Goal: Task Accomplishment & Management: Manage account settings

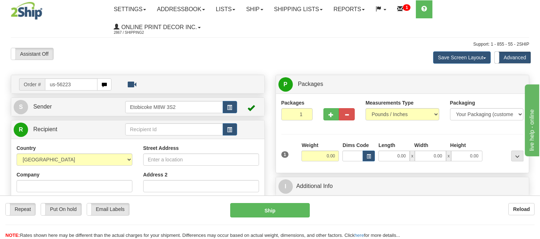
type input "us-56223"
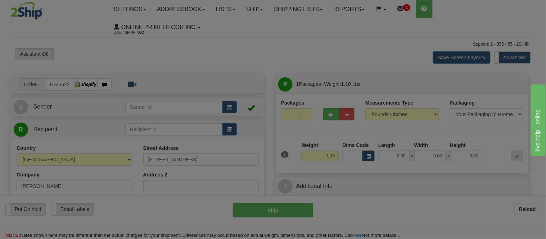
type input "SEARCY"
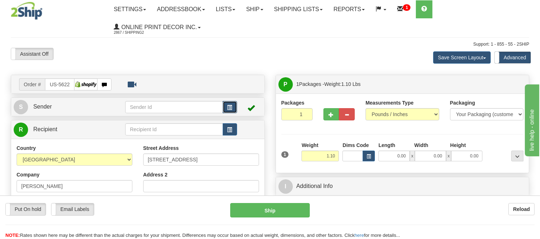
click at [231, 105] on span "button" at bounding box center [229, 107] width 5 height 5
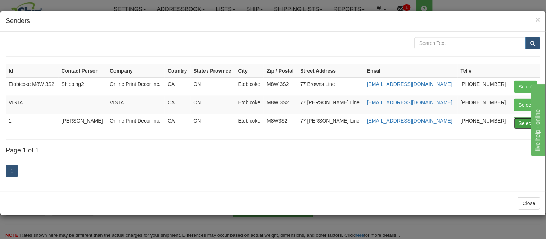
click at [520, 121] on button "Select" at bounding box center [525, 123] width 23 height 12
type input "1"
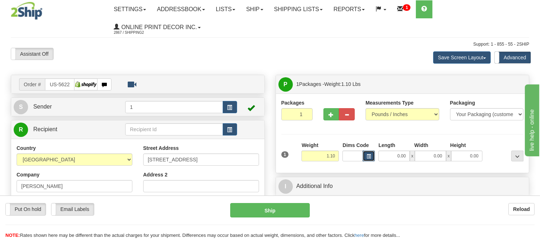
click at [373, 156] on button "button" at bounding box center [368, 156] width 12 height 11
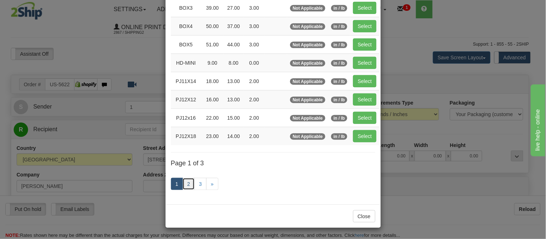
click at [182, 178] on link "2" at bounding box center [188, 184] width 12 height 12
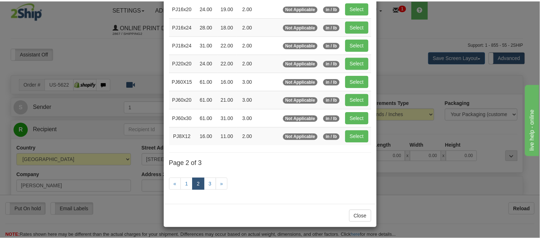
scroll to position [117, 0]
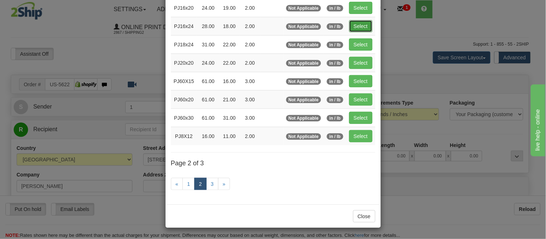
click at [349, 22] on button "Select" at bounding box center [360, 26] width 23 height 12
type input "PJ16x24"
type input "28.00"
type input "18.00"
type input "2.00"
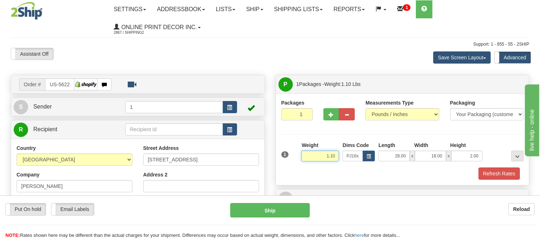
drag, startPoint x: 335, startPoint y: 154, endPoint x: 297, endPoint y: 154, distance: 37.8
click at [297, 154] on div "1 Weight 1.10 Dims Code x x" at bounding box center [402, 155] width 246 height 26
type input "3.00"
click at [485, 169] on button "Refresh Rates" at bounding box center [498, 174] width 41 height 12
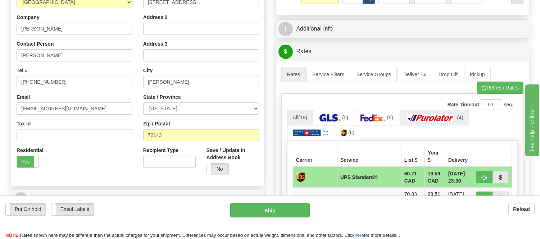
scroll to position [160, 0]
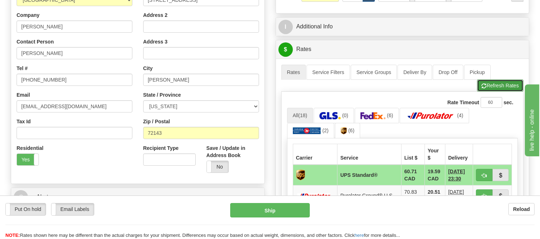
click at [487, 89] on button "Refresh Rates" at bounding box center [500, 85] width 46 height 12
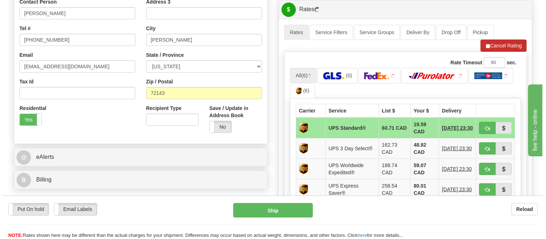
scroll to position [240, 0]
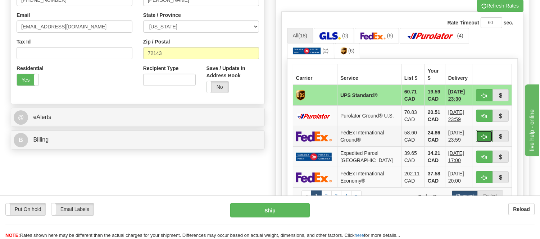
click at [479, 131] on button "button" at bounding box center [484, 136] width 17 height 12
type input "92"
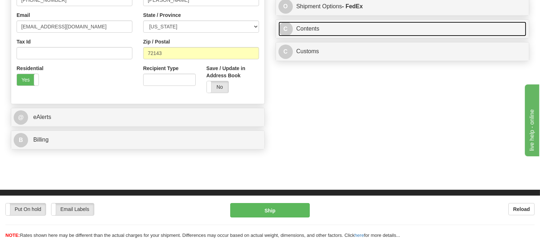
click at [361, 26] on link "C Contents" at bounding box center [402, 29] width 248 height 15
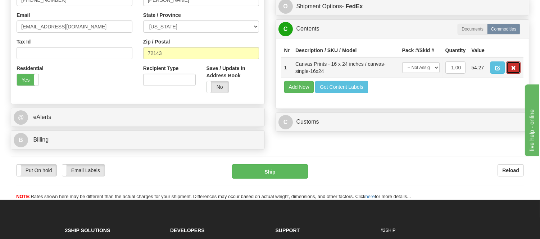
click at [508, 74] on button "button" at bounding box center [513, 67] width 14 height 12
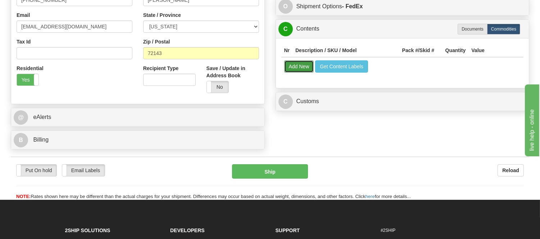
click at [295, 70] on button "Add New" at bounding box center [299, 66] width 30 height 12
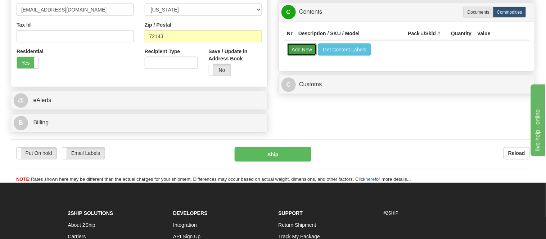
select select
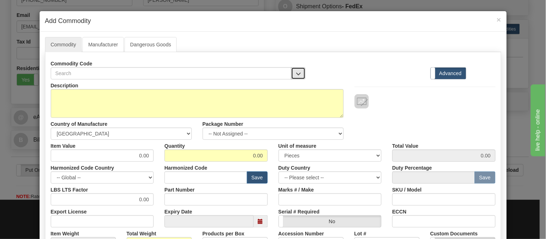
click at [296, 72] on span "button" at bounding box center [298, 74] width 5 height 5
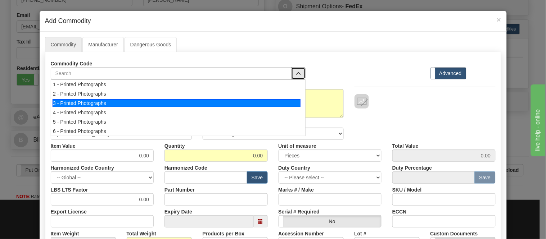
click at [288, 103] on div "3 - Printed Photographs" at bounding box center [177, 103] width 248 height 8
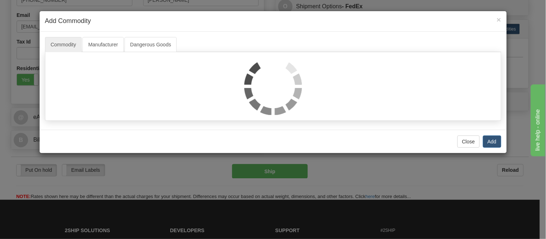
select select "1"
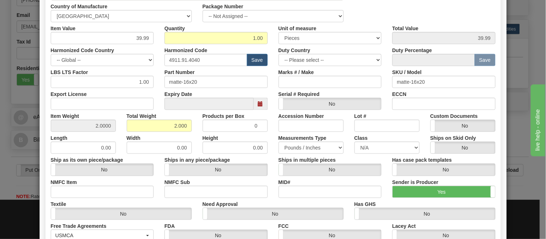
scroll to position [120, 0]
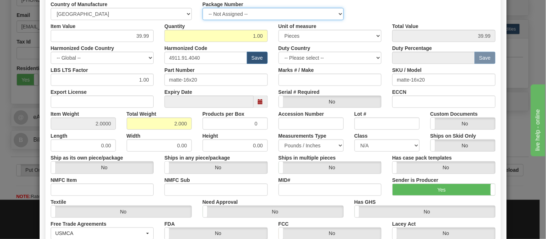
click at [283, 13] on select "-- Not Assigned -- Item 1" at bounding box center [272, 14] width 141 height 12
select select "0"
click at [202, 8] on select "-- Not Assigned -- Item 1" at bounding box center [272, 14] width 141 height 12
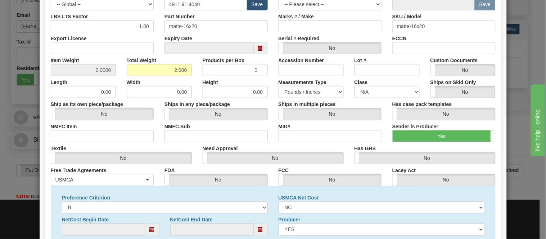
scroll to position [232, 0]
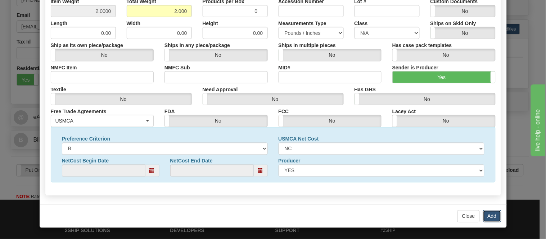
click at [491, 215] on button "Add" at bounding box center [492, 216] width 18 height 12
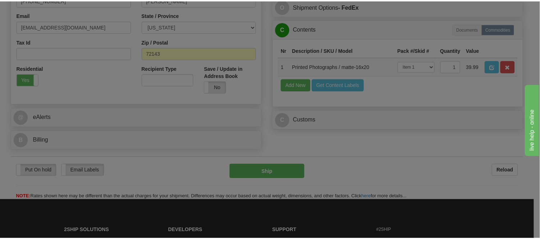
scroll to position [0, 0]
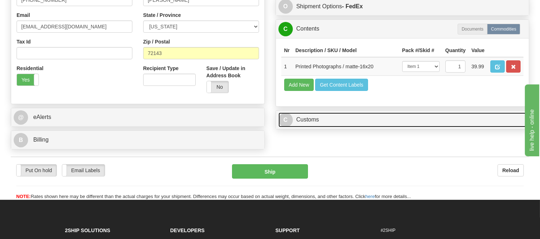
click at [305, 127] on link "C Customs" at bounding box center [402, 120] width 248 height 15
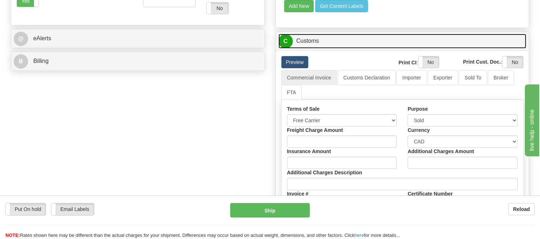
scroll to position [319, 0]
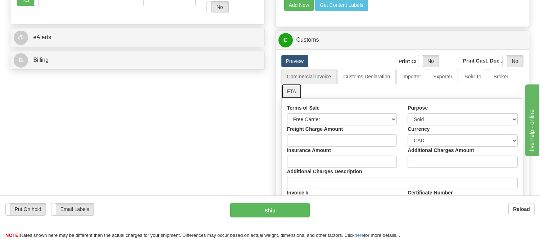
click at [297, 99] on link "FTA" at bounding box center [291, 91] width 20 height 15
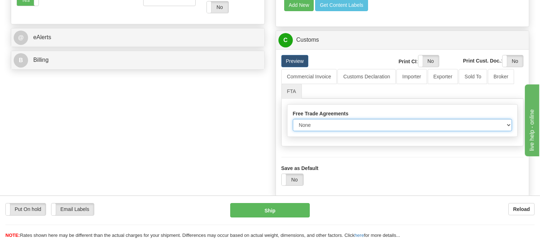
click at [317, 131] on select "None Other USMCA CETA CUKTCA" at bounding box center [402, 125] width 219 height 12
select select "1"
click at [293, 131] on select "None Other USMCA CETA CUKTCA" at bounding box center [402, 125] width 219 height 12
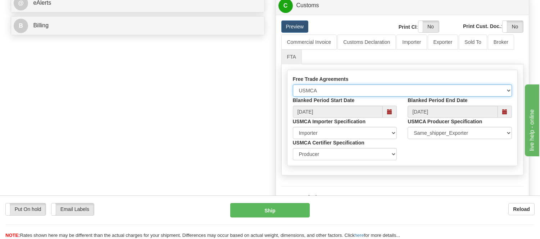
scroll to position [400, 0]
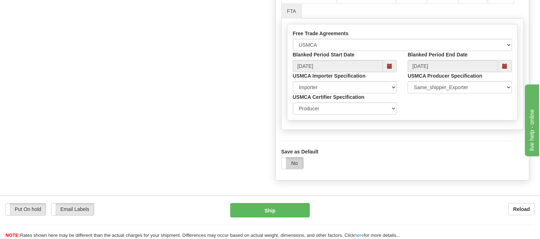
click at [296, 169] on label "No" at bounding box center [293, 164] width 22 height 12
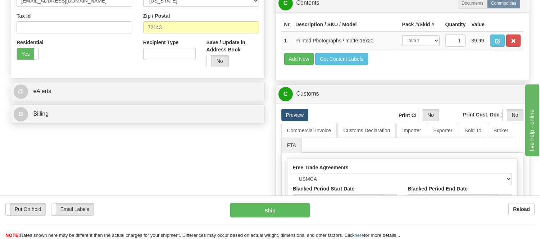
scroll to position [279, 0]
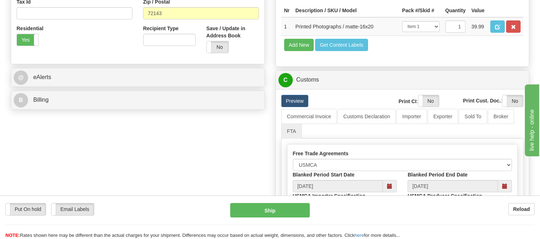
click at [191, 109] on div "B Billing" at bounding box center [137, 100] width 253 height 18
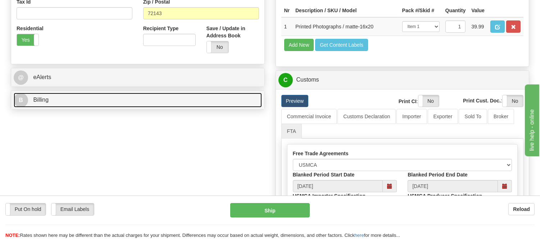
click at [191, 107] on link "B Billing" at bounding box center [138, 100] width 248 height 15
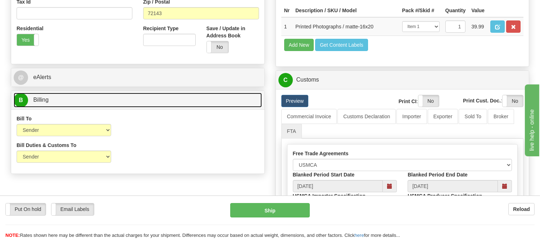
click at [191, 107] on link "B Billing" at bounding box center [138, 100] width 248 height 15
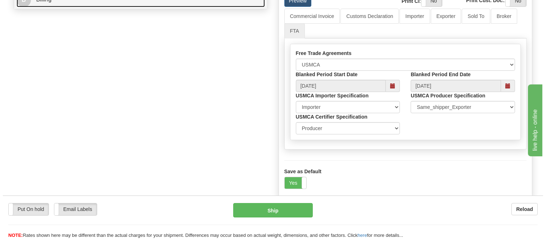
scroll to position [400, 0]
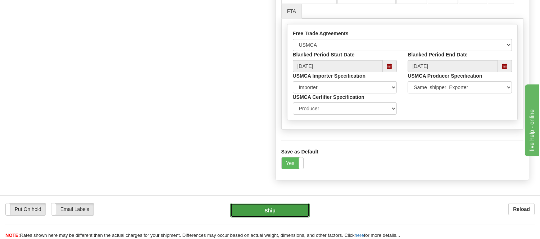
click at [260, 207] on button "Ship" at bounding box center [269, 210] width 79 height 14
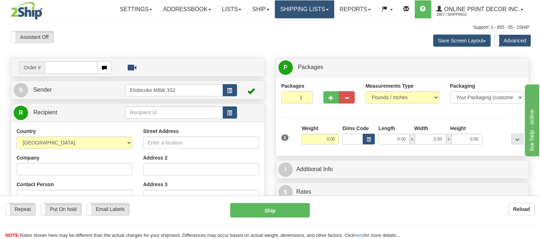
click at [318, 16] on link "Shipping lists" at bounding box center [304, 9] width 59 height 18
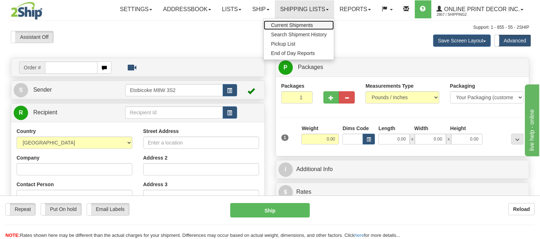
click at [311, 26] on span "Current Shipments" at bounding box center [292, 25] width 42 height 6
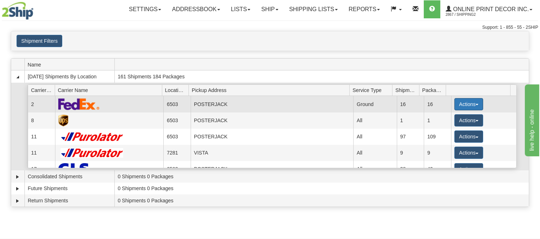
click at [477, 104] on button "Actions" at bounding box center [468, 104] width 29 height 12
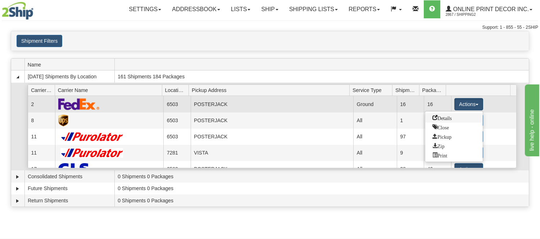
click at [447, 119] on span "Details" at bounding box center [441, 117] width 19 height 5
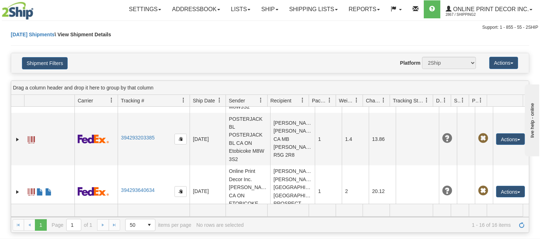
scroll to position [748, 0]
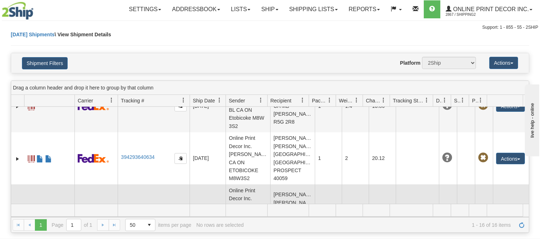
click at [136, 206] on link "394297652287" at bounding box center [137, 209] width 33 height 6
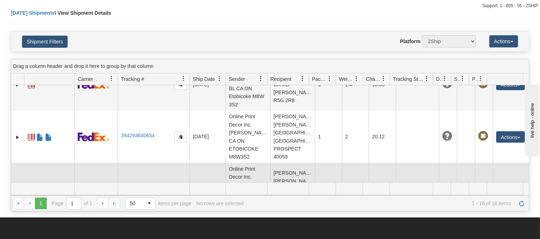
scroll to position [40, 0]
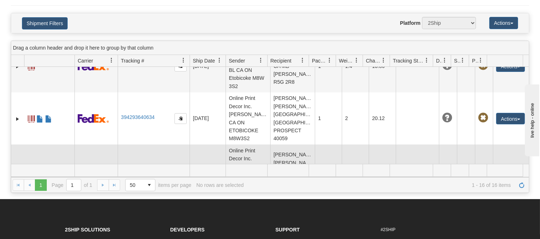
click at [132, 167] on link "394297652287" at bounding box center [137, 170] width 33 height 6
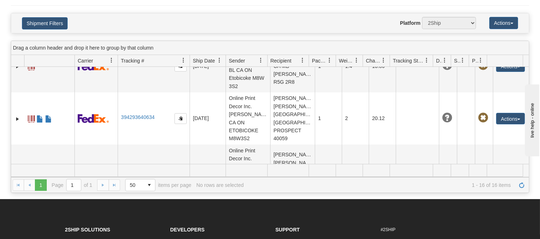
scroll to position [0, 0]
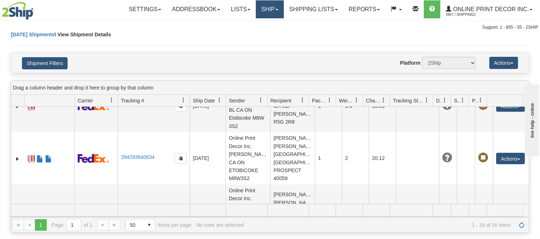
click at [273, 8] on link "Ship" at bounding box center [270, 9] width 28 height 18
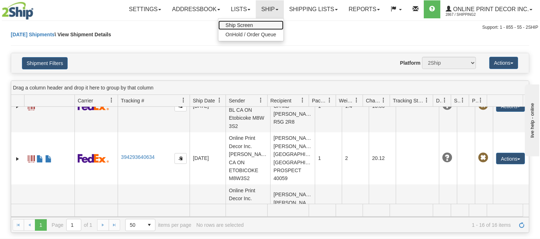
click at [253, 22] on link "Ship Screen" at bounding box center [250, 24] width 65 height 9
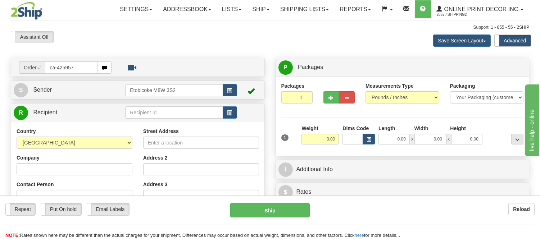
type input "ca-425957"
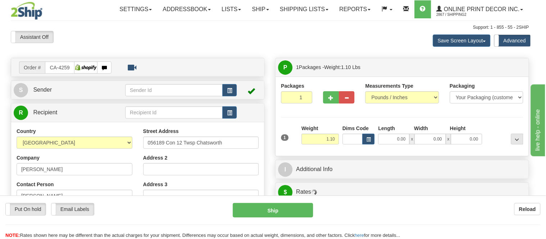
type input "DESBORO"
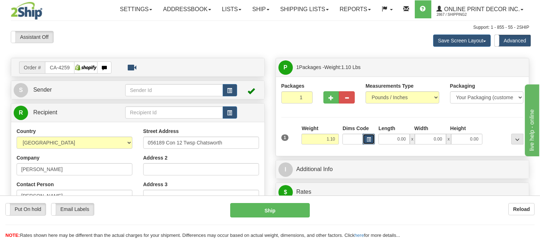
click at [372, 142] on button "button" at bounding box center [368, 139] width 12 height 11
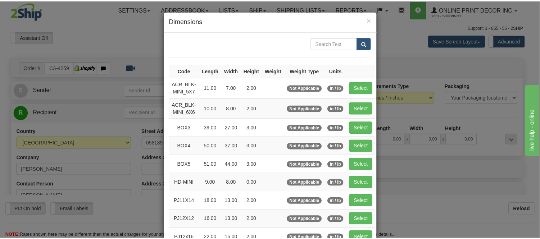
scroll to position [80, 0]
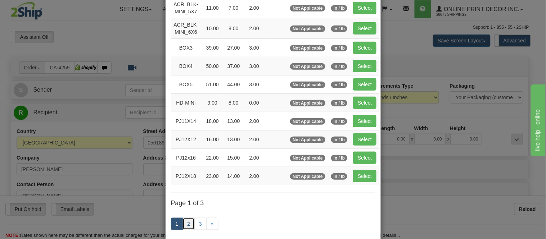
click at [183, 224] on link "2" at bounding box center [188, 224] width 12 height 12
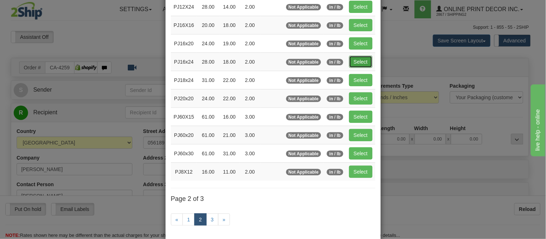
click at [353, 58] on button "Select" at bounding box center [360, 62] width 23 height 12
type input "PJ16x24"
type input "28.00"
type input "18.00"
type input "2.00"
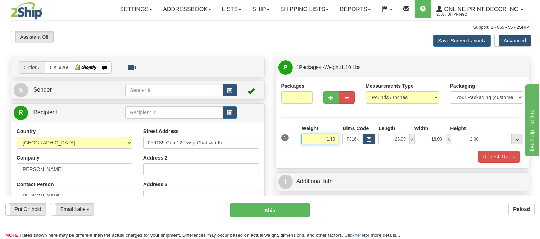
drag, startPoint x: 337, startPoint y: 139, endPoint x: 285, endPoint y: 138, distance: 52.1
click at [285, 138] on div "1 Weight 1.10 Dims Code x x" at bounding box center [402, 138] width 246 height 26
type input "3.10"
click at [493, 154] on button "Refresh Rates" at bounding box center [498, 157] width 41 height 12
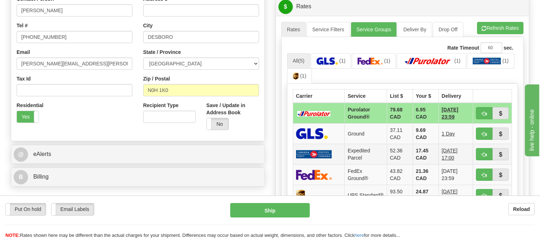
scroll to position [200, 0]
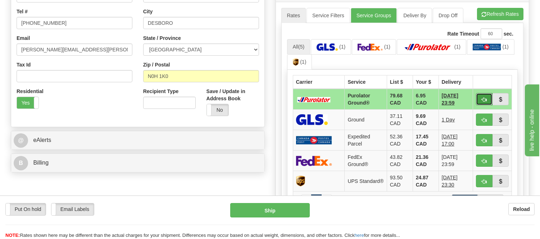
click at [480, 99] on button "button" at bounding box center [484, 99] width 17 height 12
type input "260"
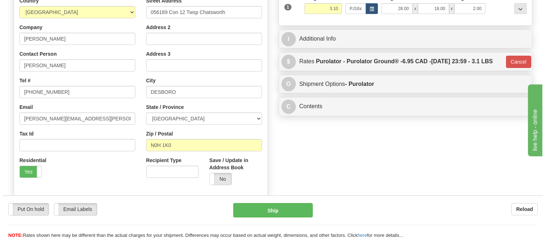
scroll to position [80, 0]
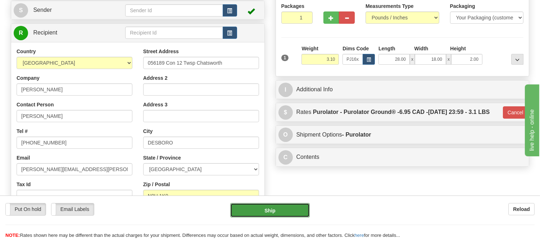
click at [300, 207] on button "Ship" at bounding box center [269, 210] width 79 height 14
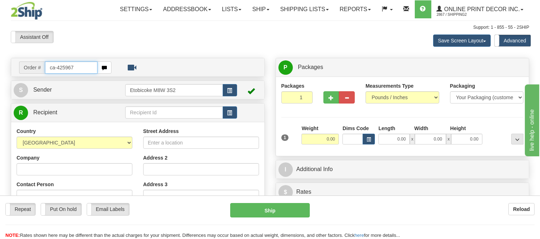
type input "ca-425967"
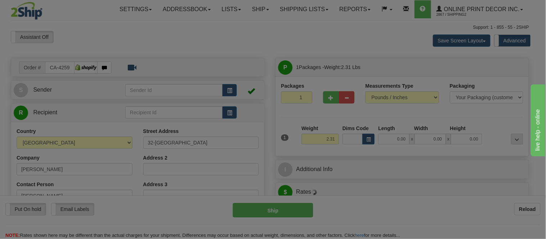
type input "LLOYDMINSTER"
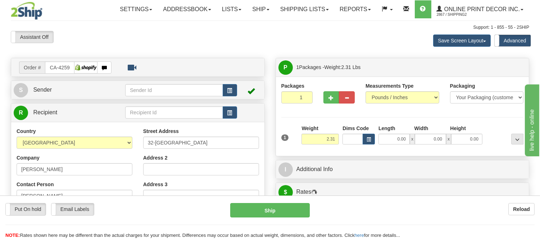
click at [369, 133] on div "Dims Code" at bounding box center [359, 135] width 36 height 20
click at [369, 138] on span "button" at bounding box center [368, 140] width 4 height 4
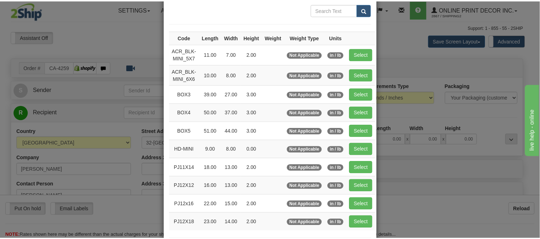
scroll to position [80, 0]
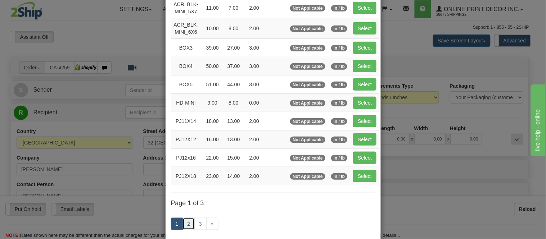
click at [186, 227] on link "2" at bounding box center [188, 224] width 12 height 12
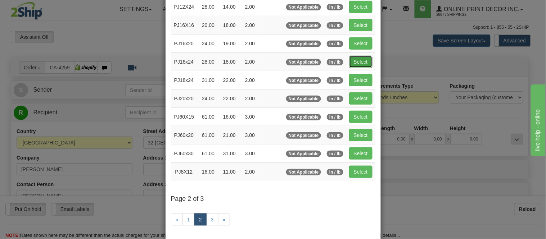
click at [355, 58] on button "Select" at bounding box center [360, 62] width 23 height 12
type input "PJ16x24"
type input "28.00"
type input "18.00"
type input "2.00"
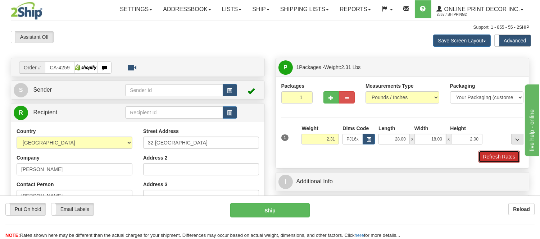
click at [487, 156] on button "Refresh Rates" at bounding box center [498, 157] width 41 height 12
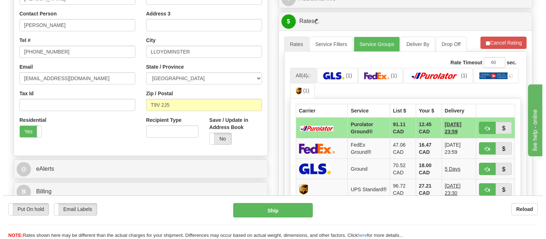
scroll to position [175, 0]
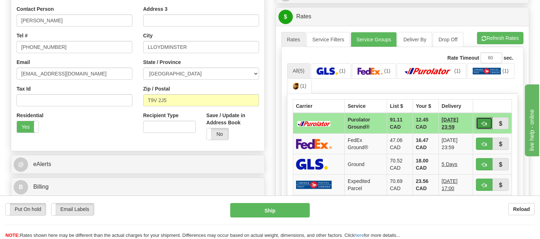
click at [487, 122] on button "button" at bounding box center [484, 123] width 17 height 12
type input "260"
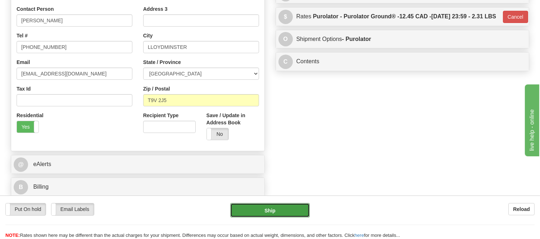
click at [296, 209] on button "Ship" at bounding box center [269, 210] width 79 height 14
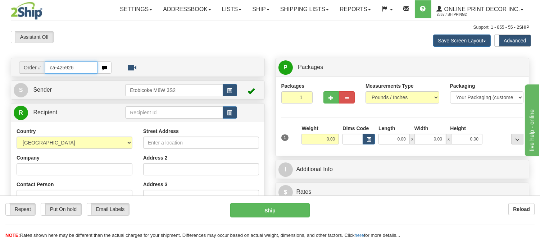
type input "ca-425926"
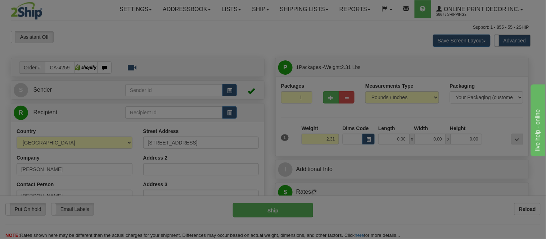
type input "WOODSTOCK"
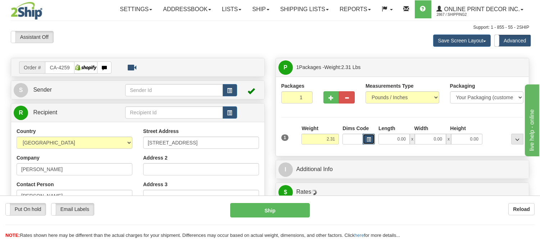
click at [370, 141] on span "button" at bounding box center [368, 140] width 4 height 4
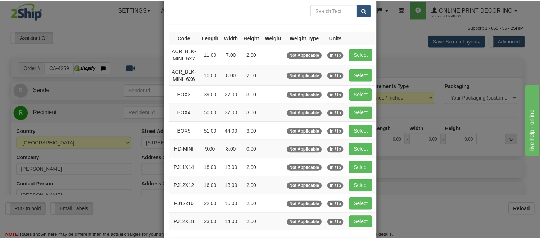
scroll to position [80, 0]
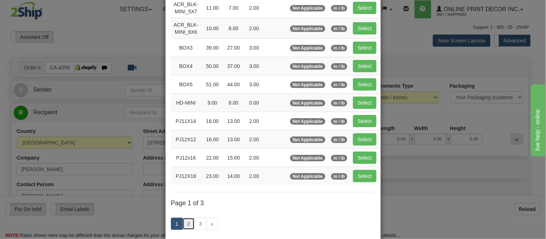
click at [185, 223] on link "2" at bounding box center [188, 224] width 12 height 12
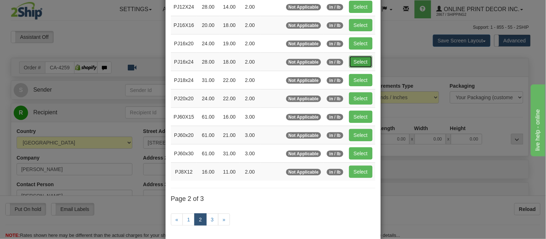
click at [351, 63] on button "Select" at bounding box center [360, 62] width 23 height 12
type input "PJ16x24"
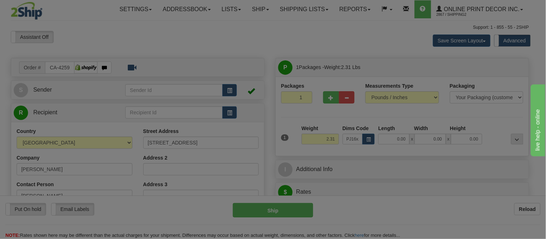
type input "28.00"
type input "18.00"
type input "2.00"
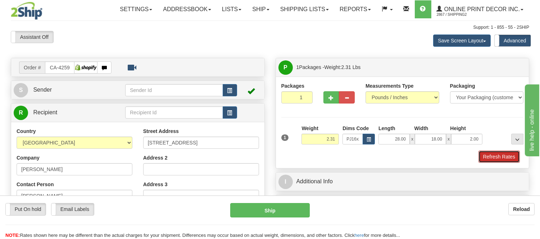
click at [502, 156] on button "Refresh Rates" at bounding box center [498, 157] width 41 height 12
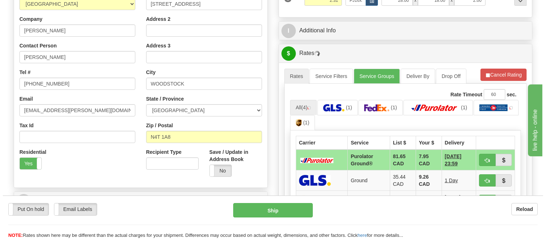
scroll to position [177, 0]
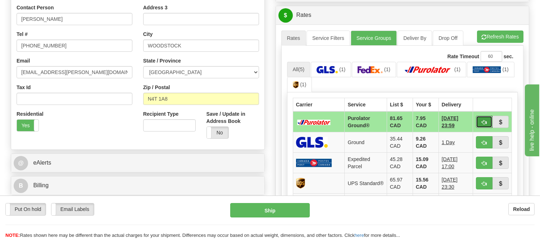
click at [478, 119] on button "button" at bounding box center [484, 122] width 17 height 12
type input "260"
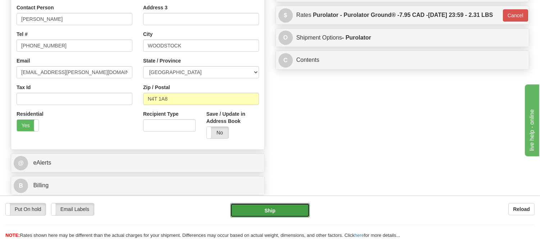
click at [274, 209] on button "Ship" at bounding box center [269, 210] width 79 height 14
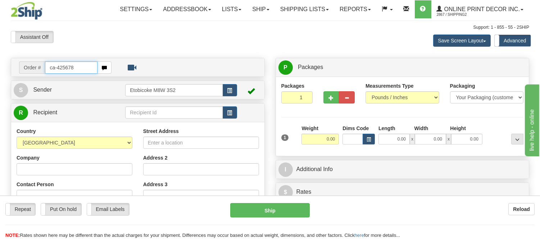
type input "ca-425678"
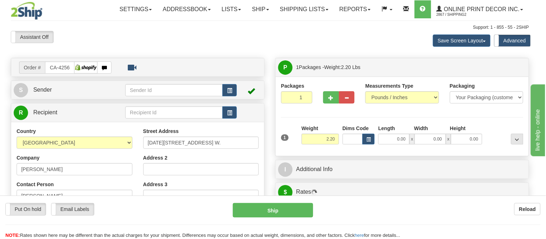
type input "ETOBICOKE"
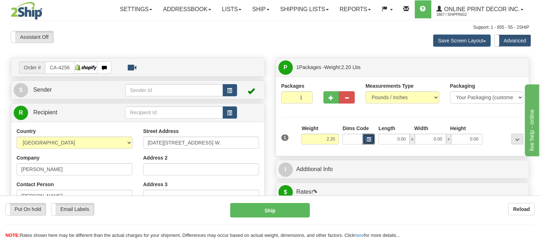
click at [371, 140] on button "button" at bounding box center [368, 139] width 12 height 11
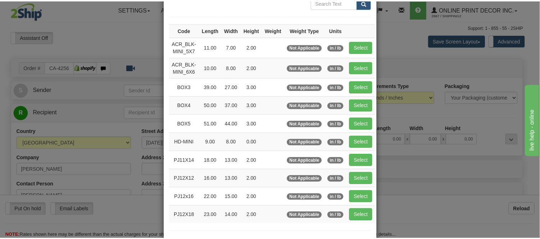
scroll to position [80, 0]
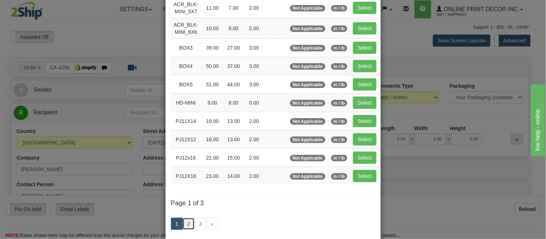
click at [187, 223] on link "2" at bounding box center [188, 224] width 12 height 12
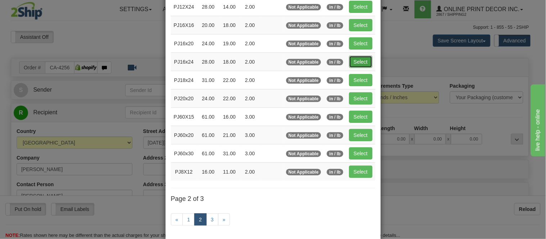
click at [352, 64] on button "Select" at bounding box center [360, 62] width 23 height 12
type input "PJ16x24"
type input "28.00"
type input "18.00"
type input "2.00"
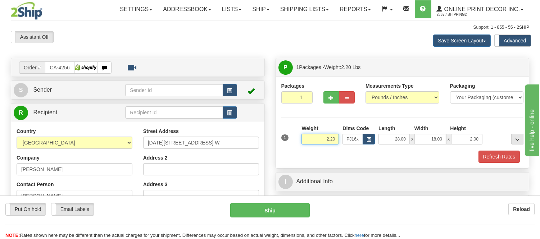
drag, startPoint x: 334, startPoint y: 139, endPoint x: 281, endPoint y: 143, distance: 54.1
click at [281, 143] on div "1 Weight 2.20 Dims Code x x" at bounding box center [402, 138] width 246 height 26
type input "5.98"
click at [493, 160] on button "Refresh Rates" at bounding box center [498, 157] width 41 height 12
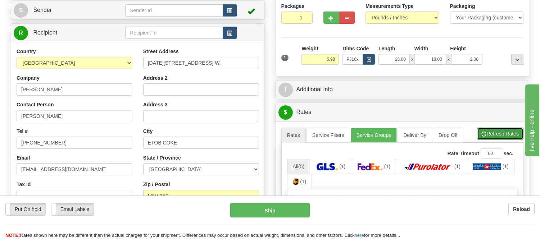
click at [482, 136] on span "button" at bounding box center [484, 134] width 5 height 5
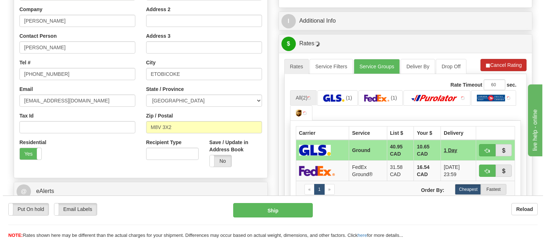
scroll to position [160, 0]
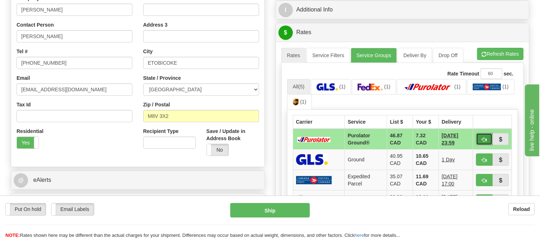
click at [476, 137] on button "button" at bounding box center [484, 139] width 17 height 12
type input "260"
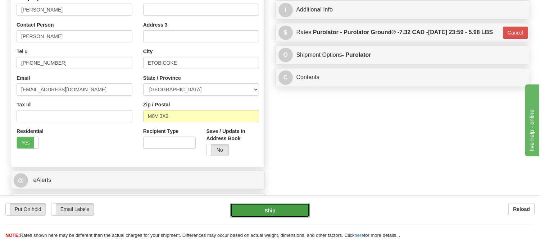
click at [300, 211] on button "Ship" at bounding box center [269, 210] width 79 height 14
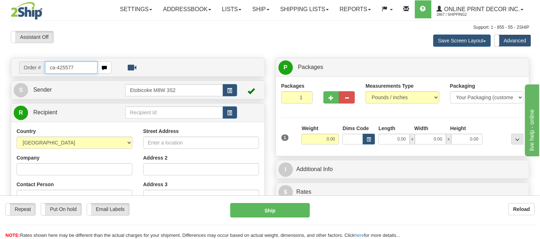
type input "ca-425577"
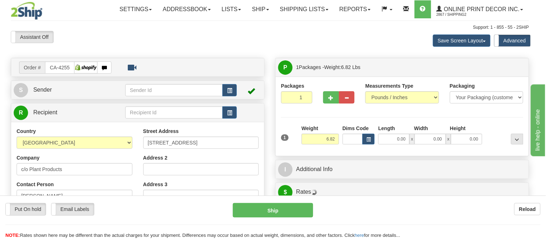
type input "ANCASTER"
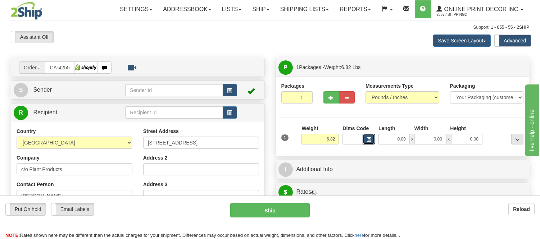
click at [372, 140] on button "button" at bounding box center [368, 139] width 12 height 11
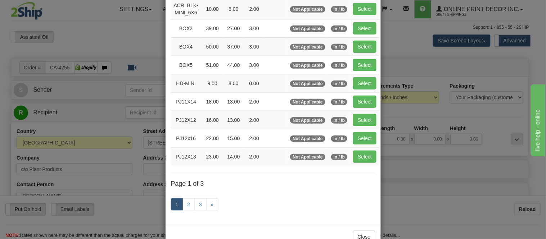
scroll to position [120, 0]
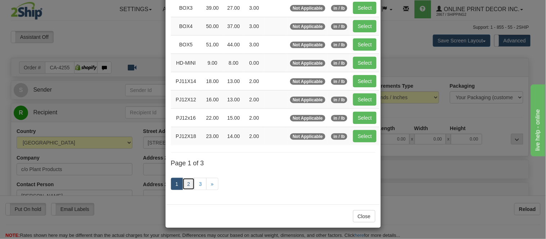
click at [184, 189] on link "2" at bounding box center [188, 184] width 12 height 12
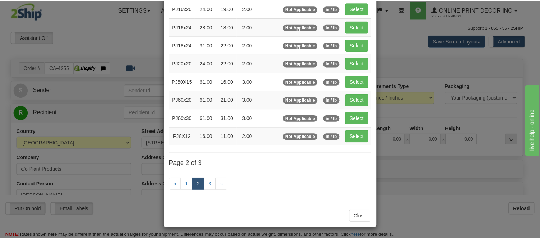
scroll to position [117, 0]
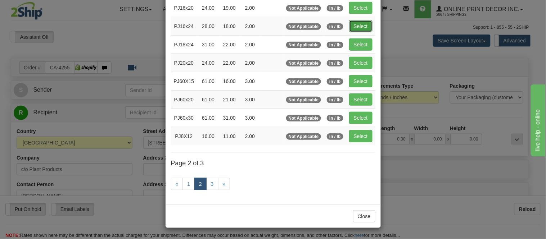
click at [361, 20] on button "Select" at bounding box center [360, 26] width 23 height 12
type input "PJ16x24"
type input "28.00"
type input "18.00"
type input "2.00"
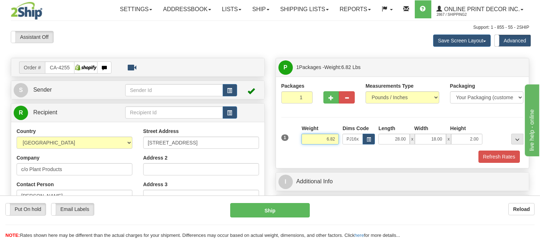
drag, startPoint x: 337, startPoint y: 140, endPoint x: 311, endPoint y: 138, distance: 25.2
click at [311, 138] on input "6.82" at bounding box center [319, 139] width 37 height 11
type input "5.98"
click at [330, 97] on span "button" at bounding box center [331, 98] width 5 height 5
radio input "true"
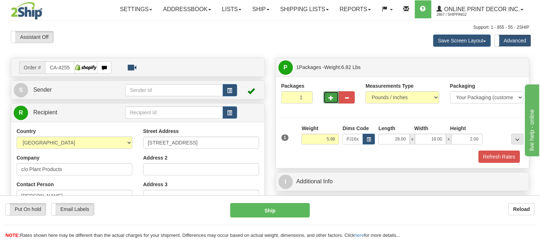
type input "2"
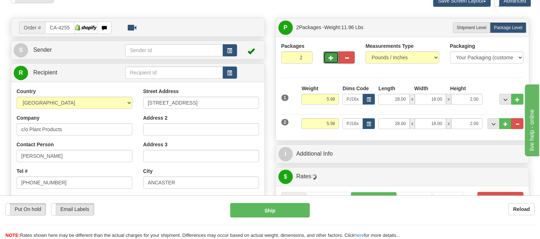
scroll to position [120, 0]
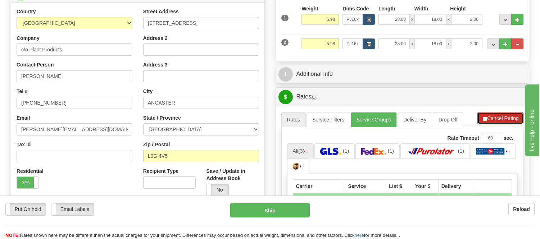
click at [500, 118] on button "Cancel Rating" at bounding box center [500, 118] width 46 height 12
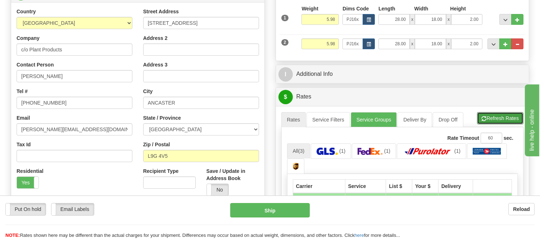
click at [500, 118] on button "Refresh Rates" at bounding box center [500, 118] width 46 height 12
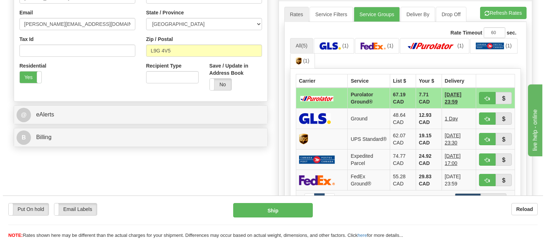
scroll to position [240, 0]
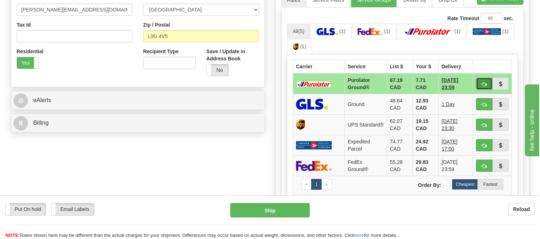
click at [480, 83] on button "button" at bounding box center [484, 84] width 17 height 12
type input "260"
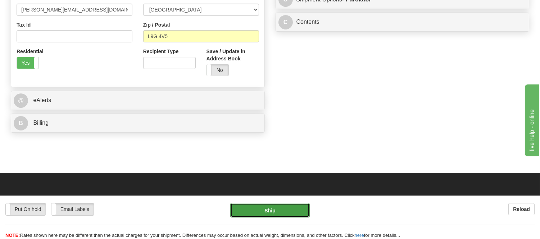
click at [268, 213] on button "Ship" at bounding box center [269, 210] width 79 height 14
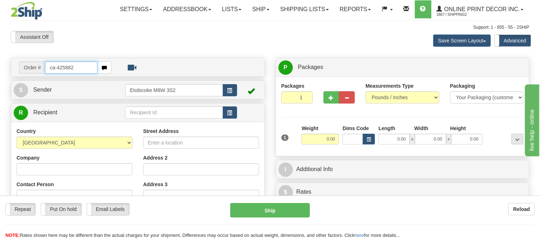
type input "ca-425882"
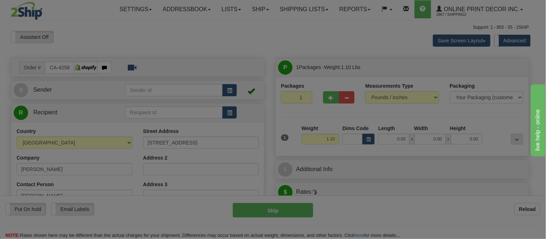
type input "[GEOGRAPHIC_DATA]"
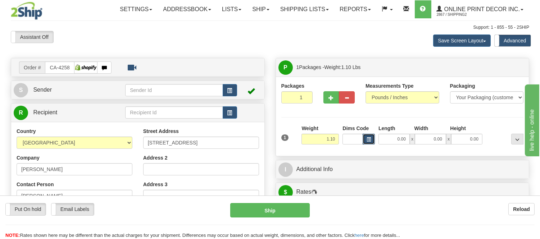
click at [369, 142] on span "button" at bounding box center [368, 140] width 4 height 4
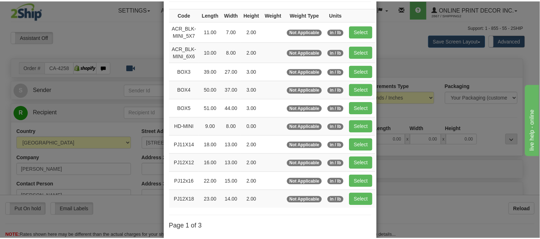
scroll to position [80, 0]
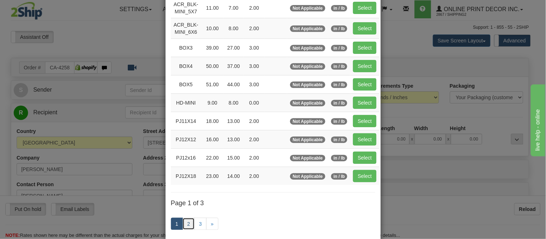
click at [183, 224] on link "2" at bounding box center [188, 224] width 12 height 12
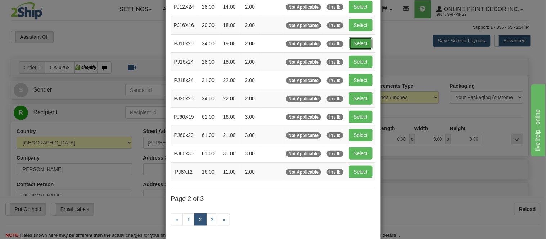
click at [354, 38] on button "Select" at bounding box center [360, 43] width 23 height 12
type input "PJ16x20"
type input "24.00"
type input "19.00"
type input "2.00"
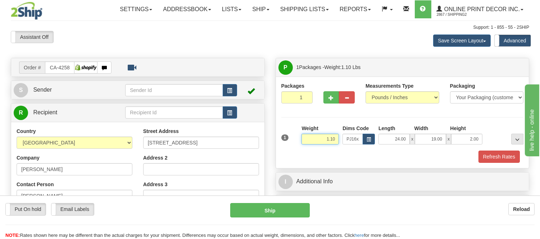
drag, startPoint x: 337, startPoint y: 137, endPoint x: 299, endPoint y: 134, distance: 37.9
click at [299, 134] on div "1 Weight 1.10 Dims Code x x" at bounding box center [402, 138] width 246 height 26
type input "2.20"
click at [494, 160] on button "Refresh Rates" at bounding box center [498, 157] width 41 height 12
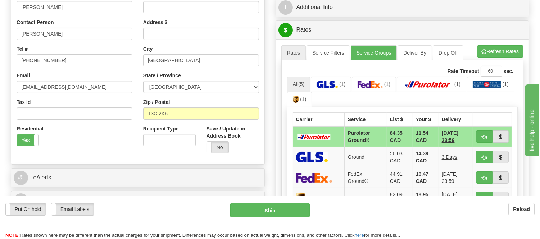
scroll to position [173, 0]
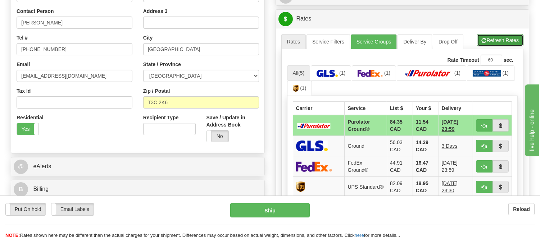
click at [514, 44] on button "Refresh Rates" at bounding box center [500, 40] width 46 height 12
click at [482, 127] on span "button" at bounding box center [484, 126] width 5 height 5
type input "260"
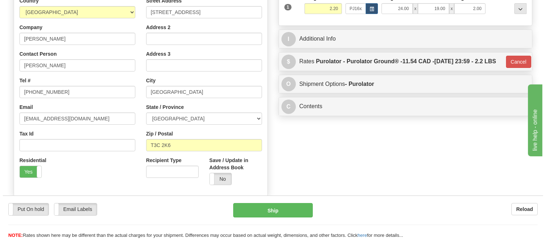
scroll to position [94, 0]
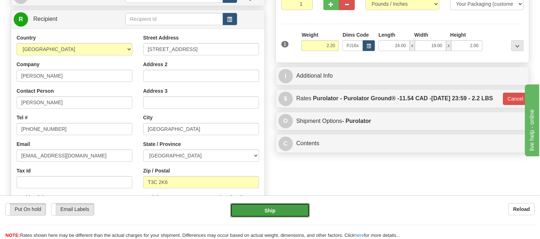
click at [274, 209] on button "Ship" at bounding box center [269, 210] width 79 height 14
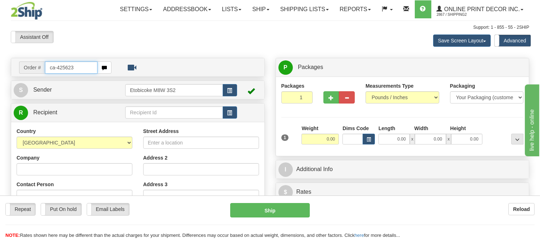
type input "ca-425623"
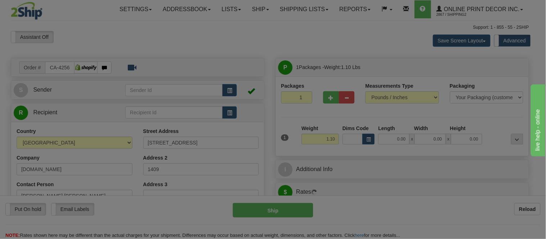
type input "BARRIE"
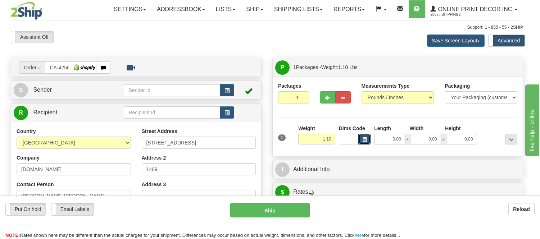
click at [366, 139] on span "button" at bounding box center [364, 140] width 4 height 4
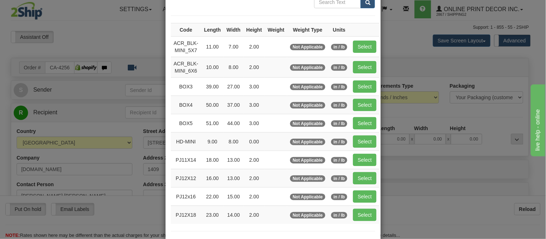
scroll to position [120, 0]
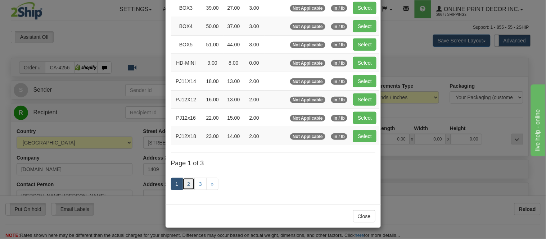
click at [187, 184] on link "2" at bounding box center [188, 184] width 12 height 12
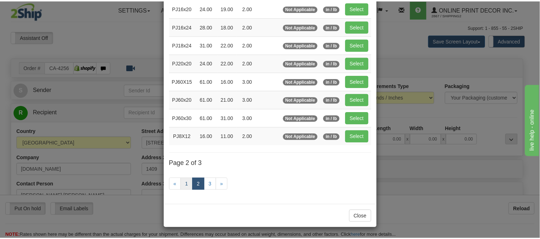
scroll to position [117, 0]
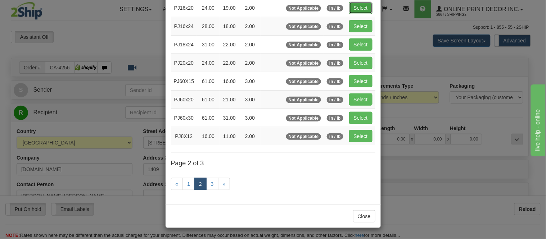
click at [349, 6] on button "Select" at bounding box center [360, 8] width 23 height 12
type input "PJ16x20"
type input "24.00"
type input "19.00"
type input "2.00"
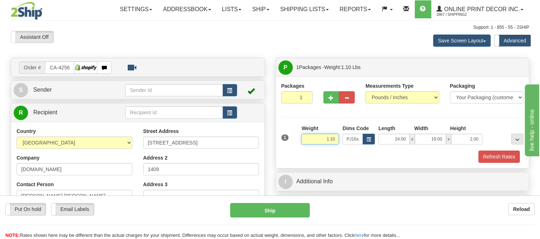
drag, startPoint x: 335, startPoint y: 138, endPoint x: 308, endPoint y: 130, distance: 27.9
click at [308, 130] on div "Weight 1.10" at bounding box center [319, 135] width 37 height 20
type input "2.20"
click at [504, 162] on button "Refresh Rates" at bounding box center [498, 157] width 41 height 12
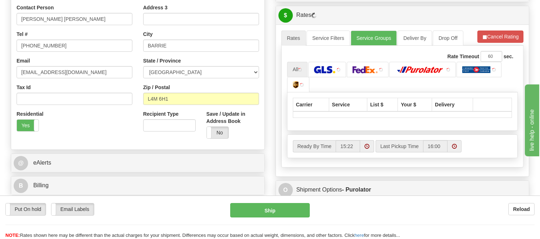
scroll to position [210, 0]
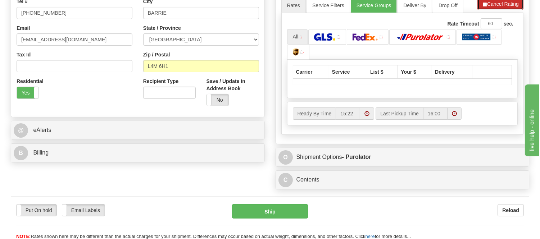
click at [512, 10] on button "Cancel Rating" at bounding box center [500, 4] width 46 height 12
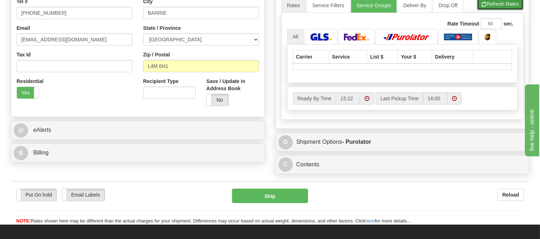
click at [512, 10] on button "Refresh Rates" at bounding box center [500, 4] width 46 height 12
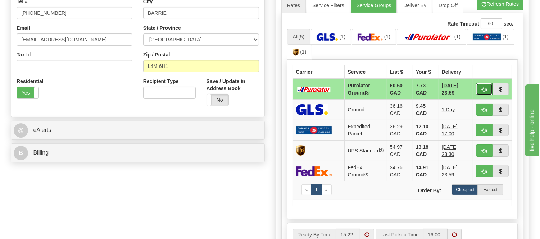
click at [487, 88] on button "button" at bounding box center [484, 89] width 17 height 12
type input "260"
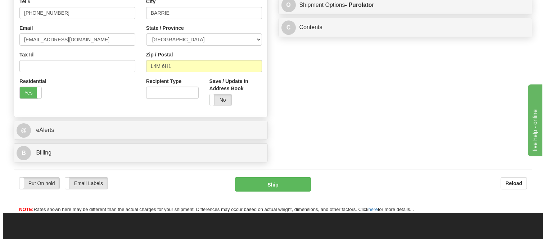
scroll to position [90, 0]
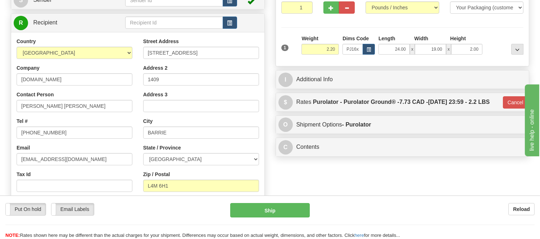
click at [296, 218] on div "Put On hold Put On hold Email Labels Email Labels Edit Reload Ship" at bounding box center [270, 221] width 540 height 36
click at [295, 214] on button "Ship" at bounding box center [269, 210] width 79 height 14
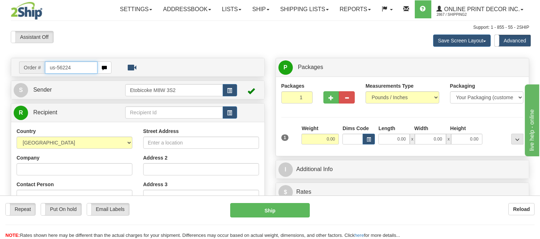
type input "us-56224"
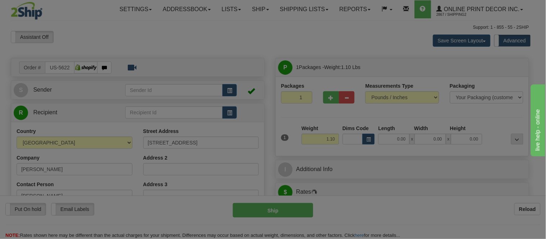
type input "[PERSON_NAME]"
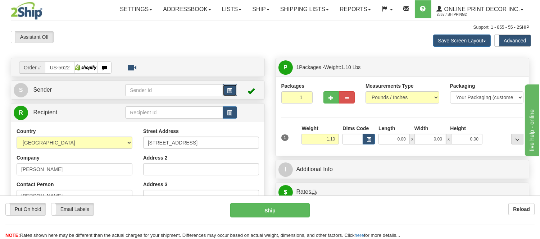
click at [228, 91] on span "button" at bounding box center [229, 90] width 5 height 5
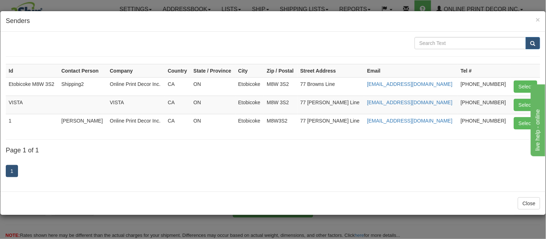
click at [400, 19] on h4 "Senders" at bounding box center [273, 21] width 534 height 9
click at [527, 121] on button "Select" at bounding box center [525, 123] width 23 height 12
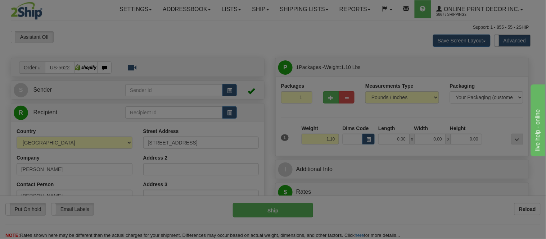
type input "1"
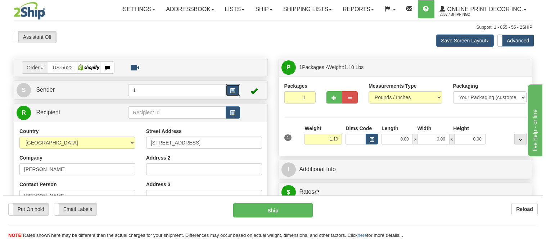
scroll to position [80, 0]
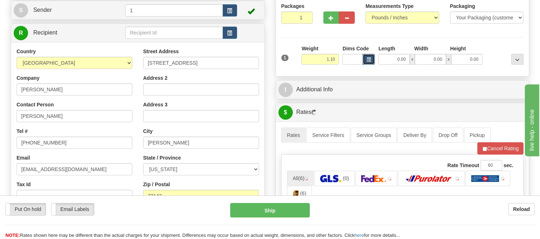
click at [368, 60] on span "button" at bounding box center [368, 60] width 4 height 4
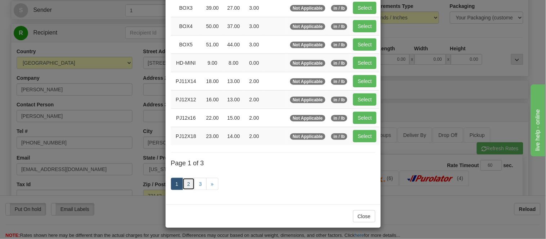
click at [186, 182] on link "2" at bounding box center [188, 184] width 12 height 12
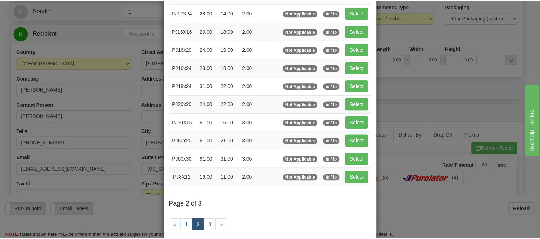
scroll to position [37, 0]
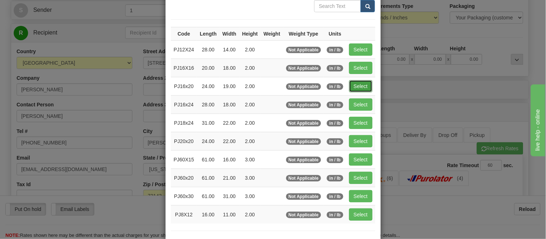
click at [353, 86] on button "Select" at bounding box center [360, 86] width 23 height 12
type input "PJ16x20"
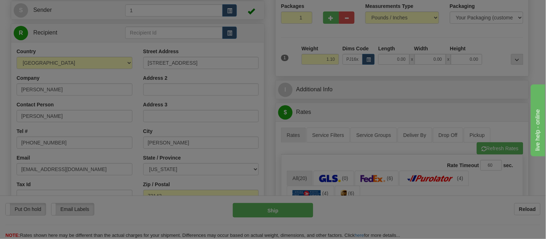
type input "24.00"
type input "19.00"
type input "2.00"
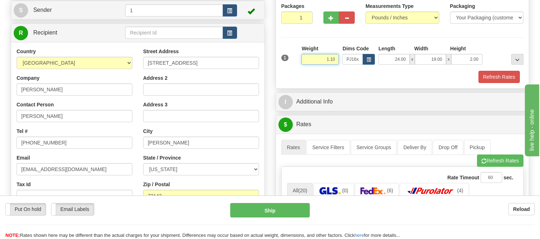
drag, startPoint x: 336, startPoint y: 56, endPoint x: 303, endPoint y: 52, distance: 33.0
click at [303, 52] on div "Weight 1.10" at bounding box center [319, 55] width 37 height 20
type input "2.98"
click at [496, 79] on button "Refresh Rates" at bounding box center [498, 77] width 41 height 12
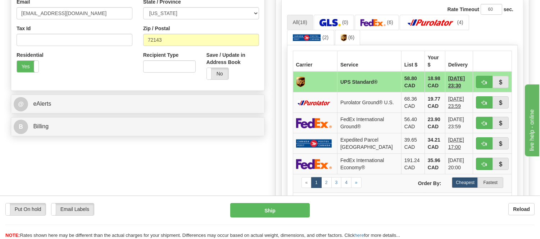
scroll to position [160, 0]
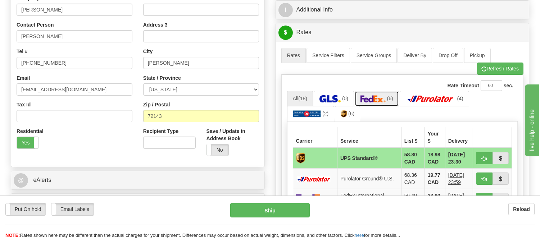
click at [370, 97] on img at bounding box center [372, 98] width 25 height 7
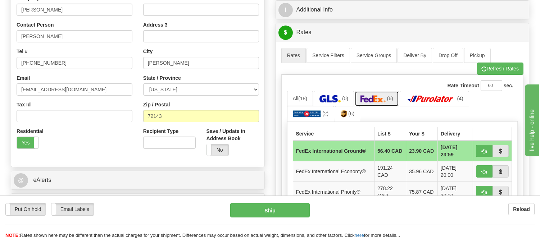
click at [370, 97] on img at bounding box center [372, 98] width 25 height 7
click at [303, 95] on link "All (18)" at bounding box center [300, 98] width 26 height 15
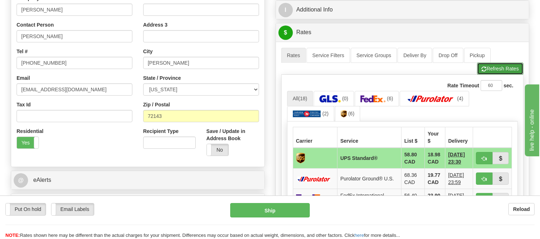
click at [492, 69] on button "Refresh Rates" at bounding box center [500, 69] width 46 height 12
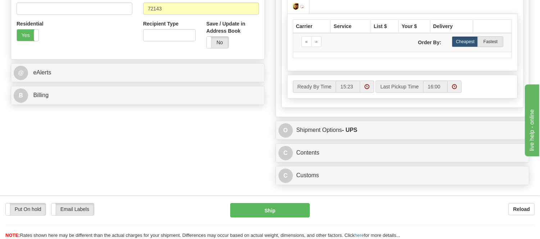
scroll to position [279, 0]
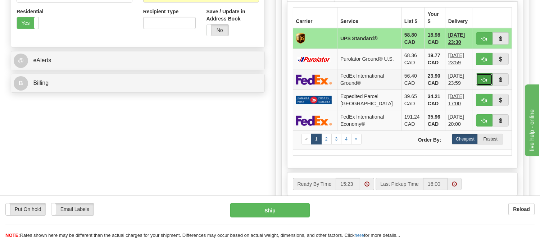
click at [477, 75] on button "button" at bounding box center [484, 79] width 17 height 12
type input "92"
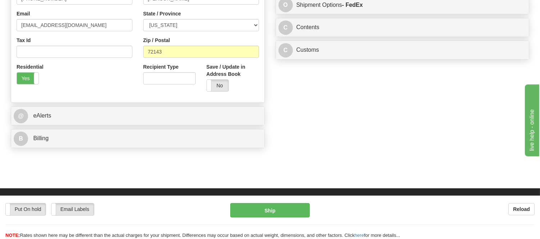
scroll to position [120, 0]
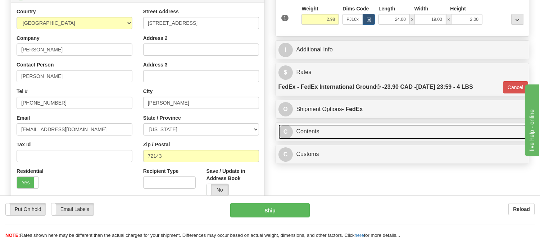
click at [343, 131] on link "C Contents" at bounding box center [402, 131] width 248 height 15
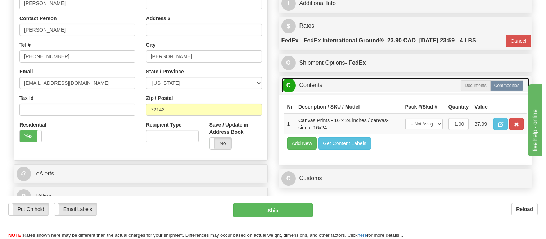
scroll to position [240, 0]
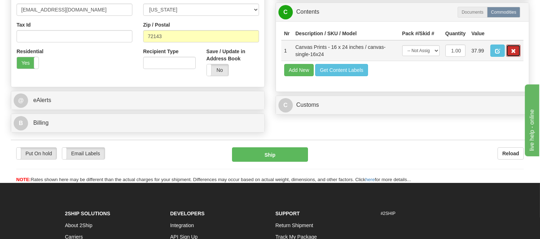
click at [509, 57] on button "button" at bounding box center [513, 51] width 14 height 12
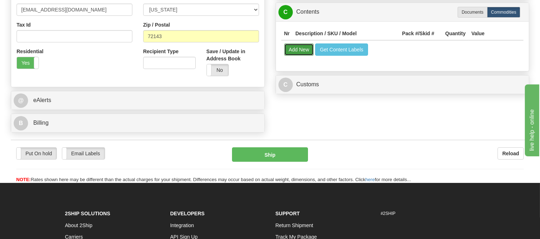
click at [299, 54] on button "Add New" at bounding box center [299, 50] width 30 height 12
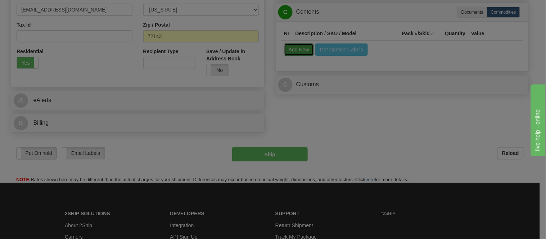
select select
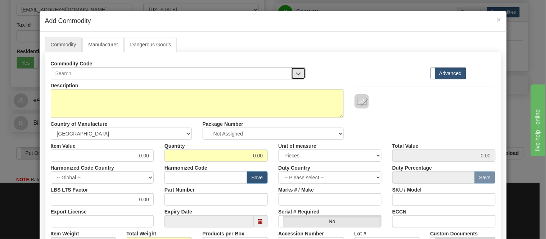
click at [293, 70] on button "button" at bounding box center [298, 73] width 14 height 12
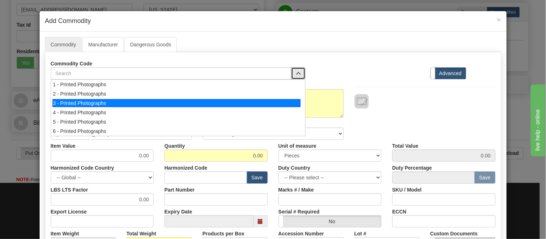
click at [289, 103] on div "3 - Printed Photographs" at bounding box center [177, 103] width 248 height 8
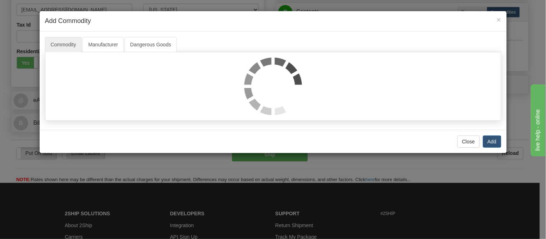
select select "1"
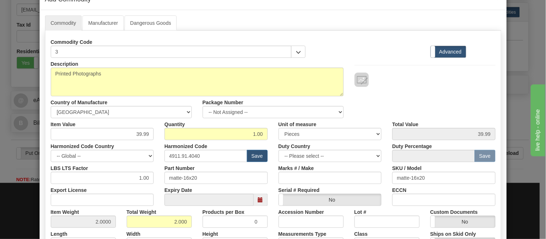
scroll to position [0, 0]
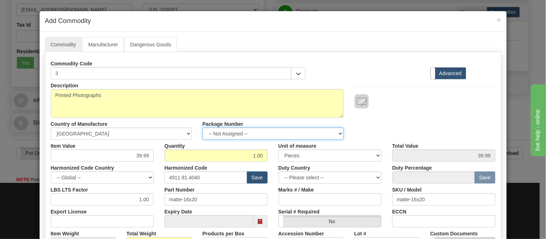
click at [297, 133] on select "-- Not Assigned -- Item 1" at bounding box center [272, 134] width 141 height 12
select select "0"
click at [202, 128] on select "-- Not Assigned -- Item 1" at bounding box center [272, 134] width 141 height 12
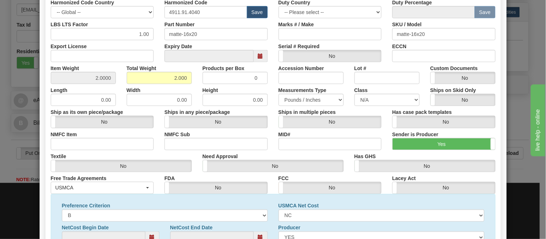
scroll to position [232, 0]
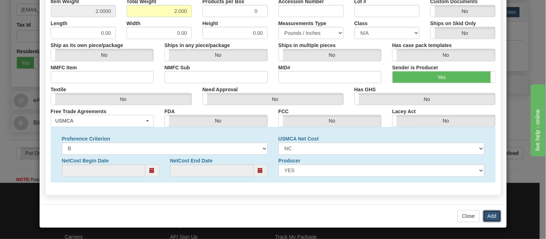
click at [494, 214] on button "Add" at bounding box center [492, 216] width 18 height 12
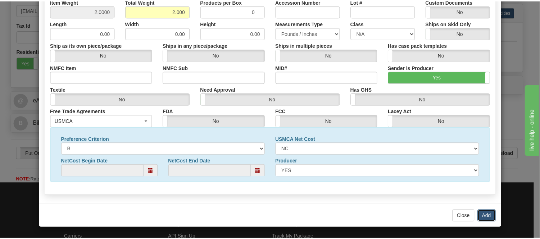
scroll to position [0, 0]
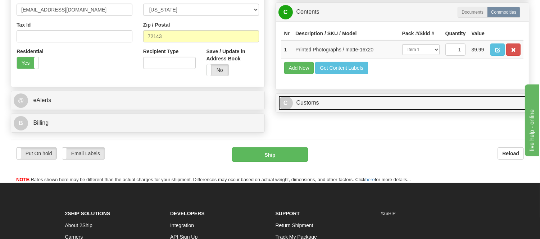
click at [379, 110] on link "C Customs" at bounding box center [402, 103] width 248 height 15
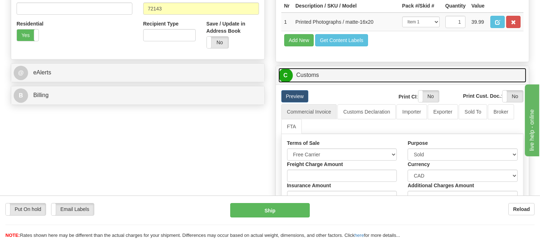
scroll to position [319, 0]
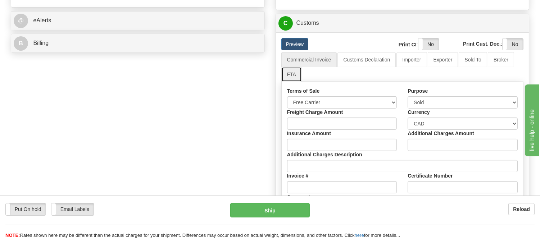
click at [296, 82] on link "FTA" at bounding box center [291, 74] width 20 height 15
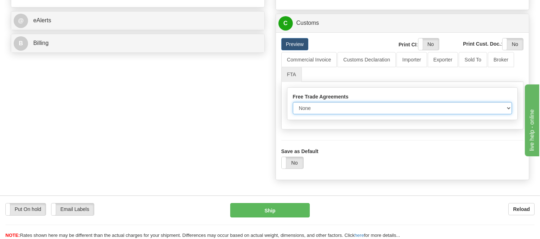
click at [316, 114] on select "None Other USMCA CETA CUKTCA" at bounding box center [402, 108] width 219 height 12
select select "1"
click at [293, 114] on select "None Other USMCA CETA CUKTCA" at bounding box center [402, 108] width 219 height 12
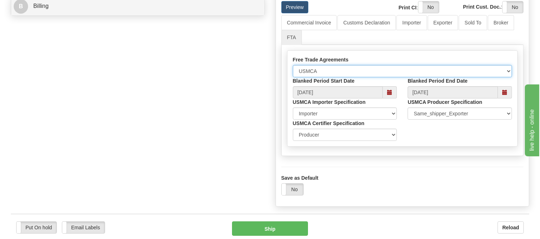
scroll to position [400, 0]
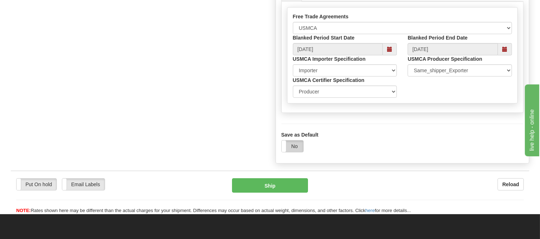
click at [297, 152] on label "No" at bounding box center [293, 147] width 22 height 12
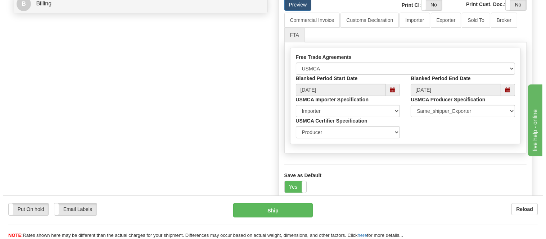
scroll to position [360, 0]
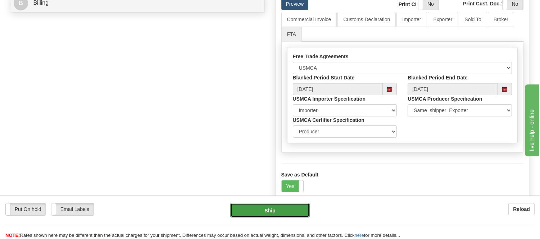
click at [293, 209] on button "Ship" at bounding box center [269, 210] width 79 height 14
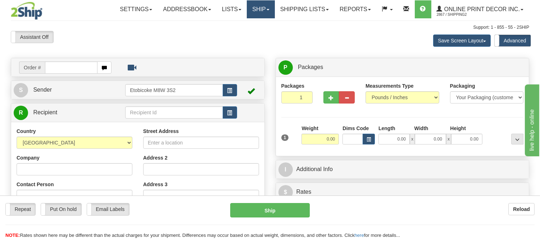
click at [268, 13] on link "Ship" at bounding box center [261, 9] width 28 height 18
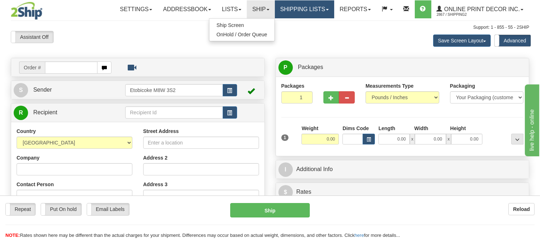
click at [289, 9] on link "Shipping lists" at bounding box center [304, 9] width 59 height 18
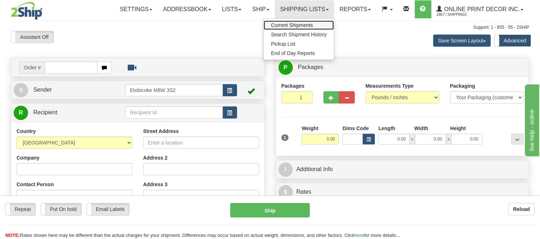
click at [291, 22] on link "Current Shipments" at bounding box center [299, 24] width 70 height 9
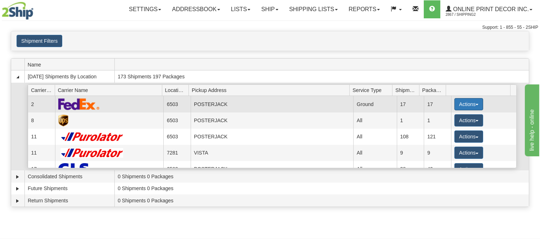
click at [457, 102] on button "Actions" at bounding box center [468, 104] width 29 height 12
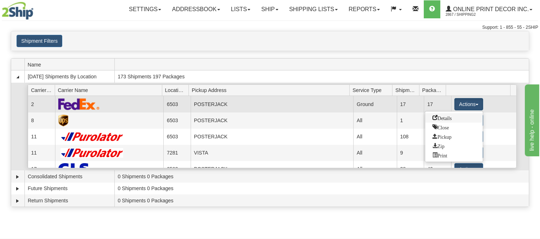
click at [450, 118] on span "Details" at bounding box center [441, 117] width 19 height 5
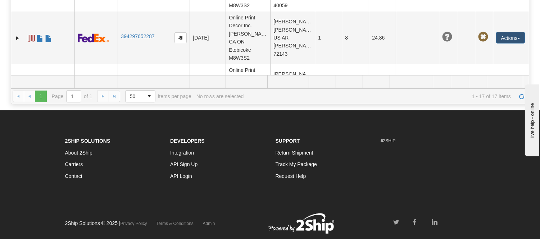
scroll to position [109, 0]
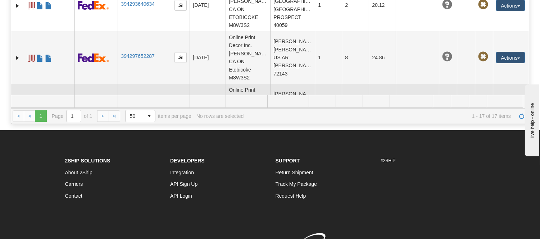
click at [135, 106] on link "394298379281" at bounding box center [137, 109] width 33 height 6
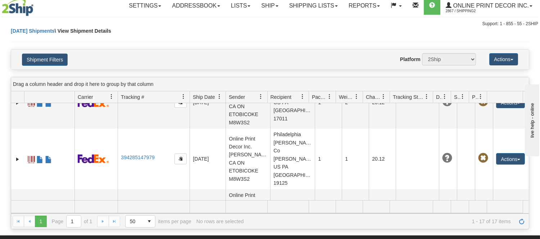
scroll to position [0, 0]
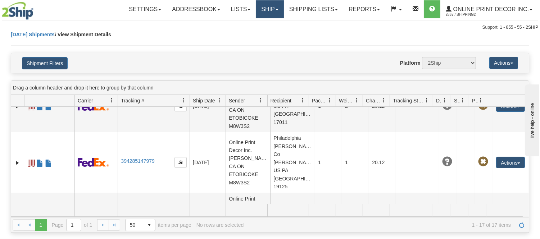
click at [271, 5] on link "Ship" at bounding box center [270, 9] width 28 height 18
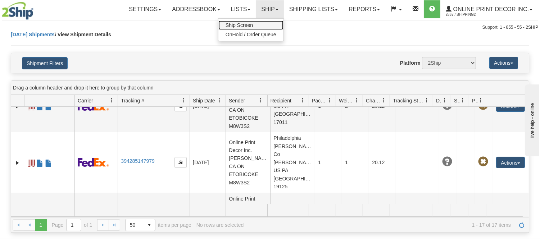
click at [252, 25] on link "Ship Screen" at bounding box center [250, 24] width 65 height 9
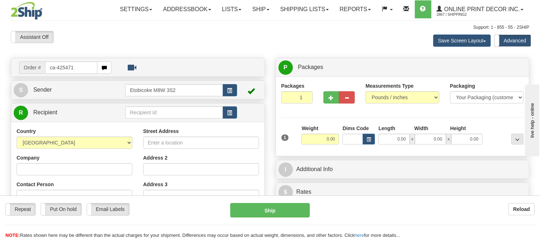
type input "ca-425471"
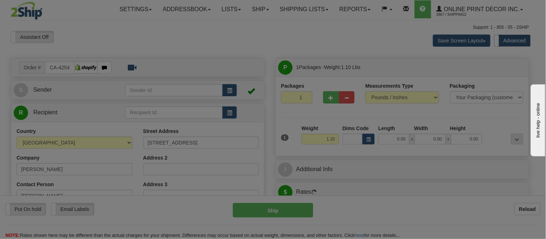
type input "SASKATOON"
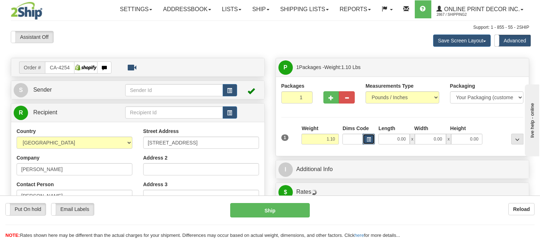
click at [371, 140] on button "button" at bounding box center [368, 139] width 12 height 11
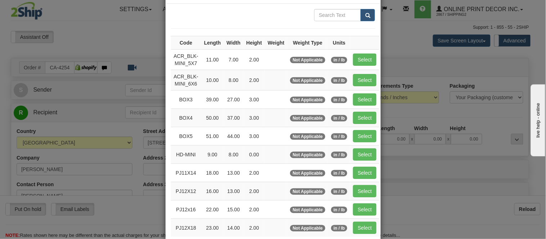
scroll to position [40, 0]
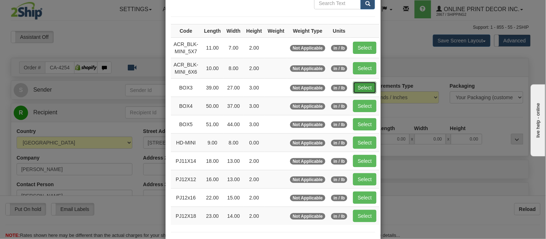
click at [359, 89] on button "Select" at bounding box center [364, 88] width 23 height 12
type input "BOX3"
type input "39.00"
type input "27.00"
type input "3.00"
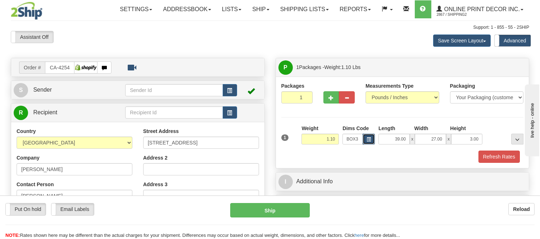
click at [365, 140] on button "button" at bounding box center [368, 139] width 12 height 11
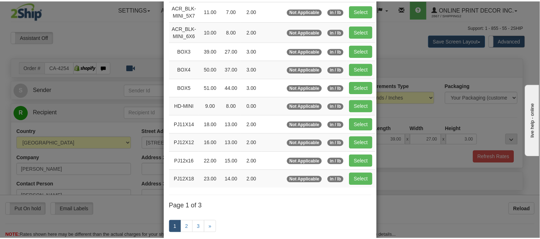
scroll to position [80, 0]
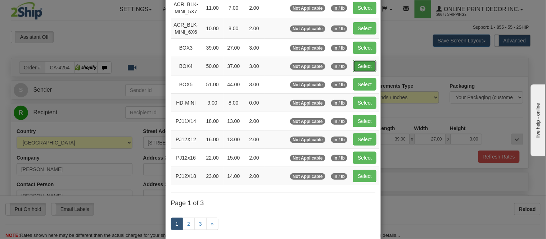
click at [356, 68] on button "Select" at bounding box center [364, 66] width 23 height 12
type input "BOX4"
type input "50.00"
type input "37.00"
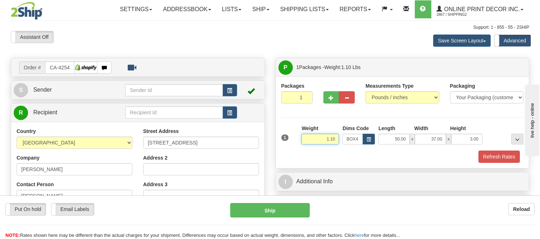
drag, startPoint x: 335, startPoint y: 139, endPoint x: 289, endPoint y: 139, distance: 46.0
click at [289, 139] on div "1 Weight 1.10 Dims Code BOX4" at bounding box center [402, 138] width 246 height 26
type input "10.98"
click at [511, 160] on button "Refresh Rates" at bounding box center [498, 157] width 41 height 12
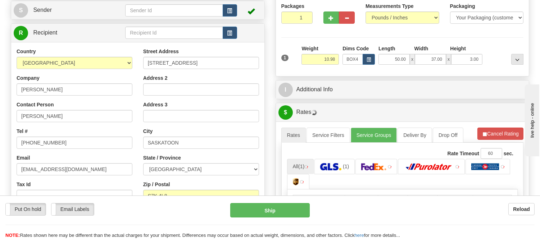
scroll to position [120, 0]
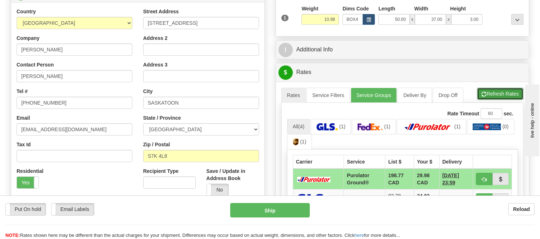
click at [488, 91] on button "Refresh Rates" at bounding box center [500, 94] width 46 height 12
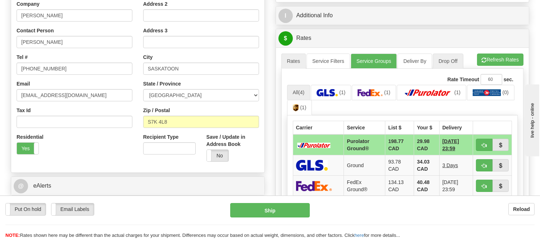
scroll to position [200, 0]
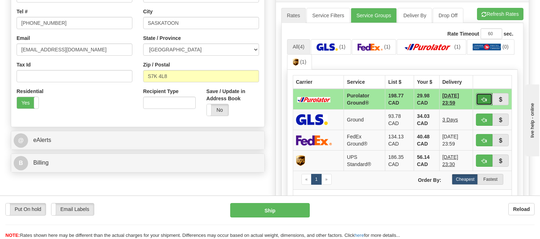
click at [479, 101] on button "button" at bounding box center [484, 99] width 17 height 12
type input "260"
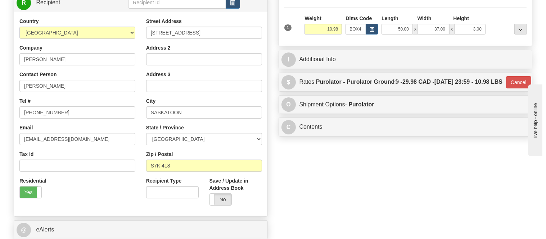
scroll to position [40, 0]
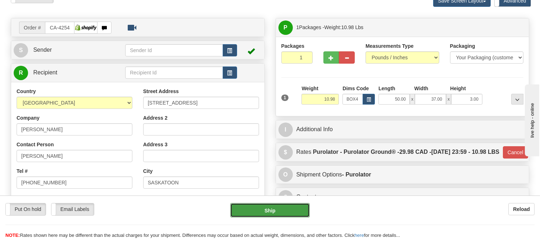
drag, startPoint x: 298, startPoint y: 210, endPoint x: 309, endPoint y: 209, distance: 10.9
click at [309, 209] on button "Ship" at bounding box center [269, 210] width 79 height 14
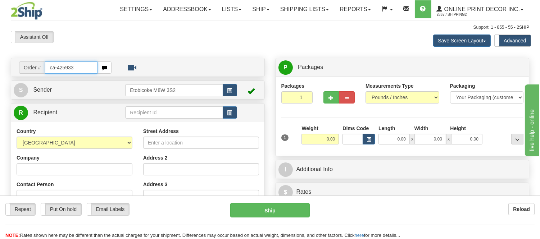
type input "ca-425933"
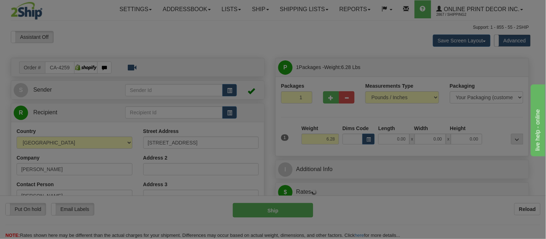
type input "KAMLOOPS"
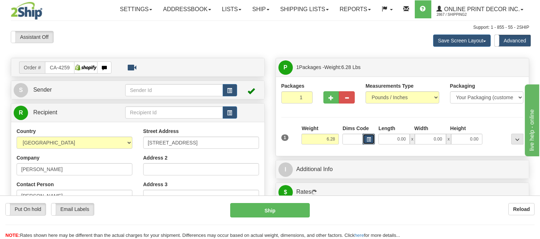
click at [369, 142] on span "button" at bounding box center [368, 140] width 4 height 4
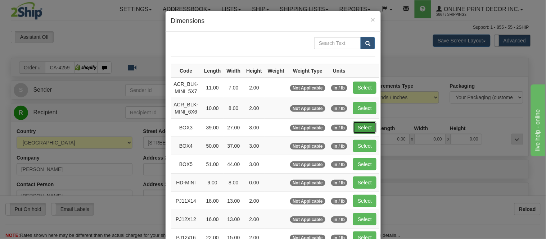
click at [356, 124] on button "Select" at bounding box center [364, 128] width 23 height 12
type input "BOX3"
type input "39.00"
type input "27.00"
type input "3.00"
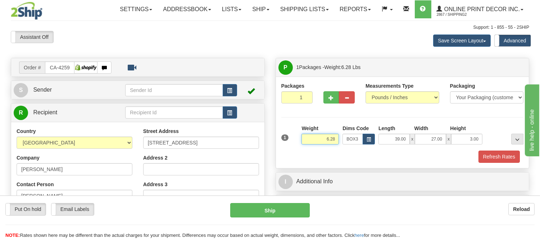
drag, startPoint x: 335, startPoint y: 139, endPoint x: 308, endPoint y: 139, distance: 27.3
click at [308, 139] on input "6.28" at bounding box center [319, 139] width 37 height 11
type input "7.98"
click at [327, 99] on button "button" at bounding box center [331, 97] width 16 height 12
radio input "true"
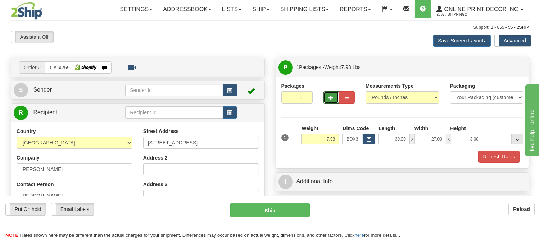
type input "2"
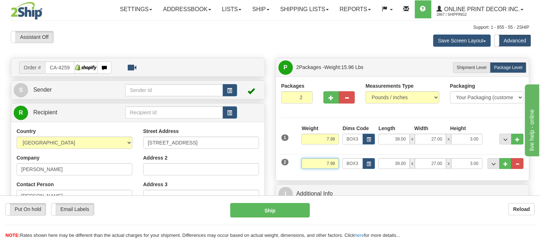
drag, startPoint x: 336, startPoint y: 163, endPoint x: 306, endPoint y: 164, distance: 30.2
click at [306, 164] on input "7.98" at bounding box center [319, 163] width 37 height 11
type input "2.98"
click at [371, 164] on button "button" at bounding box center [368, 163] width 12 height 11
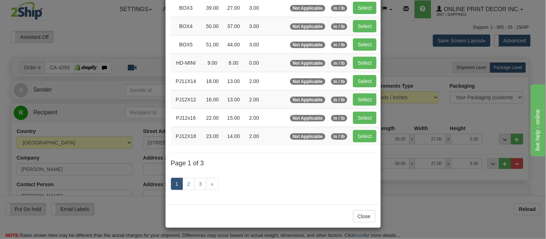
scroll to position [121, 0]
click at [191, 183] on link "2" at bounding box center [188, 184] width 12 height 12
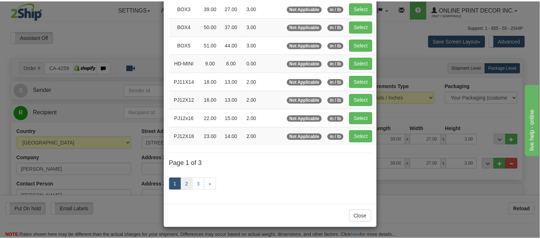
scroll to position [117, 0]
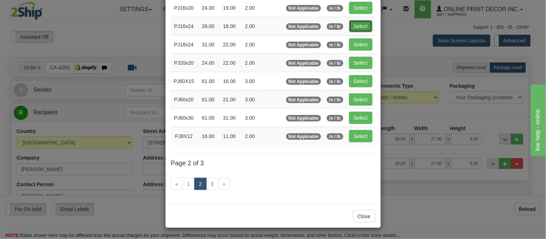
click at [357, 20] on button "Select" at bounding box center [360, 26] width 23 height 12
type input "PJ16x24"
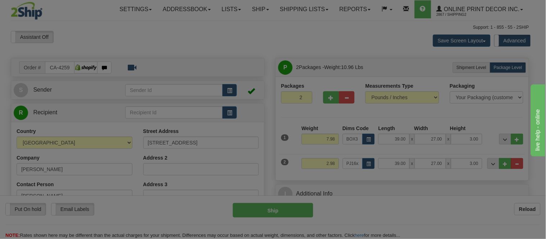
type input "28.00"
type input "18.00"
type input "2.00"
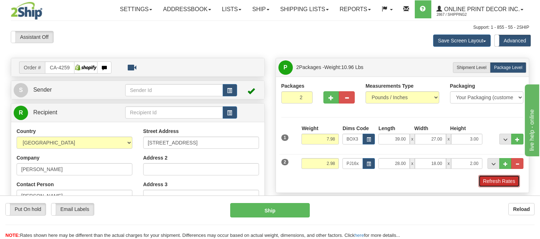
click at [499, 185] on button "Refresh Rates" at bounding box center [498, 181] width 41 height 12
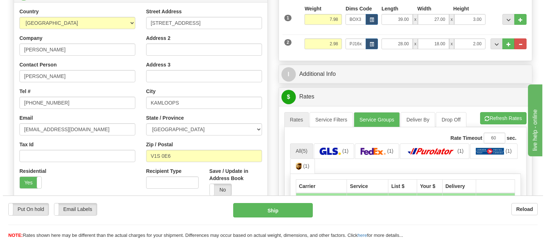
scroll to position [229, 0]
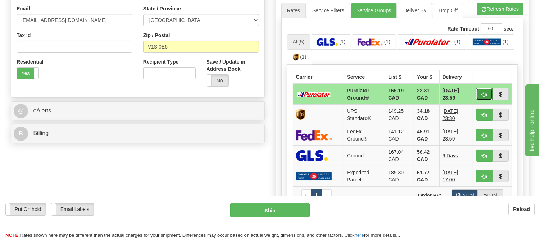
click at [483, 94] on span "button" at bounding box center [484, 94] width 5 height 5
type input "260"
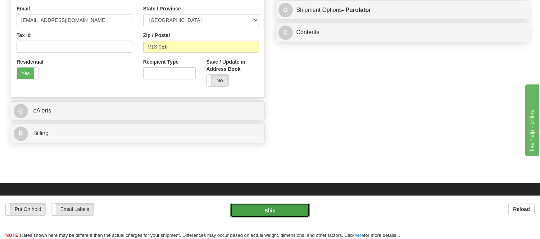
click at [246, 210] on button "Ship" at bounding box center [269, 210] width 79 height 14
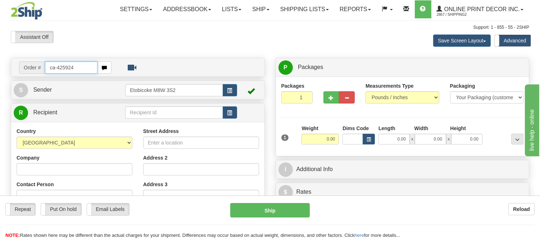
type input "ca-425924"
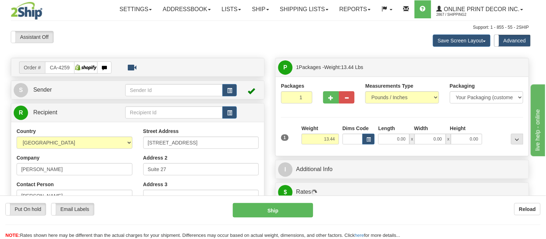
type input "[PERSON_NAME]"
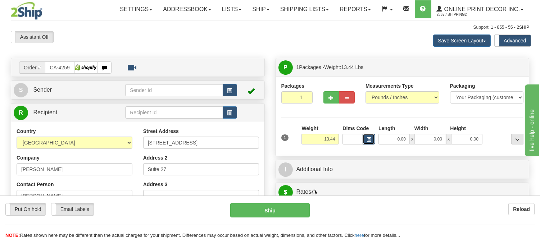
click at [370, 136] on button "button" at bounding box center [368, 139] width 12 height 11
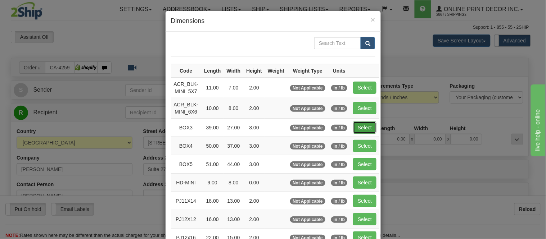
click at [362, 123] on button "Select" at bounding box center [364, 128] width 23 height 12
type input "BOX3"
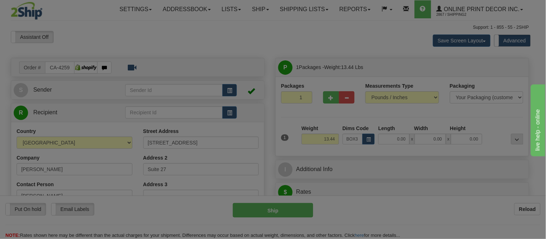
type input "39.00"
type input "27.00"
type input "3.00"
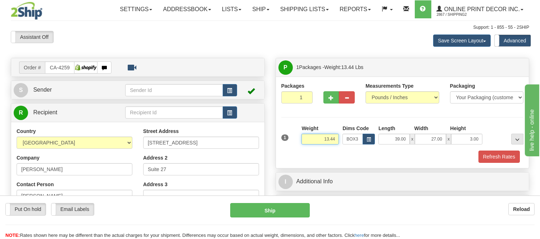
drag, startPoint x: 326, startPoint y: 139, endPoint x: 295, endPoint y: 150, distance: 32.5
click at [295, 150] on div "1 Weight 13.44 Dims Code x x" at bounding box center [402, 138] width 246 height 26
type input "7.98"
click at [327, 99] on button "button" at bounding box center [331, 97] width 16 height 12
radio input "true"
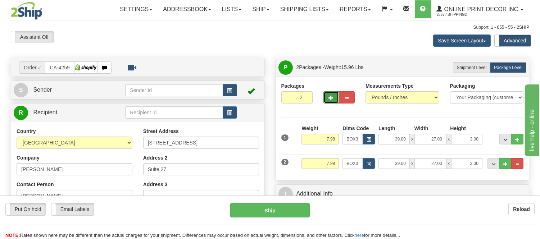
click at [329, 97] on span "button" at bounding box center [331, 98] width 5 height 5
type input "3"
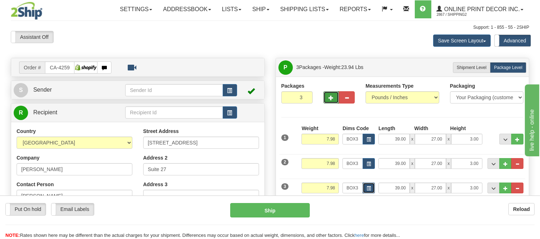
click at [367, 191] on span "button" at bounding box center [368, 189] width 4 height 4
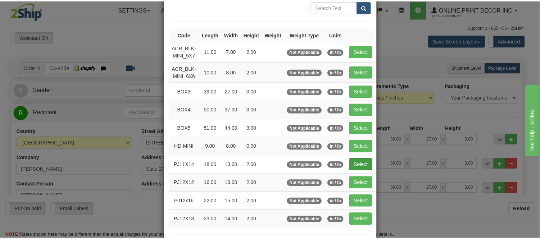
scroll to position [80, 0]
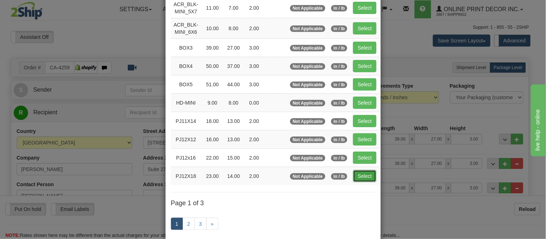
click at [357, 179] on button "Select" at bounding box center [364, 176] width 23 height 12
type input "PJ12X18"
type input "23.00"
type input "14.00"
type input "2.00"
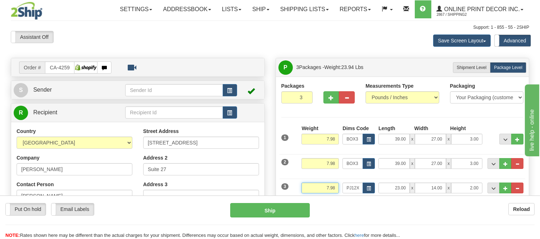
drag, startPoint x: 335, startPoint y: 188, endPoint x: 311, endPoint y: 187, distance: 23.4
click at [311, 187] on input "7.98" at bounding box center [319, 188] width 37 height 11
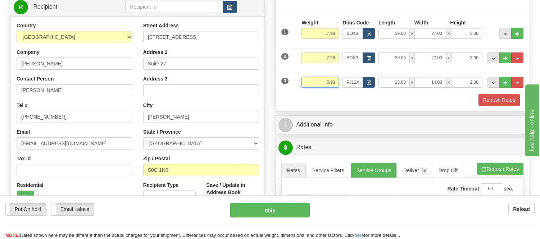
scroll to position [120, 0]
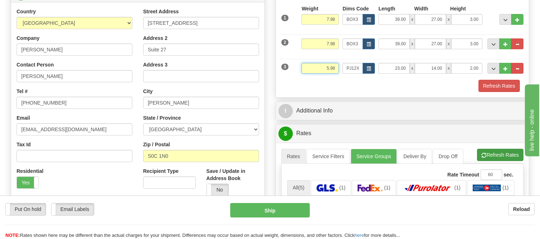
type input "5.98"
click at [491, 151] on li "Refresh Rates Cancel Rating" at bounding box center [500, 155] width 46 height 12
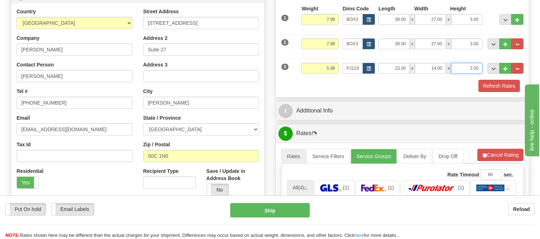
drag, startPoint x: 475, startPoint y: 65, endPoint x: 458, endPoint y: 65, distance: 16.9
click at [458, 65] on input "2.00" at bounding box center [466, 68] width 31 height 11
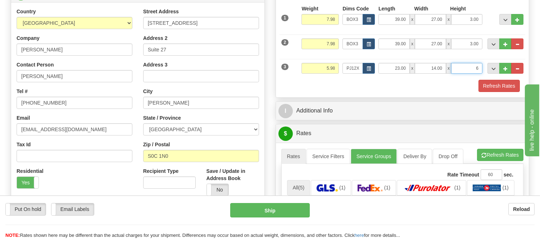
click button "Delete" at bounding box center [0, 0] width 0 height 0
type input "6.00"
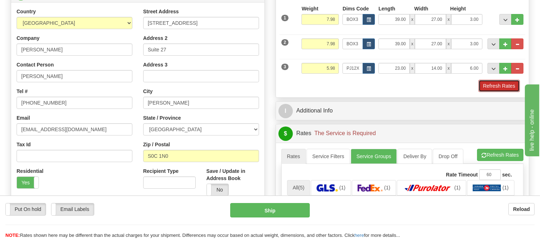
click at [495, 84] on button "Refresh Rates" at bounding box center [498, 86] width 41 height 12
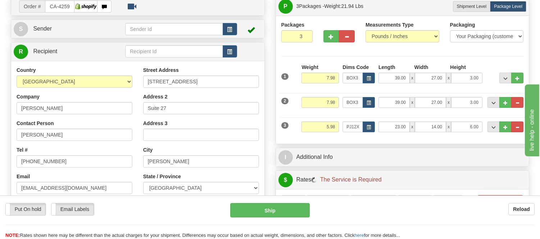
scroll to position [80, 0]
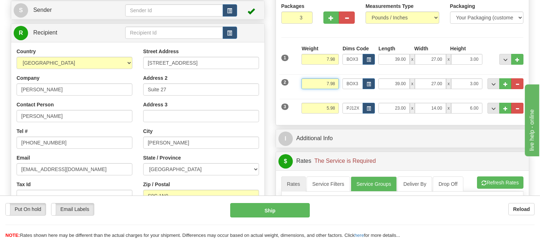
click at [329, 83] on input "7.98" at bounding box center [319, 83] width 37 height 11
click at [328, 83] on input "7.98" at bounding box center [319, 83] width 37 height 11
type input "8.98"
click at [328, 56] on input "7.98" at bounding box center [319, 59] width 37 height 11
type input "8.98"
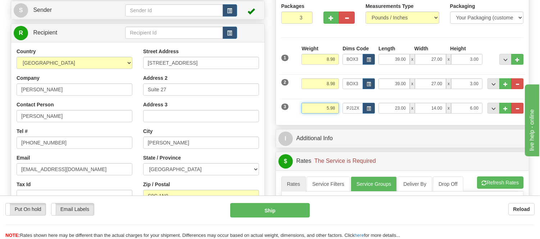
click at [328, 106] on input "5.98" at bounding box center [319, 108] width 37 height 11
type input "7.98"
click at [494, 184] on li "Refresh Rates Cancel Rating" at bounding box center [500, 183] width 46 height 12
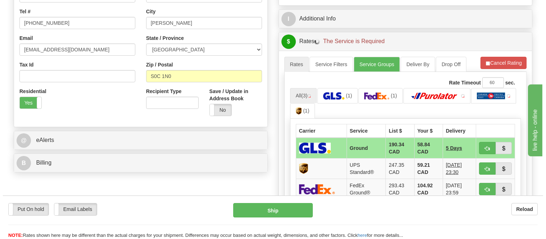
scroll to position [240, 0]
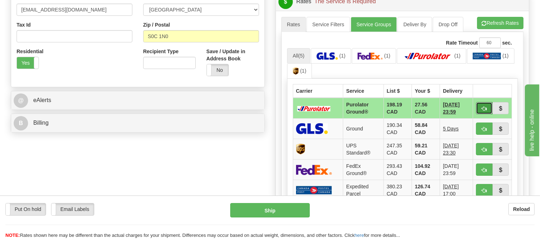
click at [478, 105] on button "button" at bounding box center [484, 108] width 17 height 12
type input "260"
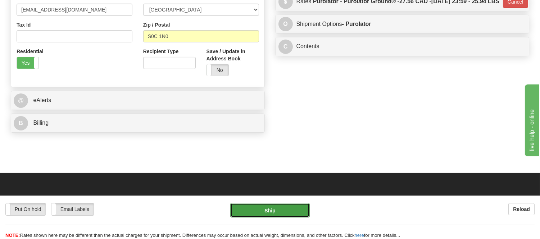
click at [287, 209] on button "Ship" at bounding box center [269, 210] width 79 height 14
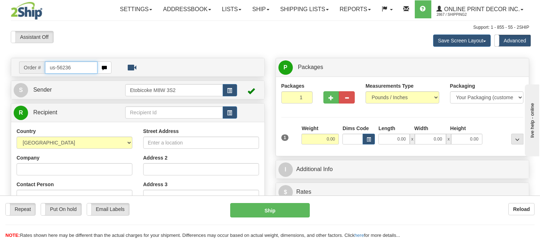
type input "us-56236"
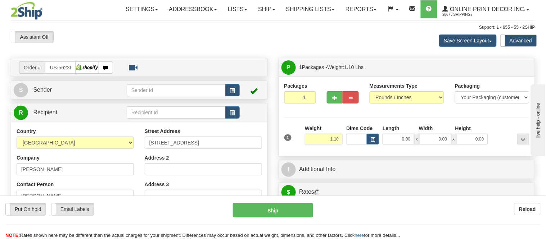
type input "NINE [GEOGRAPHIC_DATA]"
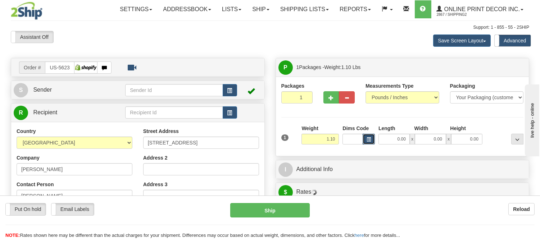
click at [367, 139] on span "button" at bounding box center [368, 140] width 4 height 4
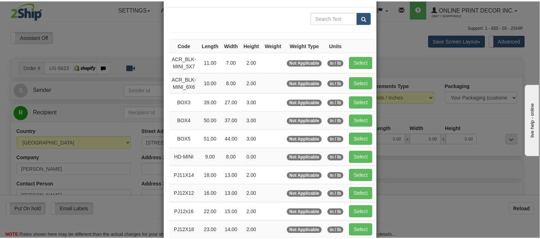
scroll to position [40, 0]
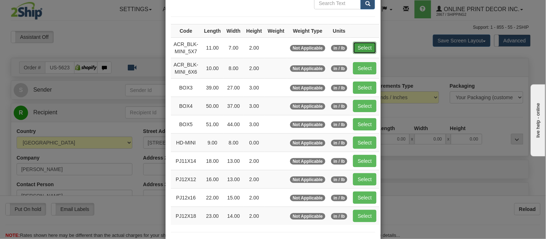
click at [360, 46] on button "Select" at bounding box center [364, 48] width 23 height 12
type input "ACR_BLK-MINI_5X7"
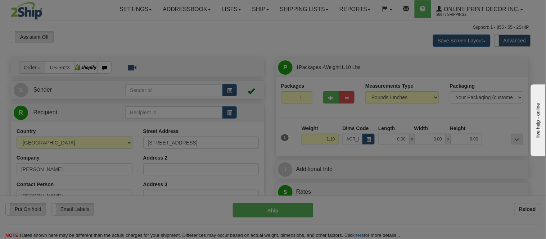
type input "11.00"
type input "7.00"
type input "2.00"
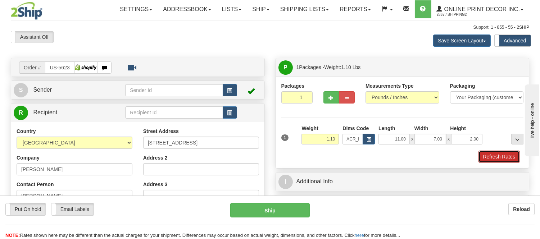
click at [504, 157] on button "Refresh Rates" at bounding box center [498, 157] width 41 height 12
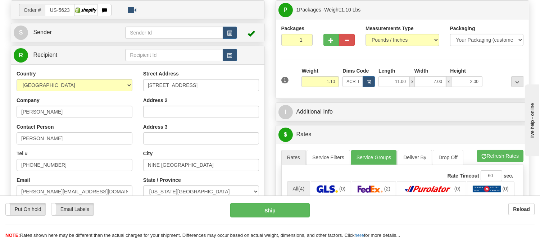
scroll to position [0, 0]
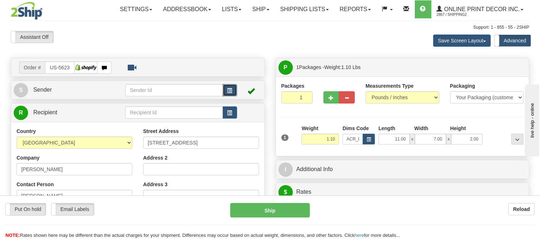
click at [228, 90] on span "button" at bounding box center [229, 90] width 5 height 5
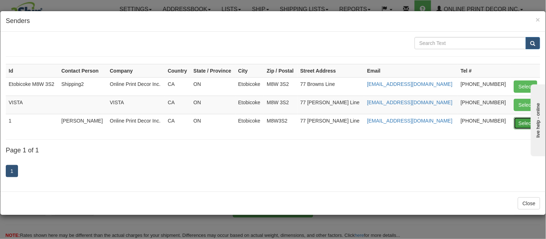
click at [519, 123] on button "Select" at bounding box center [525, 123] width 23 height 12
type input "1"
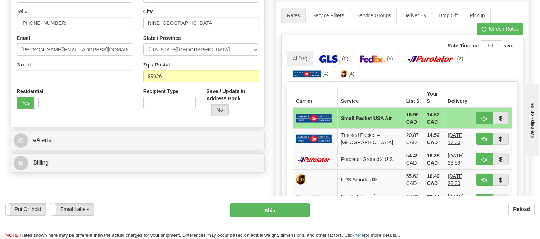
scroll to position [240, 0]
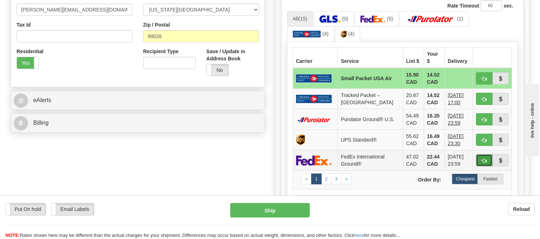
click at [479, 155] on button "button" at bounding box center [484, 160] width 17 height 12
type input "92"
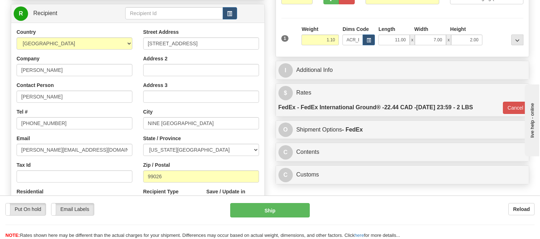
scroll to position [80, 0]
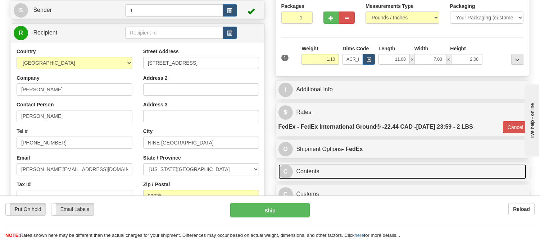
click at [384, 172] on link "C Contents" at bounding box center [402, 171] width 248 height 15
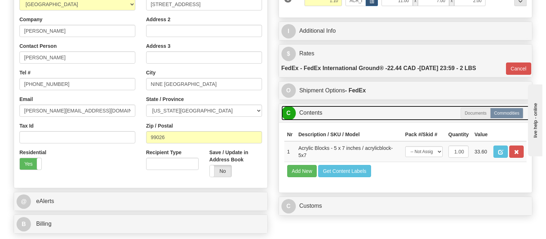
scroll to position [200, 0]
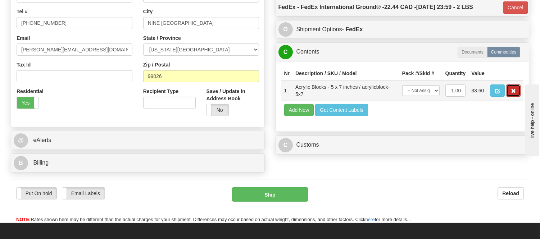
click at [513, 94] on span "button" at bounding box center [513, 91] width 5 height 5
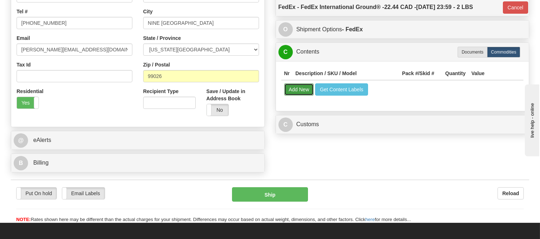
click at [300, 95] on button "Add New" at bounding box center [299, 89] width 30 height 12
select select
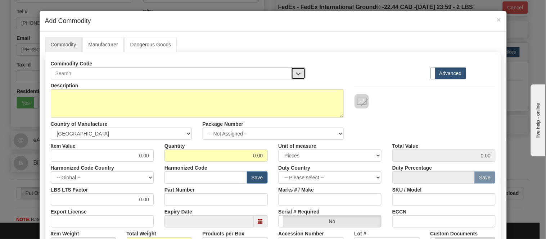
click at [291, 74] on button "button" at bounding box center [298, 73] width 14 height 12
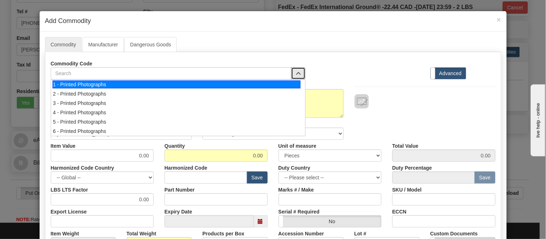
click at [292, 87] on div "1 - Printed Photographs" at bounding box center [177, 85] width 248 height 8
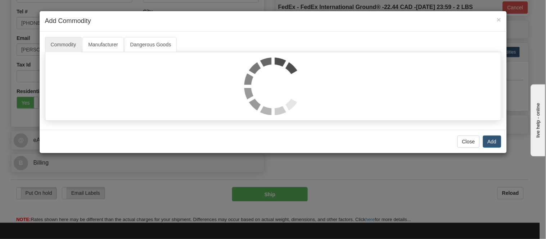
select select "1"
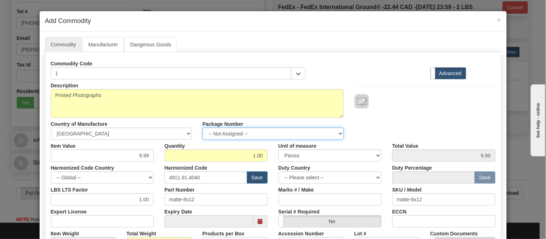
click at [296, 132] on select "-- Not Assigned -- Item 1" at bounding box center [272, 134] width 141 height 12
select select "0"
click at [202, 128] on select "-- Not Assigned -- Item 1" at bounding box center [272, 134] width 141 height 12
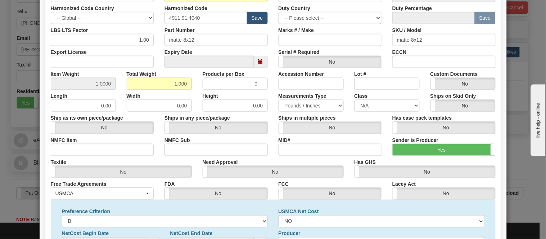
scroll to position [232, 0]
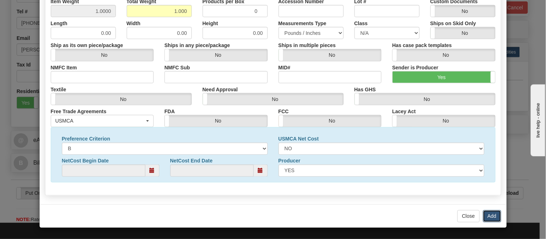
click at [483, 215] on button "Add" at bounding box center [492, 216] width 18 height 12
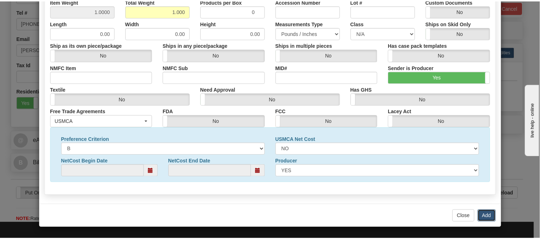
scroll to position [0, 0]
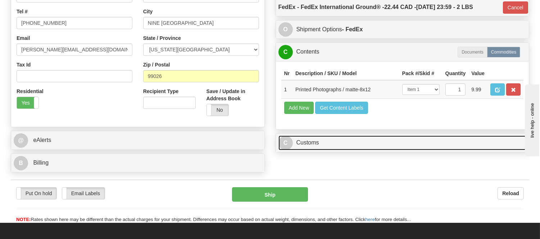
click at [337, 150] on link "C Customs" at bounding box center [402, 143] width 248 height 15
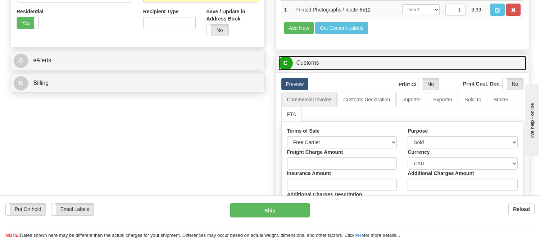
scroll to position [319, 0]
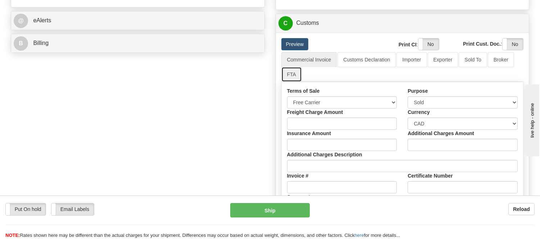
click at [294, 82] on link "FTA" at bounding box center [291, 74] width 20 height 15
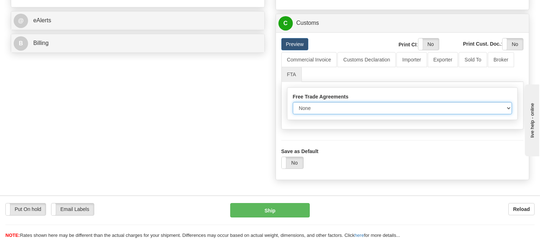
click at [307, 114] on select "None Other USMCA CETA CUKTCA" at bounding box center [402, 108] width 219 height 12
select select "1"
click at [293, 114] on select "None Other USMCA CETA CUKTCA" at bounding box center [402, 108] width 219 height 12
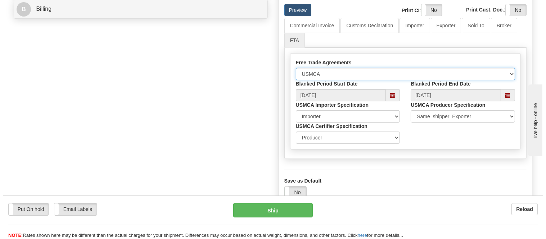
scroll to position [400, 0]
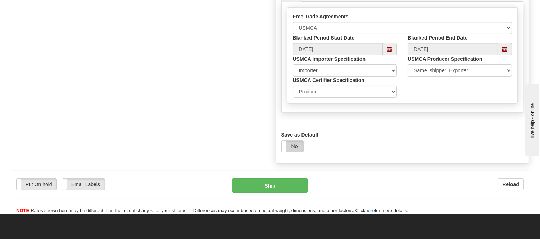
click at [295, 152] on label "No" at bounding box center [293, 147] width 22 height 12
click at [288, 193] on button "Ship" at bounding box center [270, 185] width 76 height 14
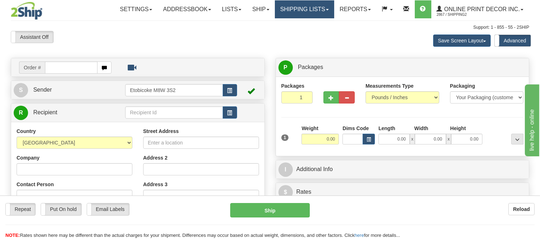
click at [298, 12] on link "Shipping lists" at bounding box center [304, 9] width 59 height 18
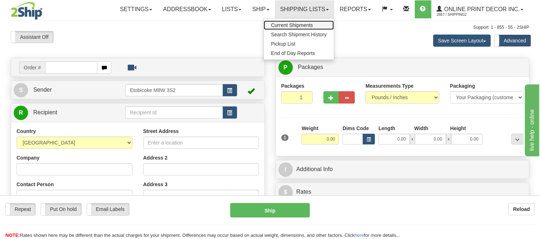
click at [295, 24] on span "Current Shipments" at bounding box center [292, 25] width 42 height 6
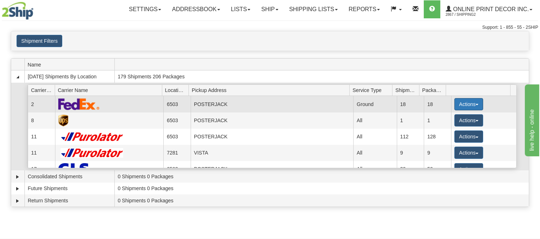
click at [459, 102] on button "Actions" at bounding box center [468, 104] width 29 height 12
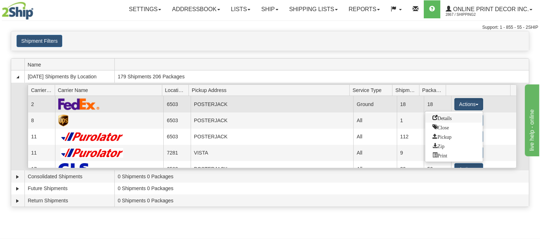
click at [450, 117] on span "Details" at bounding box center [441, 117] width 19 height 5
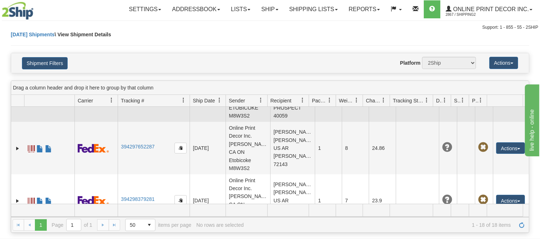
scroll to position [836, 0]
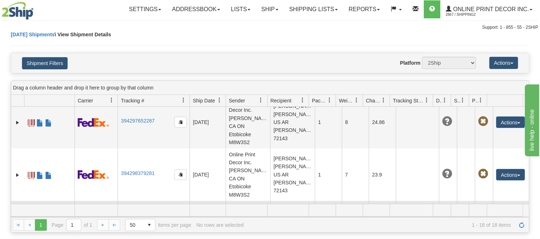
click at [128, 223] on link "394298780529" at bounding box center [137, 226] width 33 height 6
click at [273, 6] on link "Ship" at bounding box center [270, 9] width 28 height 18
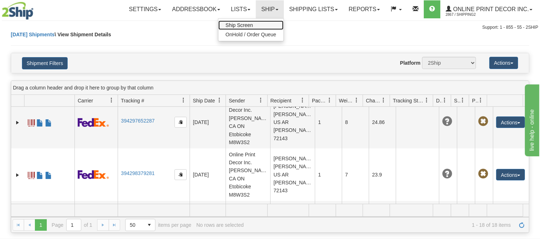
click at [259, 24] on link "Ship Screen" at bounding box center [250, 24] width 65 height 9
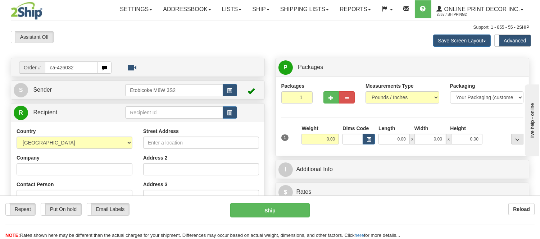
type input "ca-426032"
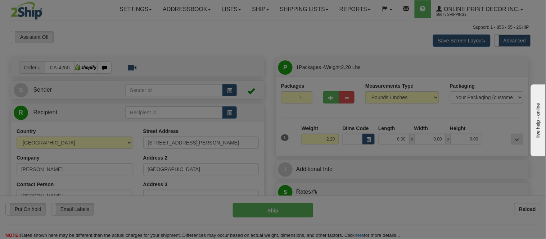
type input "VICTORIA"
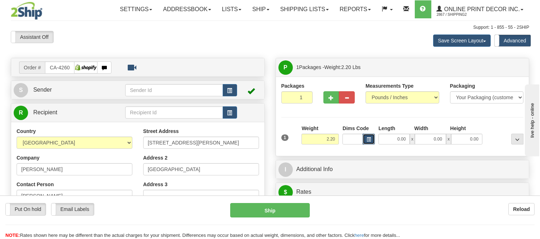
click at [370, 140] on span "button" at bounding box center [368, 140] width 4 height 4
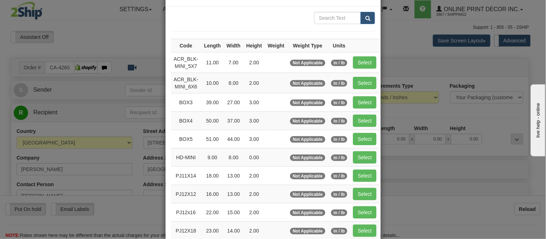
scroll to position [120, 0]
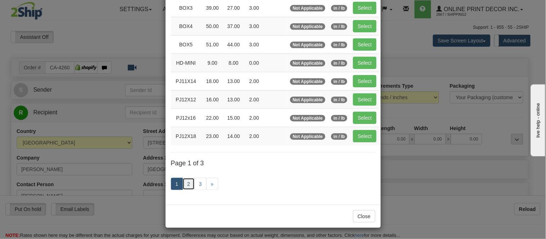
click at [190, 184] on link "2" at bounding box center [188, 184] width 12 height 12
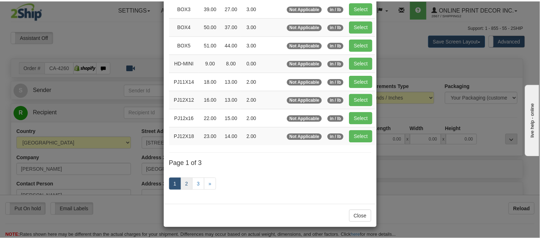
scroll to position [117, 0]
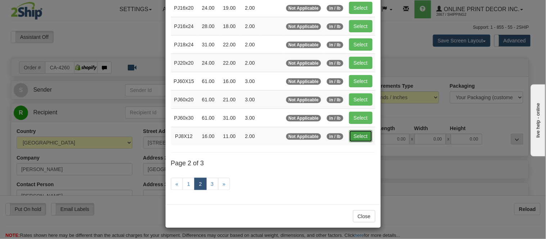
click at [357, 137] on button "Select" at bounding box center [360, 136] width 23 height 12
type input "PJ8X12"
type input "16.00"
type input "11.00"
type input "2.00"
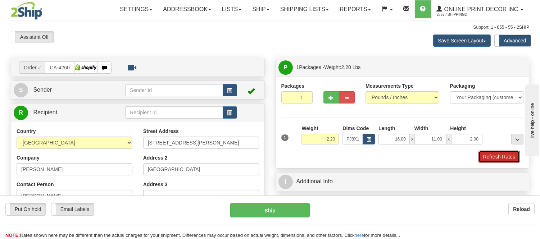
click at [513, 157] on button "Refresh Rates" at bounding box center [498, 157] width 41 height 12
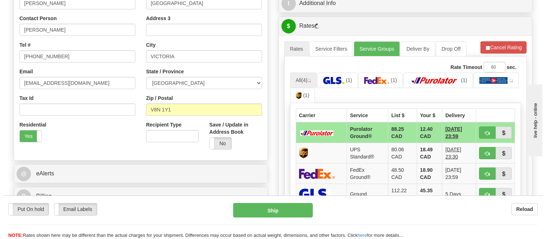
scroll to position [174, 0]
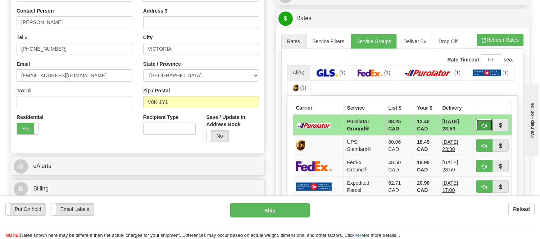
click at [479, 123] on button "button" at bounding box center [484, 125] width 17 height 12
type input "260"
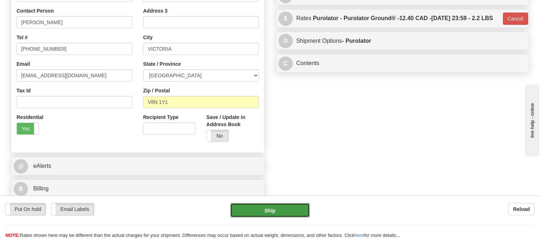
click at [289, 211] on button "Ship" at bounding box center [269, 210] width 79 height 14
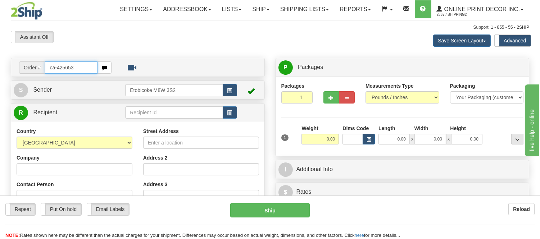
type input "ca-425653"
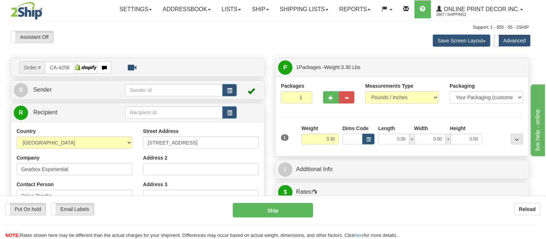
type input "ETOBICOKE"
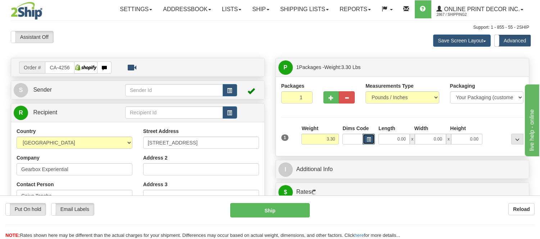
click at [367, 140] on span "button" at bounding box center [368, 140] width 4 height 4
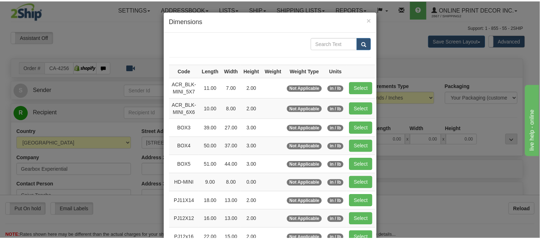
scroll to position [80, 0]
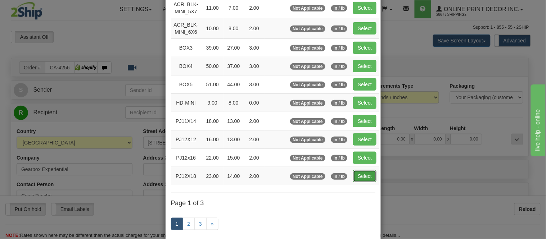
click at [356, 174] on button "Select" at bounding box center [364, 176] width 23 height 12
type input "PJ12X18"
type input "23.00"
type input "14.00"
type input "2.00"
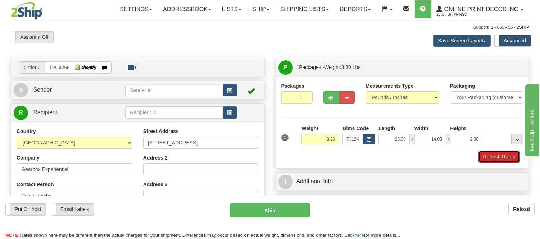
click at [497, 160] on button "Refresh Rates" at bounding box center [498, 157] width 41 height 12
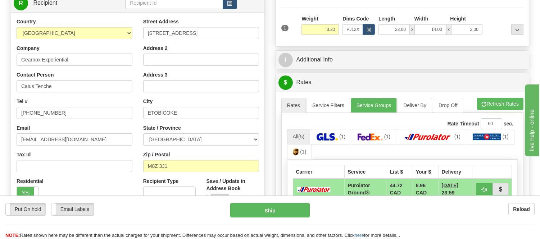
scroll to position [96, 0]
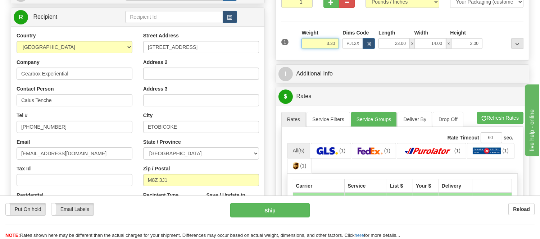
drag, startPoint x: 335, startPoint y: 42, endPoint x: 305, endPoint y: 41, distance: 30.2
click at [305, 41] on input "3.30" at bounding box center [319, 43] width 37 height 11
type input "5.10"
click at [503, 119] on li "Refresh Rates Cancel Rating" at bounding box center [500, 118] width 46 height 12
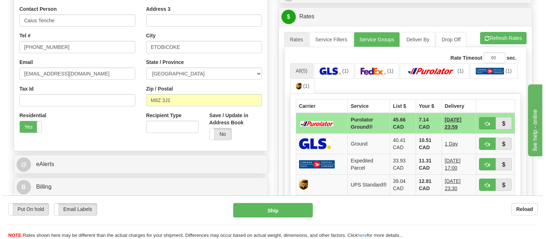
scroll to position [216, 0]
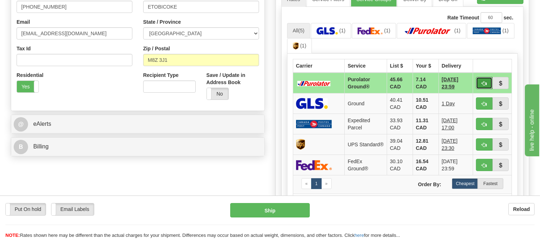
click at [484, 83] on span "button" at bounding box center [484, 83] width 5 height 5
type input "260"
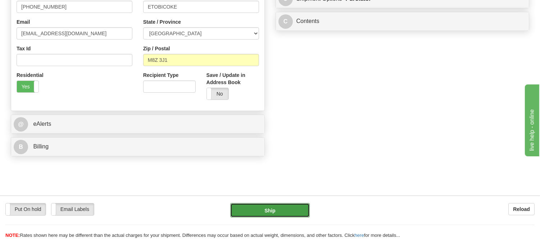
click at [283, 205] on button "Ship" at bounding box center [269, 210] width 79 height 14
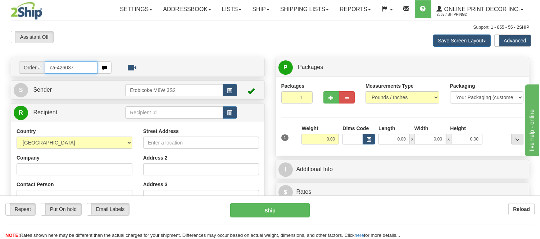
type input "ca-426037"
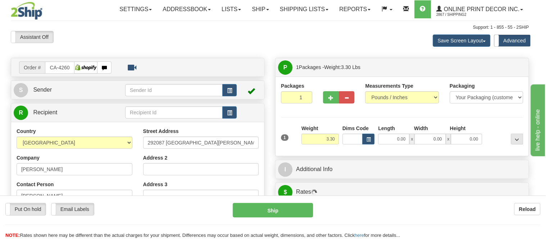
type input "FOOTHILLS"
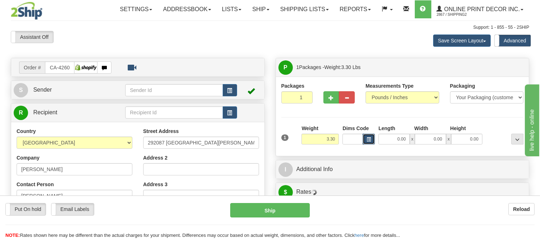
click at [367, 138] on span "button" at bounding box center [368, 140] width 4 height 4
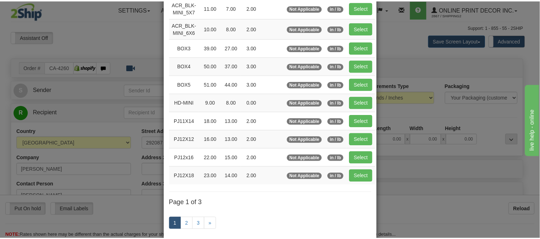
scroll to position [120, 0]
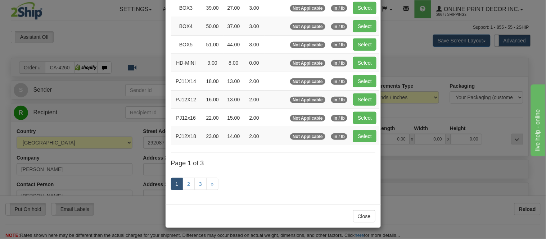
click at [345, 132] on td "in / lb" at bounding box center [339, 136] width 22 height 18
click at [355, 141] on button "Select" at bounding box center [364, 136] width 23 height 12
type input "PJ12X18"
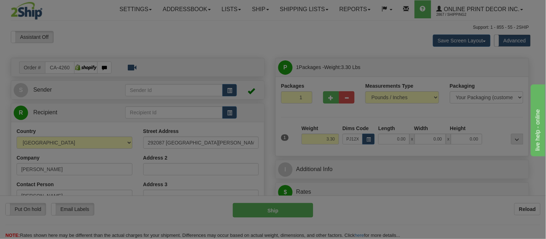
type input "23.00"
type input "14.00"
type input "2.00"
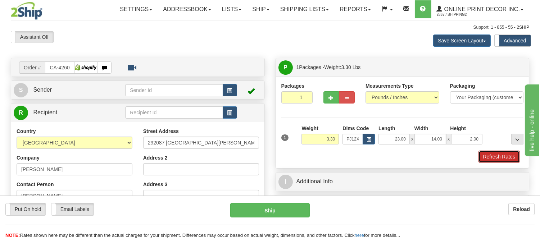
click at [509, 155] on button "Refresh Rates" at bounding box center [498, 157] width 41 height 12
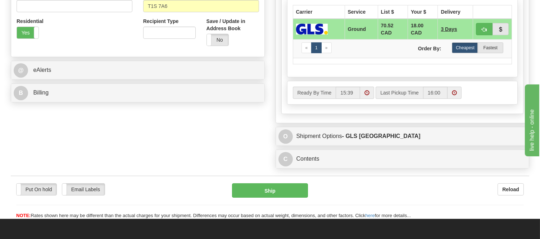
scroll to position [271, 0]
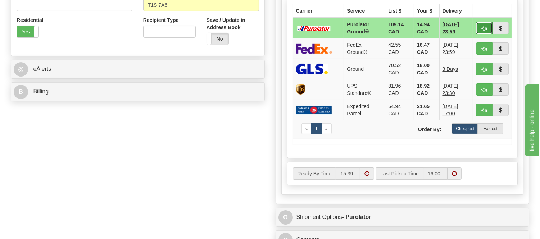
click at [487, 27] on button "button" at bounding box center [484, 28] width 17 height 12
type input "260"
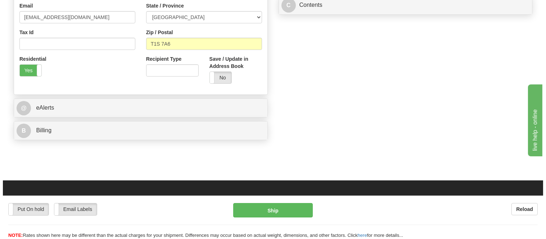
scroll to position [111, 0]
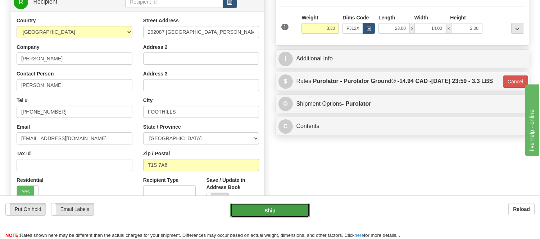
click at [264, 211] on button "Ship" at bounding box center [269, 210] width 79 height 14
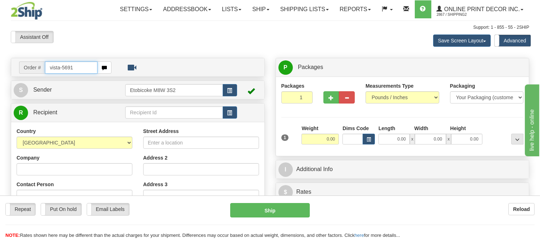
type input "vista-5691"
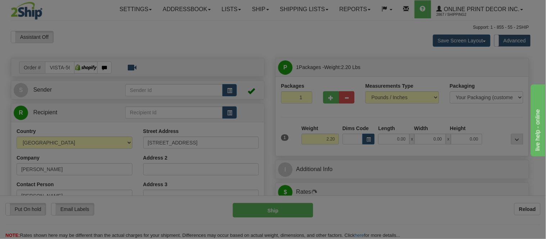
type input "[GEOGRAPHIC_DATA]"
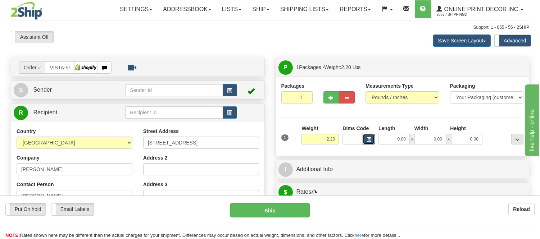
click at [369, 142] on span "button" at bounding box center [368, 140] width 4 height 4
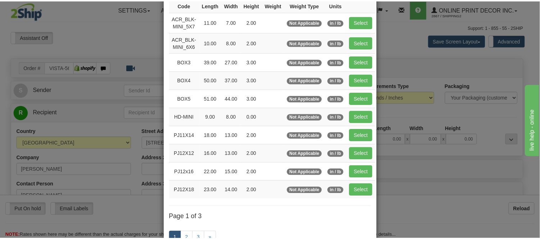
scroll to position [80, 0]
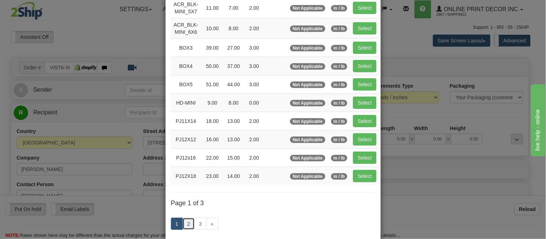
click at [186, 224] on link "2" at bounding box center [188, 224] width 12 height 12
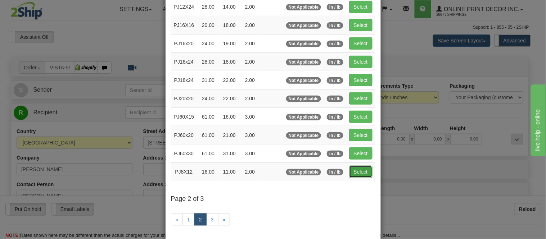
click at [352, 173] on button "Select" at bounding box center [360, 172] width 23 height 12
type input "PJ8X12"
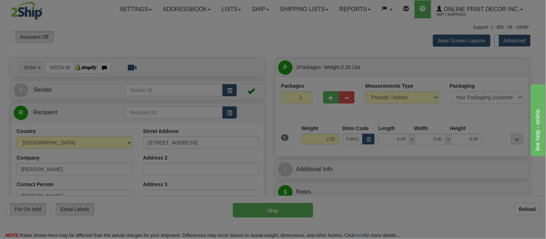
type input "16.00"
type input "11.00"
type input "2.00"
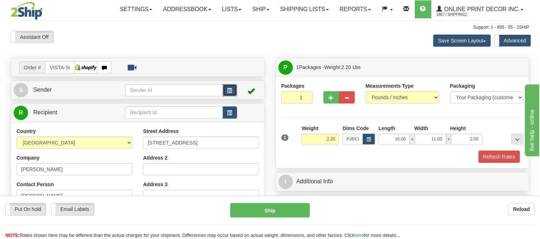
click at [227, 87] on button "button" at bounding box center [230, 90] width 14 height 12
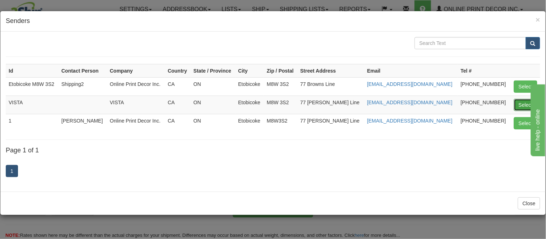
click at [521, 103] on button "Select" at bounding box center [525, 105] width 23 height 12
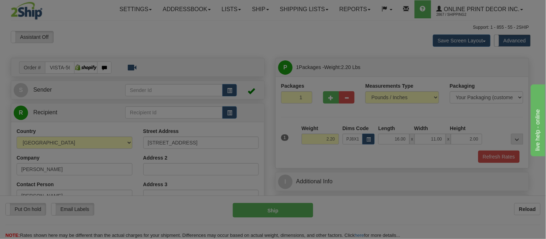
type input "VISTA"
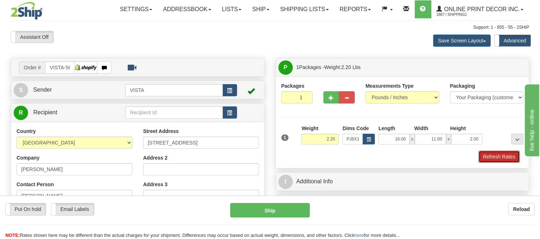
click at [494, 159] on button "Refresh Rates" at bounding box center [498, 157] width 41 height 12
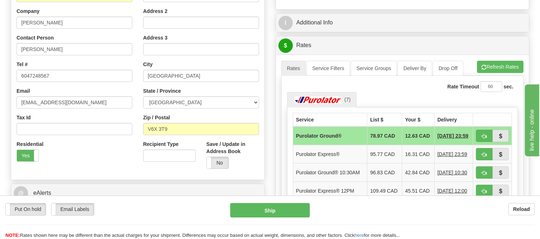
scroll to position [160, 0]
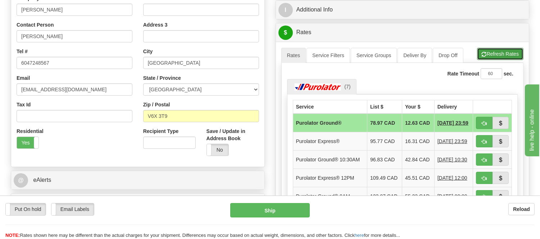
click at [501, 52] on button "Refresh Rates" at bounding box center [500, 54] width 46 height 12
click at [482, 125] on span "button" at bounding box center [484, 123] width 5 height 5
type input "260"
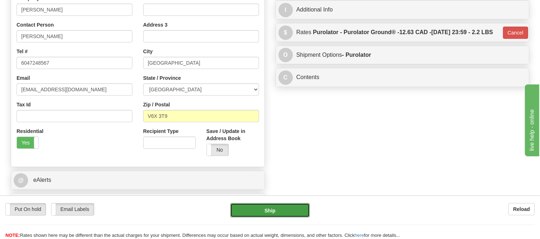
click at [289, 206] on button "Ship" at bounding box center [269, 210] width 79 height 14
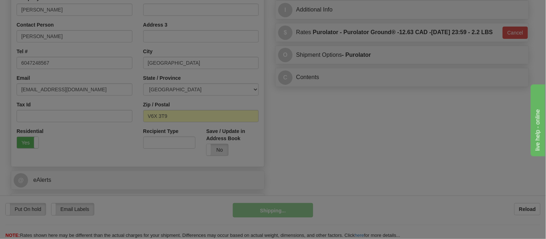
click at [289, 206] on div at bounding box center [273, 119] width 546 height 239
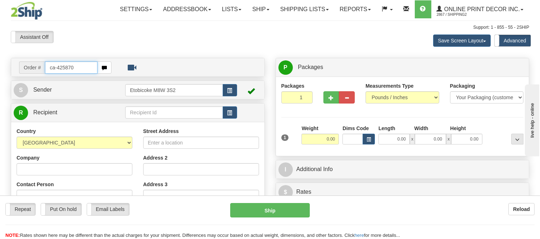
type input "ca-425870"
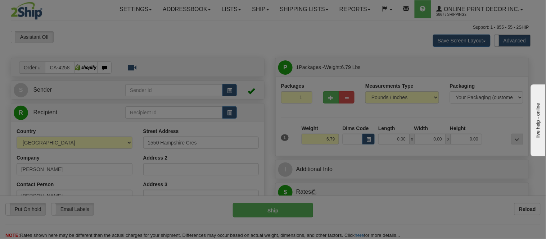
type input "MISSISSAUGA"
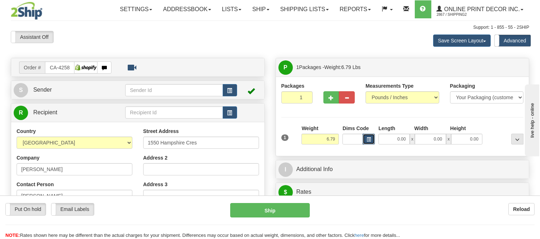
click at [373, 141] on button "button" at bounding box center [368, 139] width 12 height 11
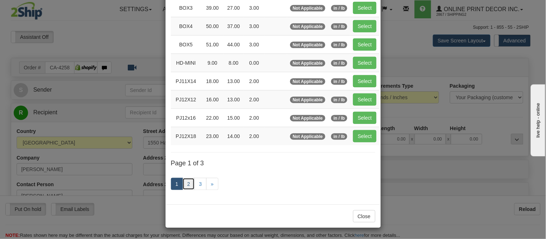
click at [186, 182] on link "2" at bounding box center [188, 184] width 12 height 12
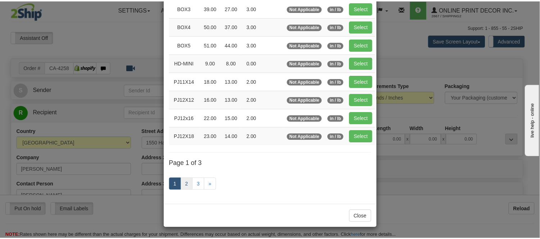
scroll to position [117, 0]
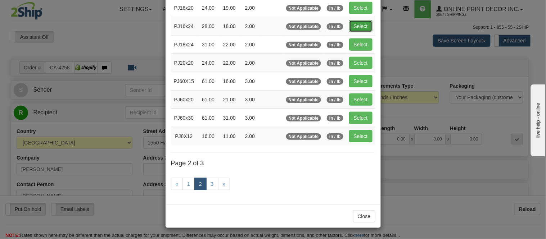
click at [351, 22] on button "Select" at bounding box center [360, 26] width 23 height 12
type input "PJ16x24"
type input "28.00"
type input "18.00"
type input "2.00"
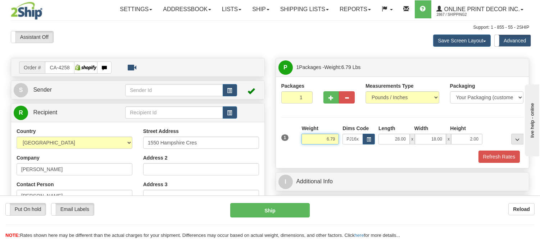
drag, startPoint x: 336, startPoint y: 137, endPoint x: 285, endPoint y: 145, distance: 51.9
click at [285, 145] on div "1 Weight 6.79 Dims Code x x" at bounding box center [402, 138] width 246 height 26
type input "8.98"
drag, startPoint x: 474, startPoint y: 140, endPoint x: 422, endPoint y: 143, distance: 51.5
click at [422, 143] on div "28.00 x 18.00 x 2.00" at bounding box center [430, 139] width 104 height 11
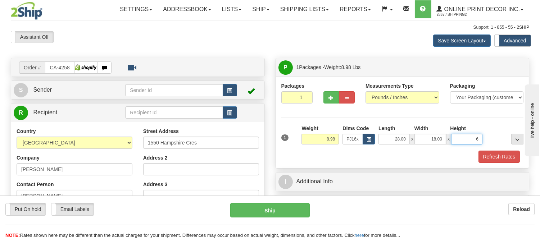
click button "Delete" at bounding box center [0, 0] width 0 height 0
type input "6.00"
click at [491, 153] on button "Refresh Rates" at bounding box center [498, 157] width 41 height 12
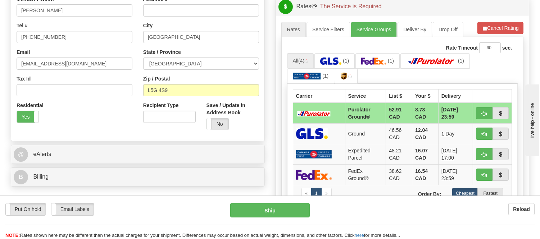
scroll to position [200, 0]
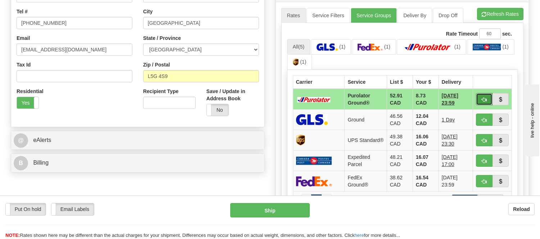
click at [483, 101] on span "button" at bounding box center [484, 99] width 5 height 5
type input "260"
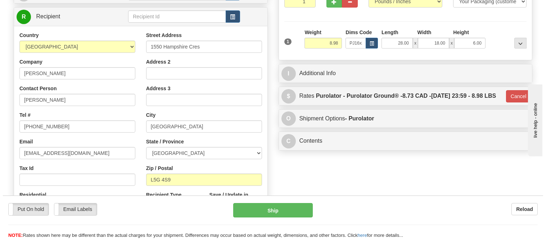
scroll to position [40, 0]
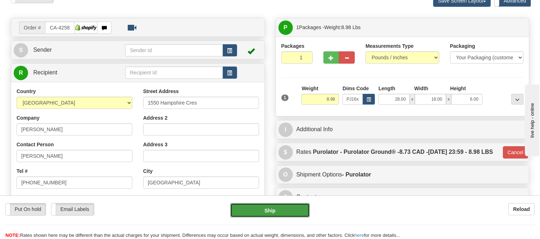
click at [278, 213] on button "Ship" at bounding box center [269, 210] width 79 height 14
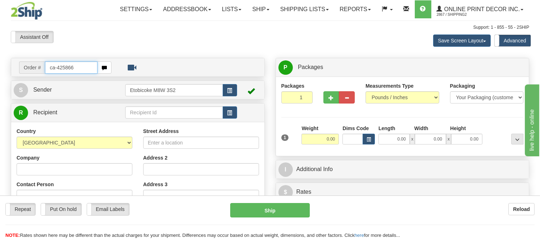
type input "ca-425866"
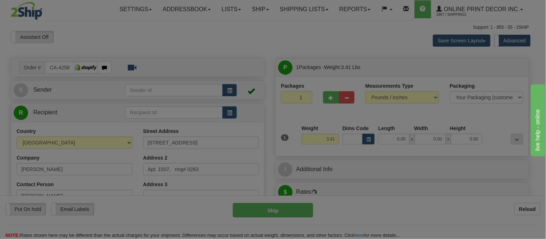
type input "OTTAWA"
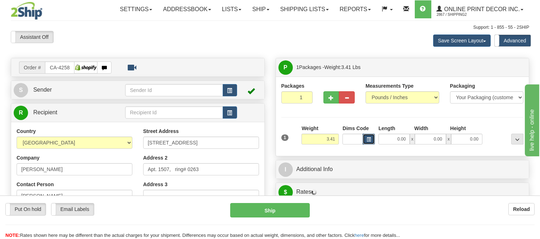
click at [366, 142] on button "button" at bounding box center [368, 139] width 12 height 11
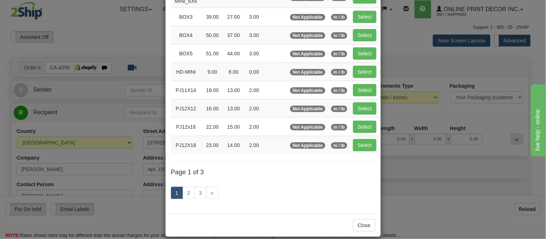
scroll to position [120, 0]
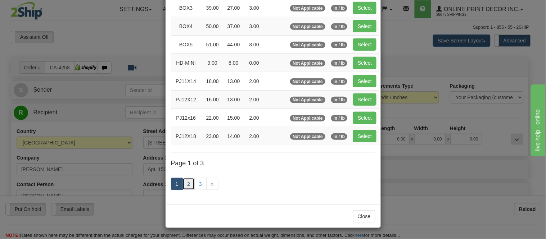
click at [186, 188] on link "2" at bounding box center [188, 184] width 12 height 12
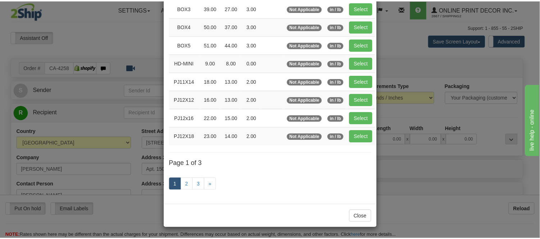
scroll to position [117, 0]
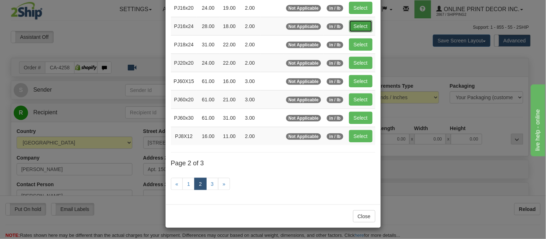
click at [358, 27] on button "Select" at bounding box center [360, 26] width 23 height 12
type input "PJ16x24"
type input "28.00"
type input "18.00"
type input "2.00"
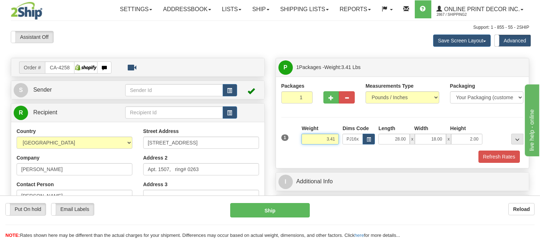
drag, startPoint x: 334, startPoint y: 139, endPoint x: 291, endPoint y: 139, distance: 43.2
click at [291, 139] on div "1 Weight 3.41 Dims Code x x" at bounding box center [402, 138] width 246 height 26
type input "5.10"
drag, startPoint x: 480, startPoint y: 137, endPoint x: 443, endPoint y: 139, distance: 37.1
click at [443, 139] on div "28.00 x 18.00 x 2.00" at bounding box center [430, 139] width 104 height 11
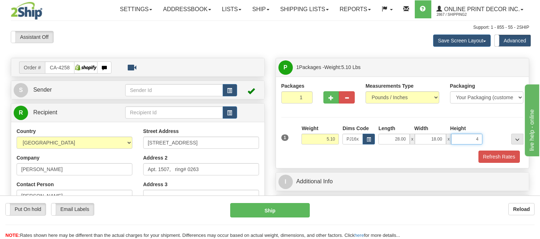
click button "Delete" at bounding box center [0, 0] width 0 height 0
type input "4.00"
click at [491, 152] on button "Refresh Rates" at bounding box center [498, 157] width 41 height 12
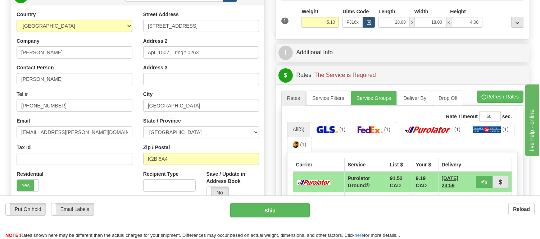
scroll to position [160, 0]
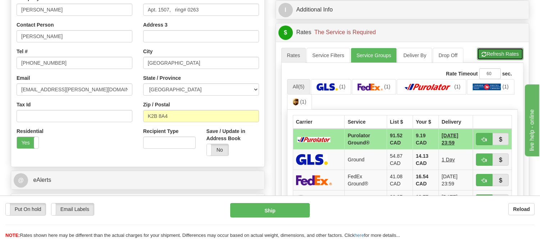
click at [488, 54] on button "Refresh Rates" at bounding box center [500, 54] width 46 height 12
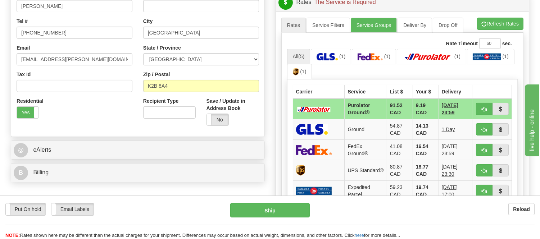
scroll to position [240, 0]
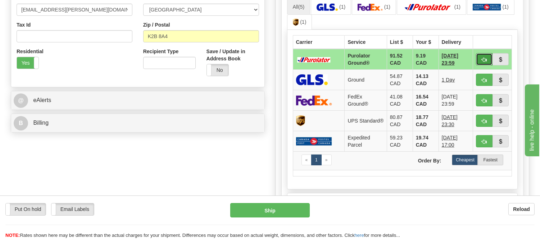
click at [484, 58] on span "button" at bounding box center [484, 60] width 5 height 5
type input "260"
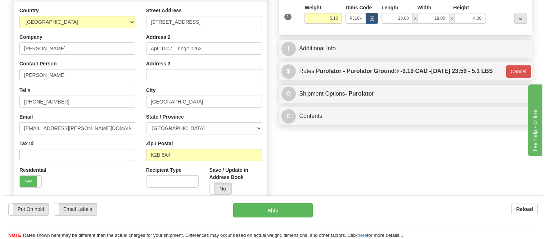
scroll to position [40, 0]
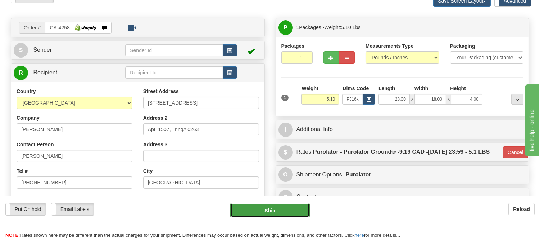
click at [278, 213] on button "Ship" at bounding box center [269, 210] width 79 height 14
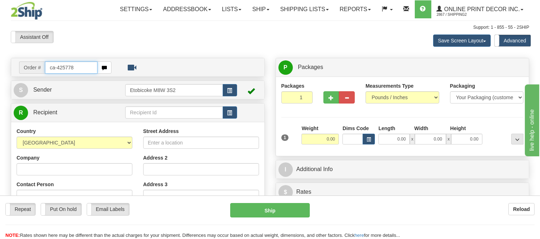
type input "ca-425778"
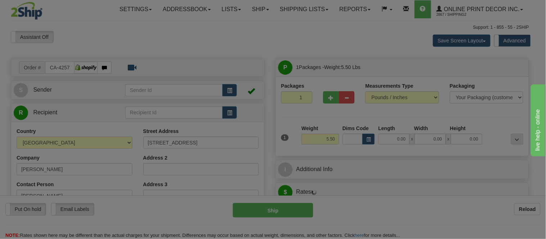
type input "[GEOGRAPHIC_DATA]"
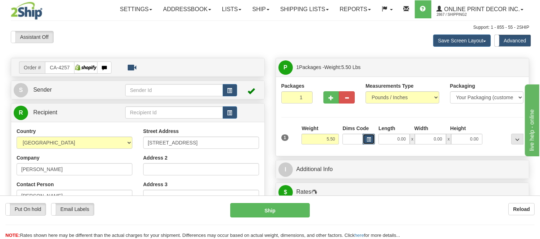
click at [362, 139] on button "button" at bounding box center [368, 139] width 12 height 11
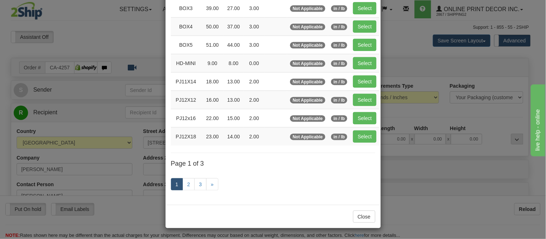
scroll to position [120, 0]
click at [188, 183] on link "2" at bounding box center [188, 184] width 12 height 12
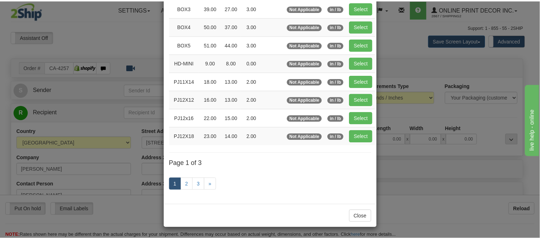
scroll to position [117, 0]
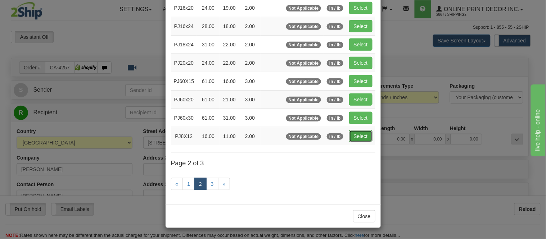
click at [355, 136] on button "Select" at bounding box center [360, 136] width 23 height 12
type input "PJ8X12"
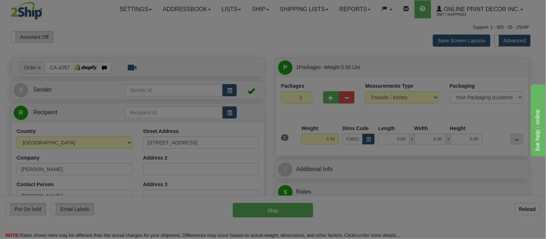
type input "16.00"
type input "11.00"
type input "2.00"
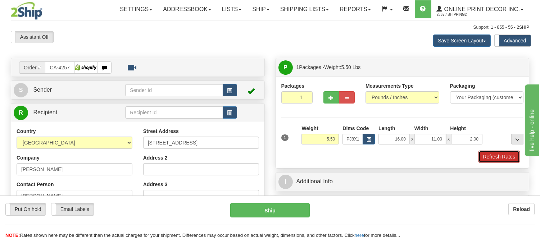
click at [494, 155] on button "Refresh Rates" at bounding box center [498, 157] width 41 height 12
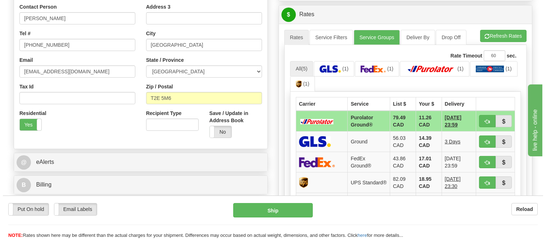
scroll to position [191, 0]
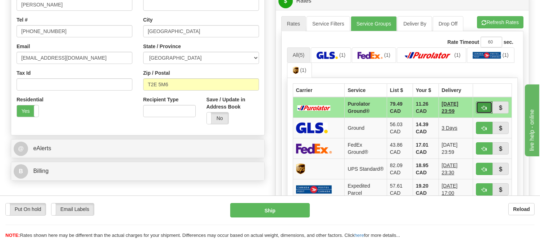
click at [484, 107] on span "button" at bounding box center [484, 108] width 5 height 5
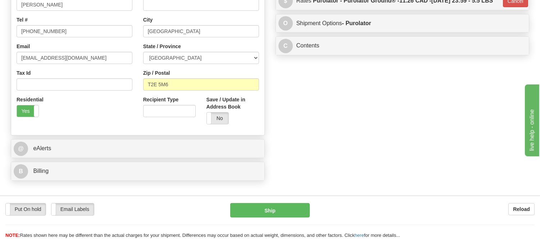
type input "260"
click at [275, 206] on button "Ship" at bounding box center [269, 210] width 79 height 14
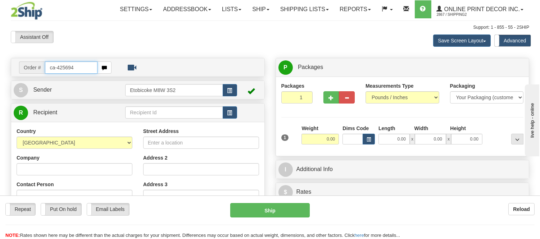
type input "ca-425694"
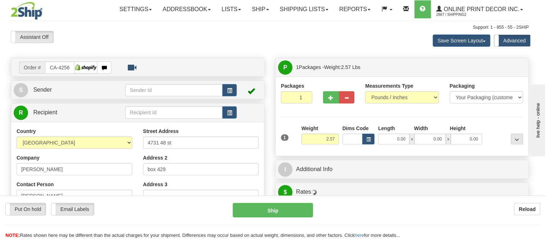
type input "CLYDE"
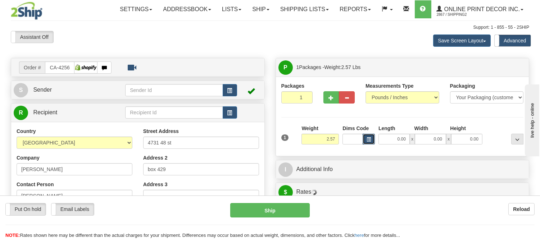
click at [368, 142] on span "button" at bounding box center [368, 140] width 4 height 4
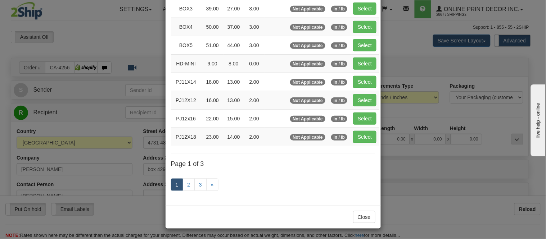
scroll to position [120, 0]
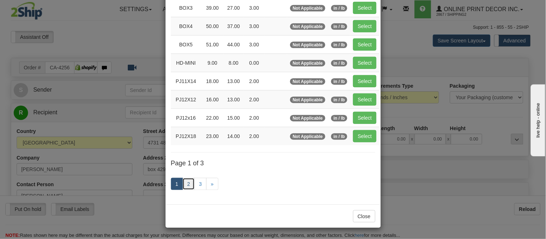
click at [186, 182] on link "2" at bounding box center [188, 184] width 12 height 12
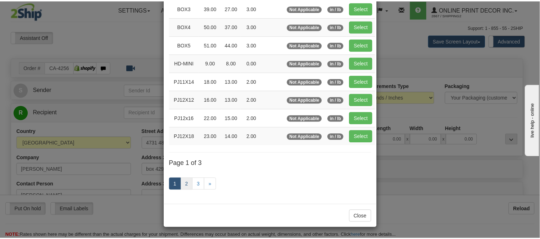
scroll to position [117, 0]
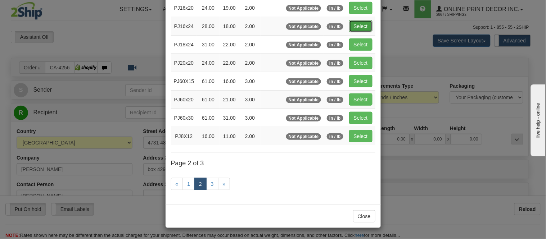
click at [360, 22] on button "Select" at bounding box center [360, 26] width 23 height 12
type input "PJ16x24"
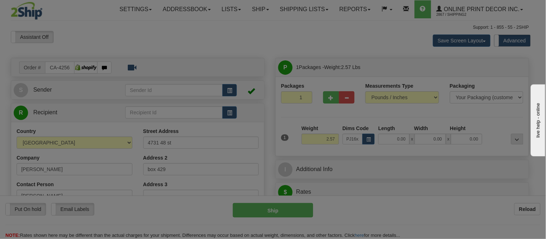
type input "28.00"
type input "18.00"
type input "2.00"
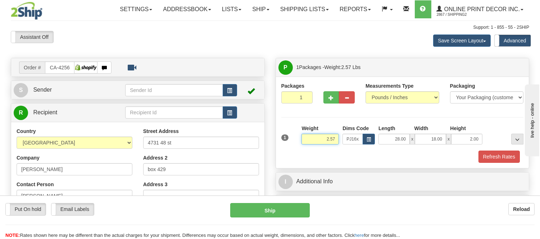
drag, startPoint x: 338, startPoint y: 140, endPoint x: 294, endPoint y: 152, distance: 45.7
click at [294, 152] on div "1 Weight 2.57 Dims Code PJ16x24 Length Width Height x x" at bounding box center [402, 144] width 242 height 38
type input "3.98"
click at [506, 160] on button "Refresh Rates" at bounding box center [498, 157] width 41 height 12
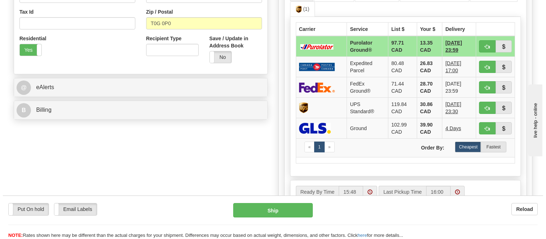
scroll to position [254, 0]
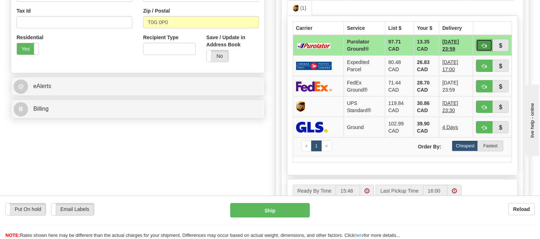
click at [483, 44] on span "button" at bounding box center [484, 46] width 5 height 5
type input "260"
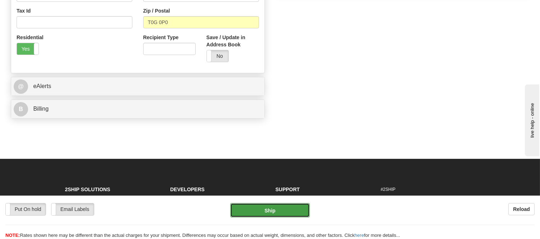
click at [289, 209] on button "Ship" at bounding box center [269, 210] width 79 height 14
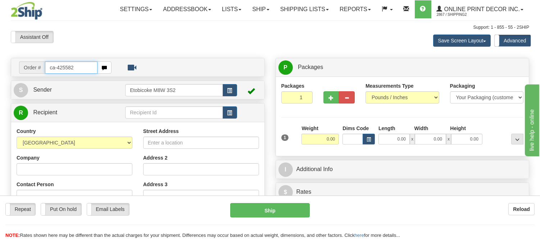
type input "ca-425582"
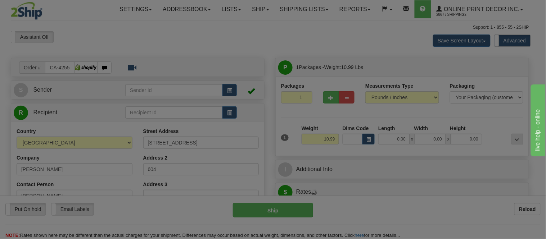
type input "VANCOUVER"
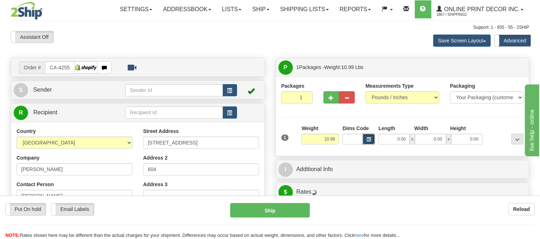
click at [368, 142] on span "button" at bounding box center [368, 140] width 4 height 4
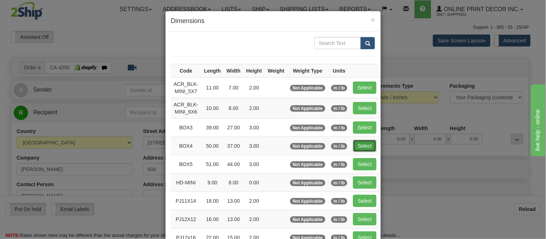
click at [353, 142] on button "Select" at bounding box center [364, 146] width 23 height 12
type input "BOX4"
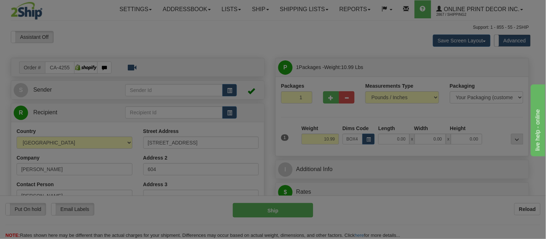
type input "50.00"
type input "37.00"
type input "3.00"
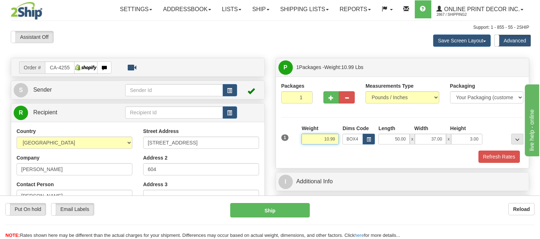
drag, startPoint x: 337, startPoint y: 139, endPoint x: 308, endPoint y: 146, distance: 30.4
click at [308, 146] on div "Weight 10.99" at bounding box center [320, 137] width 41 height 25
click at [335, 137] on input "10.99" at bounding box center [319, 139] width 37 height 11
drag, startPoint x: 338, startPoint y: 139, endPoint x: 316, endPoint y: 139, distance: 22.7
click at [316, 139] on input "8.98" at bounding box center [319, 139] width 37 height 11
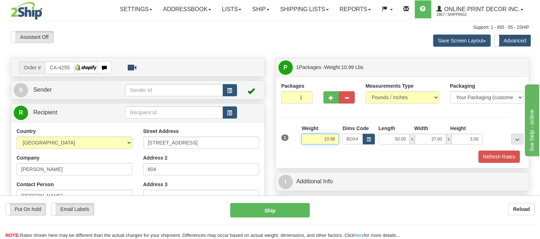
drag, startPoint x: 335, startPoint y: 137, endPoint x: 317, endPoint y: 136, distance: 18.0
click at [317, 136] on input "10.98" at bounding box center [319, 139] width 37 height 11
type input "11.98"
click at [326, 99] on button "button" at bounding box center [331, 97] width 16 height 12
radio input "true"
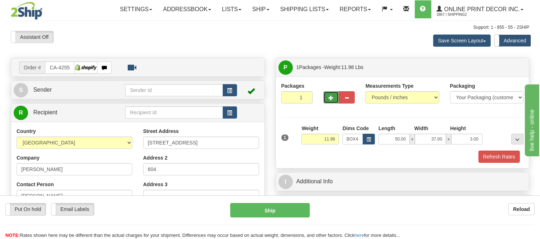
type input "2"
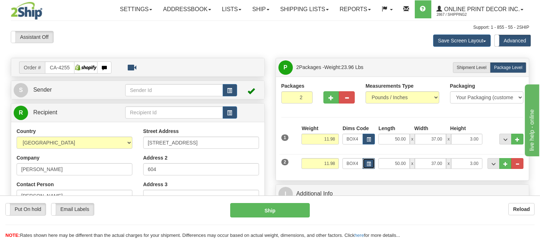
click at [370, 166] on span "button" at bounding box center [368, 164] width 4 height 4
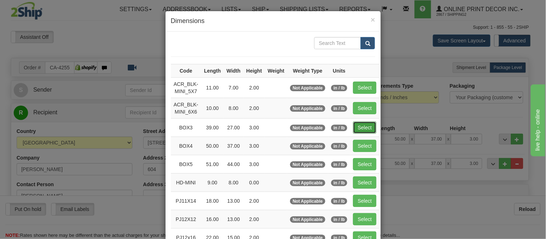
click at [356, 127] on button "Select" at bounding box center [364, 128] width 23 height 12
type input "BOX3"
type input "39.00"
type input "27.00"
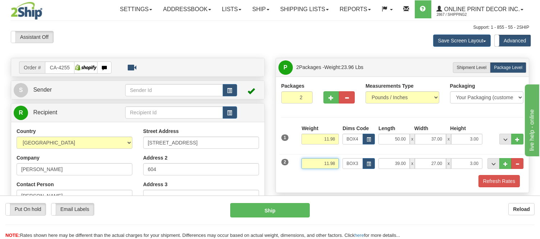
drag, startPoint x: 337, startPoint y: 162, endPoint x: 303, endPoint y: 167, distance: 34.2
click at [303, 167] on input "11.98" at bounding box center [319, 163] width 37 height 11
type input "7"
type input "6.98"
click at [370, 162] on span "button" at bounding box center [368, 164] width 4 height 4
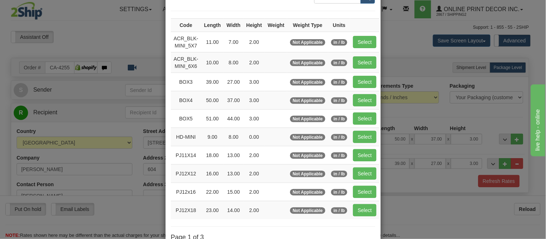
scroll to position [80, 0]
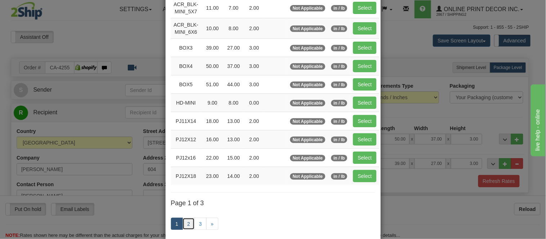
click at [186, 222] on link "2" at bounding box center [188, 224] width 12 height 12
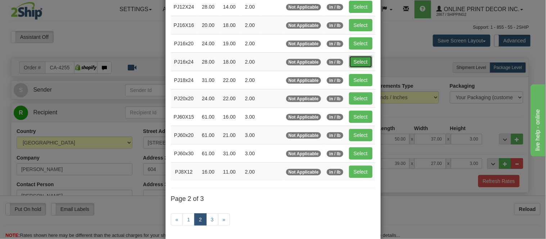
click at [353, 62] on button "Select" at bounding box center [360, 62] width 23 height 12
type input "PJ16x24"
type input "28.00"
type input "18.00"
type input "2.00"
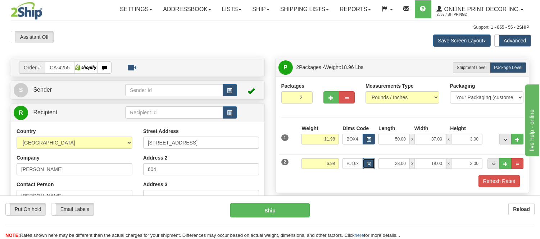
click at [365, 164] on button "button" at bounding box center [368, 163] width 12 height 11
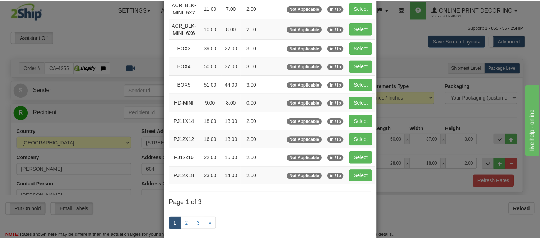
scroll to position [0, 0]
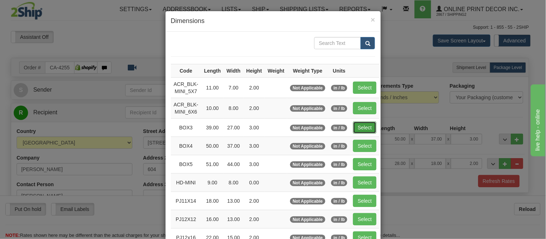
click at [358, 126] on button "Select" at bounding box center [364, 128] width 23 height 12
type input "BOX3"
type input "39.00"
type input "27.00"
type input "3.00"
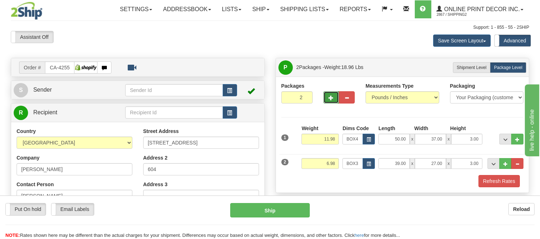
click at [331, 91] on button "button" at bounding box center [331, 97] width 16 height 12
type input "3"
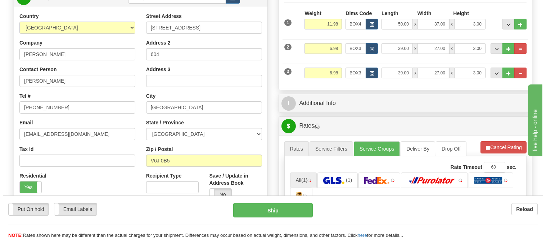
scroll to position [120, 0]
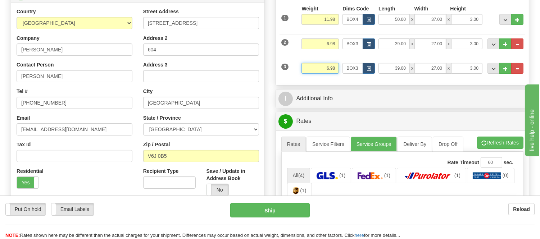
drag, startPoint x: 335, startPoint y: 67, endPoint x: 311, endPoint y: 70, distance: 23.6
click at [311, 70] on input "6.98" at bounding box center [319, 68] width 37 height 11
type input "5.98"
click at [366, 67] on span "button" at bounding box center [368, 69] width 4 height 4
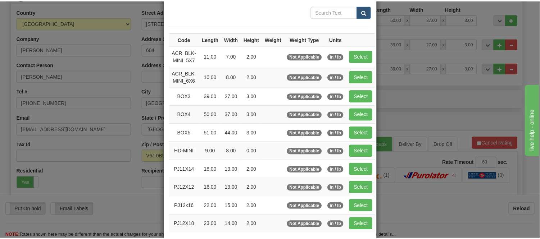
scroll to position [80, 0]
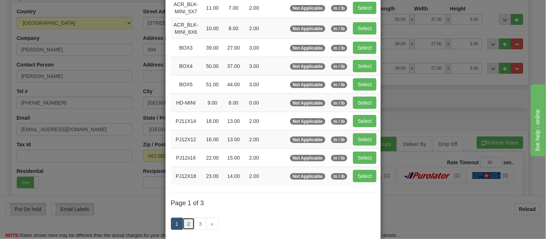
click at [188, 223] on link "2" at bounding box center [188, 224] width 12 height 12
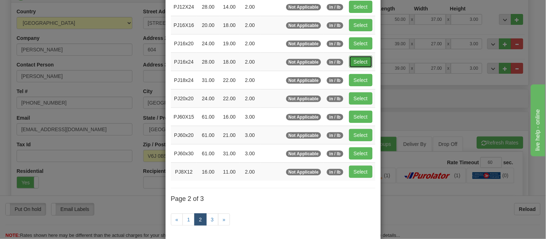
click at [350, 63] on button "Select" at bounding box center [360, 62] width 23 height 12
type input "PJ16x24"
type input "28.00"
type input "18.00"
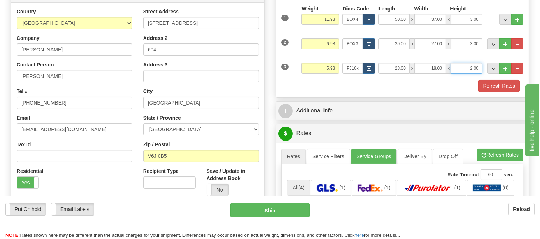
drag, startPoint x: 477, startPoint y: 67, endPoint x: 455, endPoint y: 73, distance: 23.5
click at [455, 73] on input "2.00" at bounding box center [466, 68] width 31 height 11
click button "Delete" at bounding box center [0, 0] width 0 height 0
type input "4.00"
click at [502, 83] on button "Refresh Rates" at bounding box center [498, 86] width 41 height 12
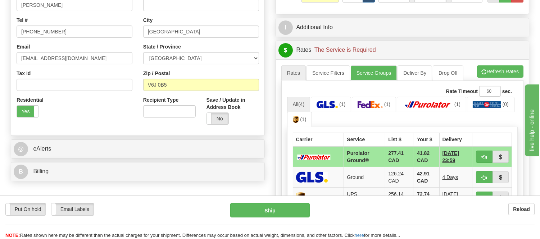
scroll to position [200, 0]
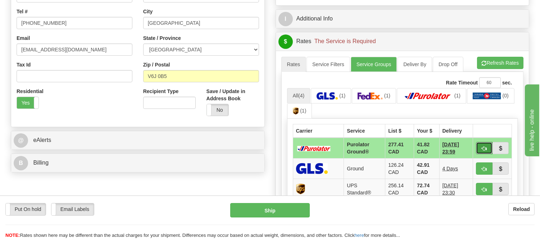
click at [489, 147] on button "button" at bounding box center [484, 148] width 17 height 12
type input "260"
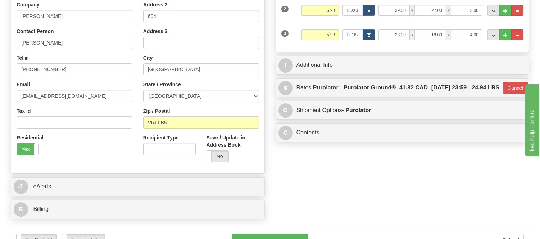
scroll to position [0, 0]
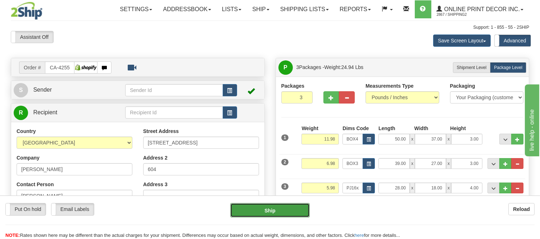
click at [265, 210] on button "Ship" at bounding box center [269, 210] width 79 height 14
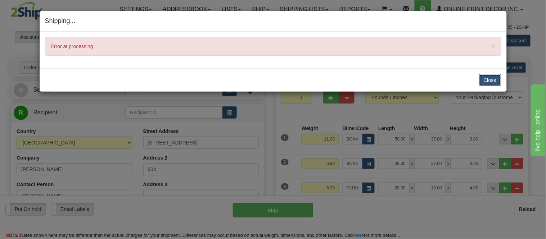
click at [492, 78] on button "Close" at bounding box center [490, 80] width 22 height 12
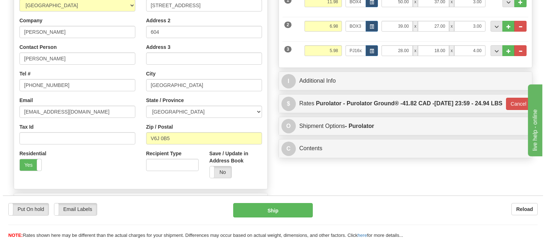
scroll to position [160, 0]
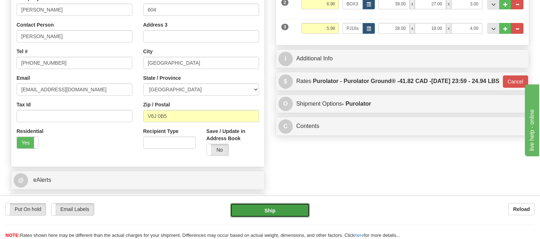
click at [282, 212] on button "Ship" at bounding box center [269, 210] width 79 height 14
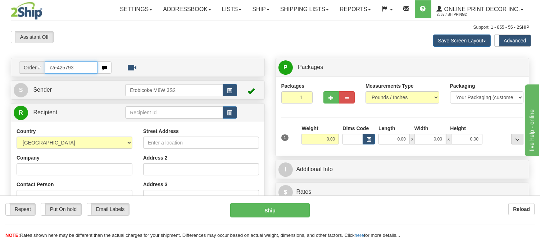
type input "ca-425793"
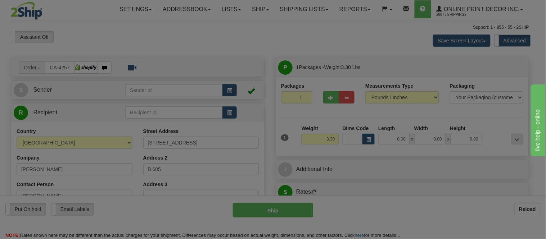
type input "TUMBLER RIDGE"
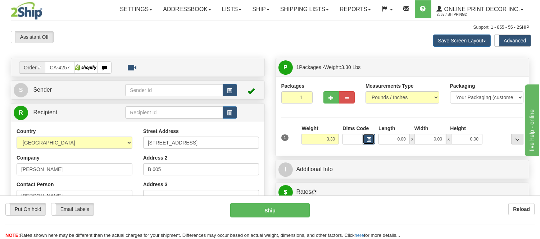
click at [365, 139] on button "button" at bounding box center [368, 139] width 12 height 11
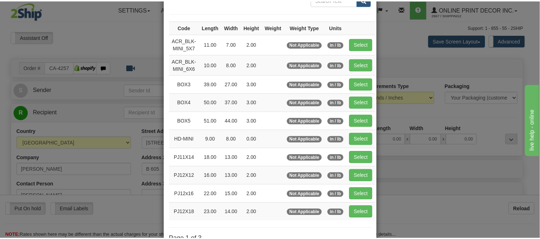
scroll to position [80, 0]
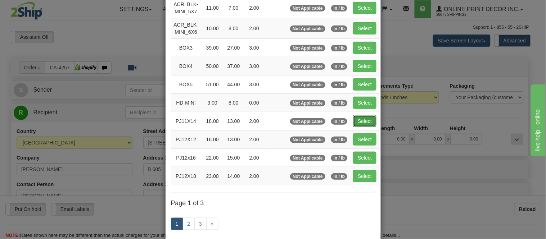
click at [364, 125] on button "Select" at bounding box center [364, 121] width 23 height 12
type input "PJ11X14"
type input "18.00"
type input "13.00"
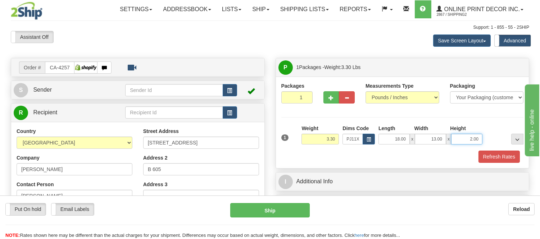
drag, startPoint x: 480, startPoint y: 141, endPoint x: 450, endPoint y: 145, distance: 30.5
click at [450, 145] on div "1 Weight 3.30 Dims Code x x" at bounding box center [402, 138] width 246 height 26
click button "Delete" at bounding box center [0, 0] width 0 height 0
type input "6.00"
click at [487, 158] on button "Refresh Rates" at bounding box center [498, 157] width 41 height 12
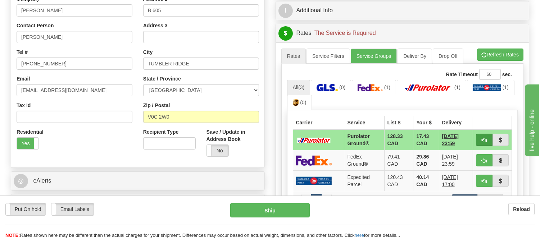
scroll to position [160, 0]
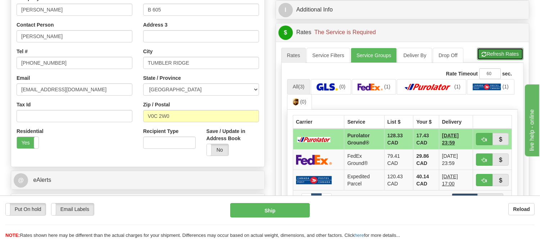
click at [492, 57] on button "Refresh Rates" at bounding box center [500, 54] width 46 height 12
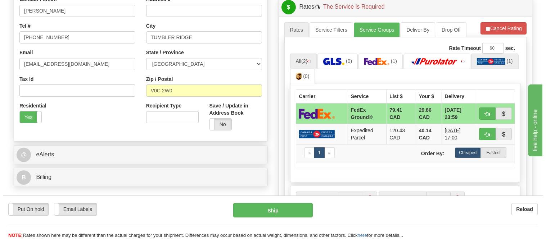
scroll to position [200, 0]
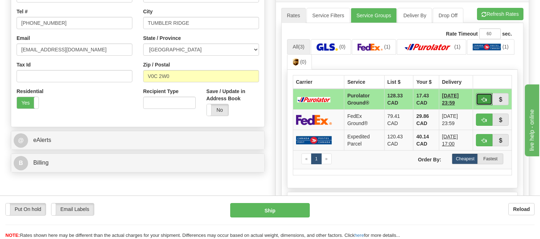
click at [479, 96] on button "button" at bounding box center [484, 99] width 17 height 12
type input "260"
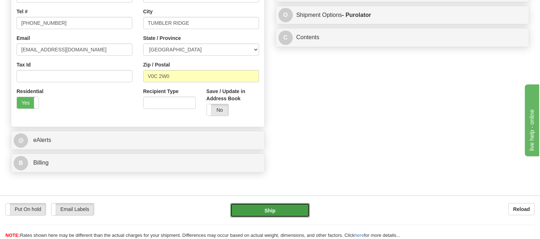
click at [246, 205] on button "Ship" at bounding box center [269, 210] width 79 height 14
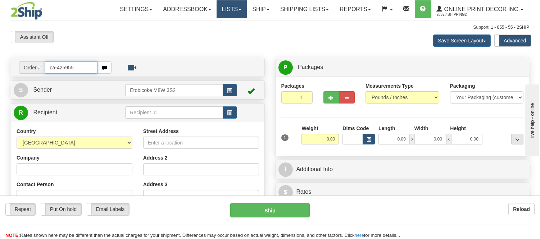
type input "ca-425955"
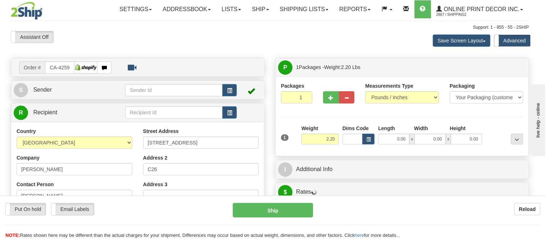
type input "GUELPH"
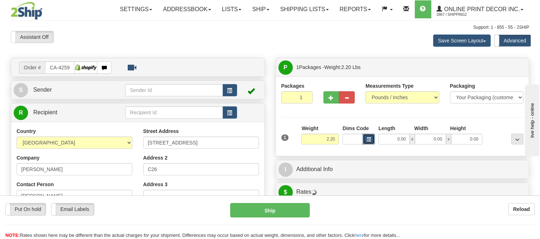
click at [368, 139] on span "button" at bounding box center [368, 140] width 4 height 4
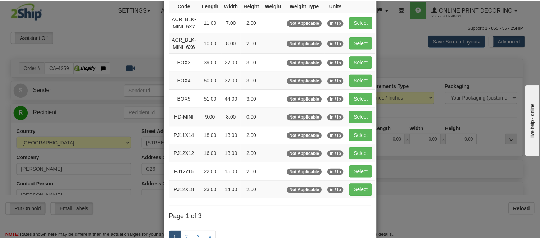
scroll to position [80, 0]
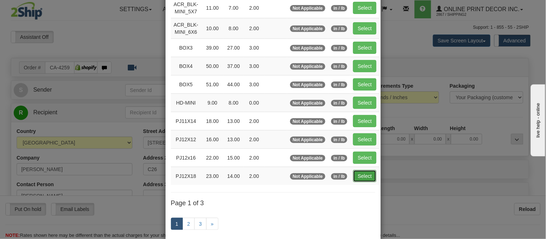
click at [365, 181] on button "Select" at bounding box center [364, 176] width 23 height 12
type input "PJ12X18"
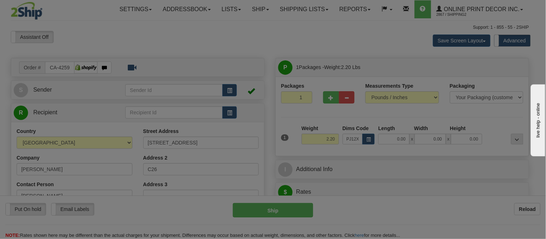
type input "23.00"
type input "14.00"
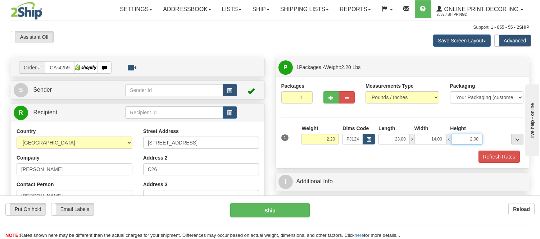
drag, startPoint x: 480, startPoint y: 139, endPoint x: 447, endPoint y: 134, distance: 33.4
click at [447, 134] on div "23.00 x 14.00 x 2.00" at bounding box center [430, 139] width 104 height 11
click button "Delete" at bounding box center [0, 0] width 0 height 0
type input "4.00"
click at [489, 155] on button "Refresh Rates" at bounding box center [498, 157] width 41 height 12
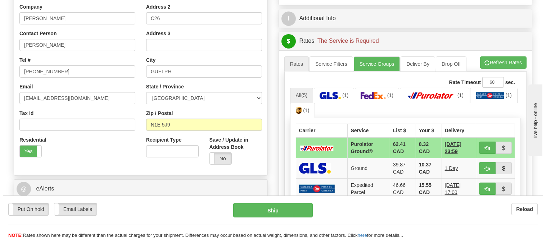
scroll to position [200, 0]
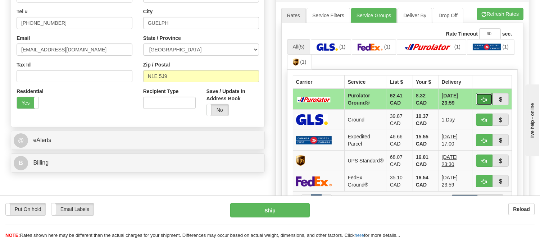
click at [484, 99] on span "button" at bounding box center [484, 99] width 5 height 5
type input "260"
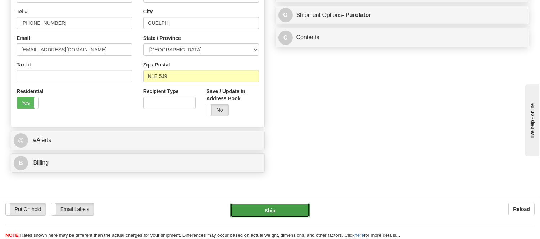
click at [259, 214] on button "Ship" at bounding box center [269, 210] width 79 height 14
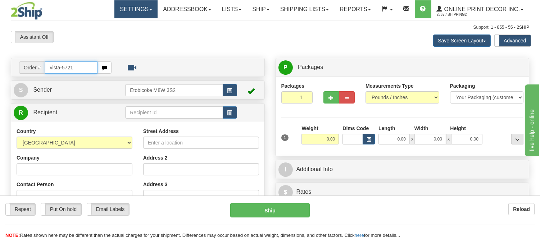
type input "vista-5721"
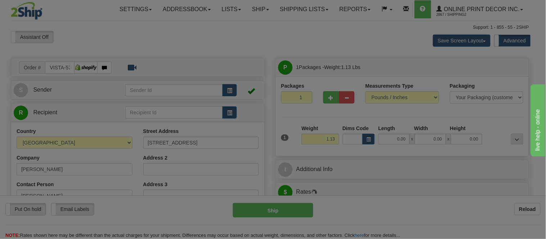
type input "PRINCE [PERSON_NAME]"
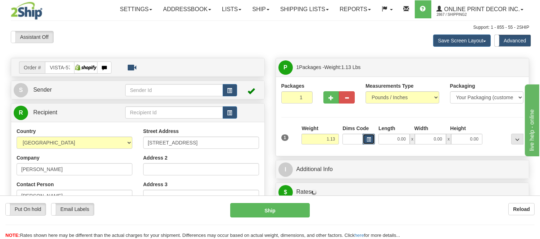
click at [369, 139] on span "button" at bounding box center [368, 140] width 4 height 4
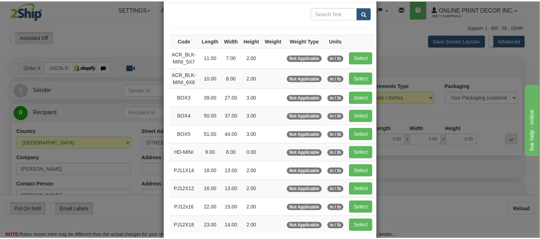
scroll to position [120, 0]
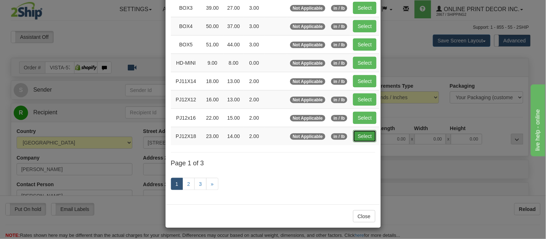
click at [353, 136] on button "Select" at bounding box center [364, 136] width 23 height 12
type input "PJ12X18"
type input "23.00"
type input "14.00"
type input "2.00"
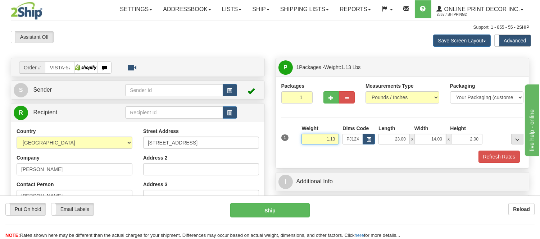
drag, startPoint x: 336, startPoint y: 138, endPoint x: 294, endPoint y: 149, distance: 43.1
click at [294, 149] on div "1 Weight 1.13 Dims Code x x" at bounding box center [402, 138] width 246 height 26
click button "Delete" at bounding box center [0, 0] width 0 height 0
drag, startPoint x: 336, startPoint y: 138, endPoint x: 318, endPoint y: 142, distance: 18.1
click at [318, 142] on input "2.00" at bounding box center [319, 139] width 37 height 11
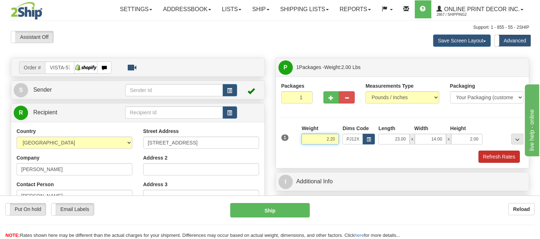
type input "2.20"
click at [486, 152] on button "Refresh Rates" at bounding box center [498, 157] width 41 height 12
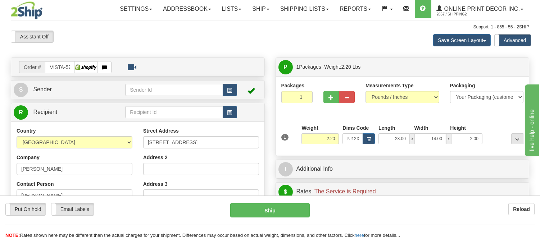
scroll to position [0, 0]
click at [228, 94] on button "button" at bounding box center [230, 90] width 14 height 12
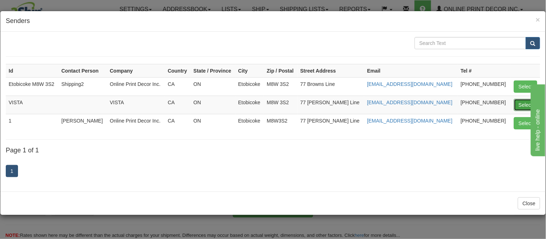
click at [521, 102] on button "Select" at bounding box center [525, 105] width 23 height 12
type input "VISTA"
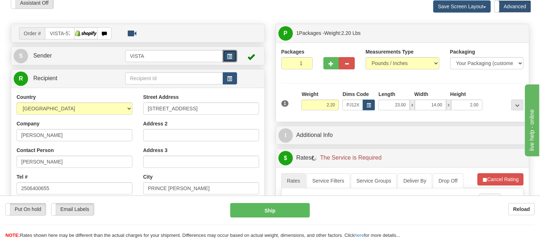
scroll to position [80, 0]
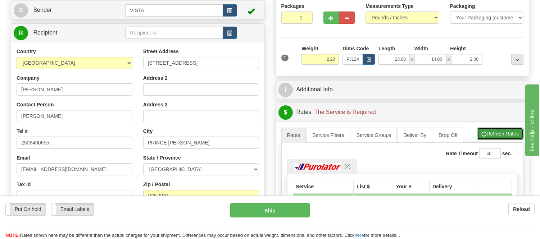
click at [494, 136] on button "Refresh Rates" at bounding box center [500, 134] width 46 height 12
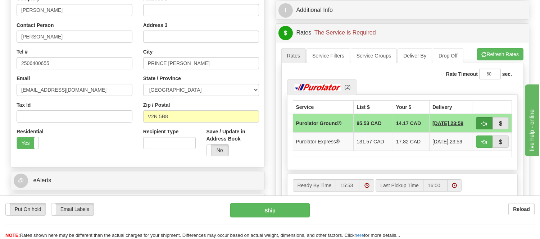
scroll to position [160, 0]
click at [482, 122] on span "button" at bounding box center [484, 123] width 5 height 5
type input "260"
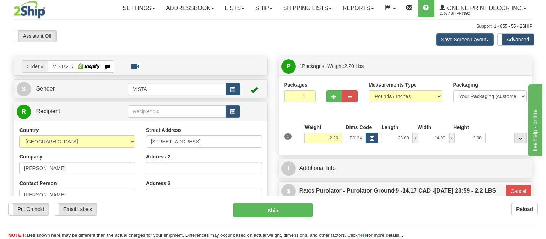
scroll to position [0, 0]
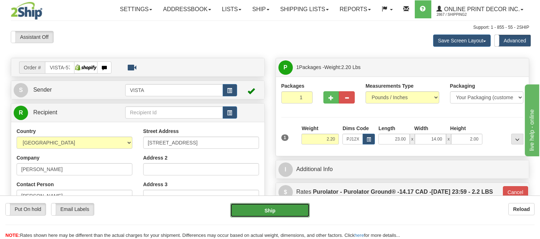
click at [301, 204] on button "Ship" at bounding box center [269, 210] width 79 height 14
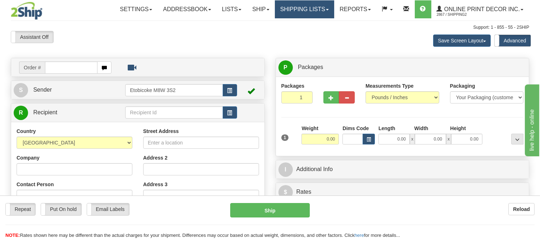
click at [288, 12] on link "Shipping lists" at bounding box center [304, 9] width 59 height 18
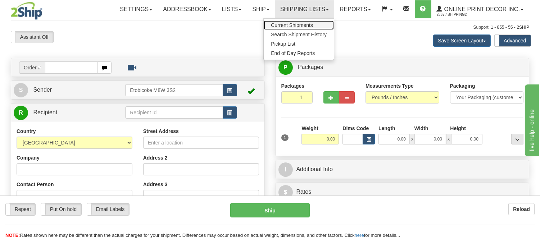
click at [287, 26] on span "Current Shipments" at bounding box center [292, 25] width 42 height 6
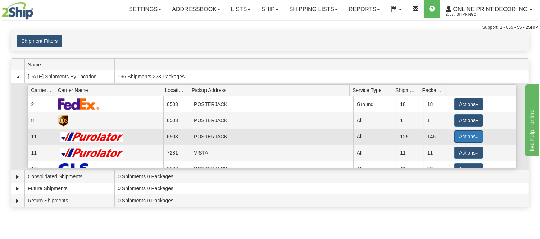
click at [472, 141] on button "Actions" at bounding box center [468, 137] width 29 height 12
click at [450, 151] on span "Details" at bounding box center [441, 149] width 19 height 5
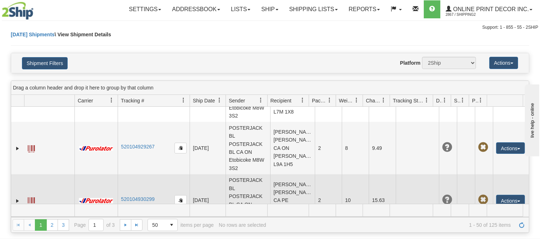
scroll to position [400, 0]
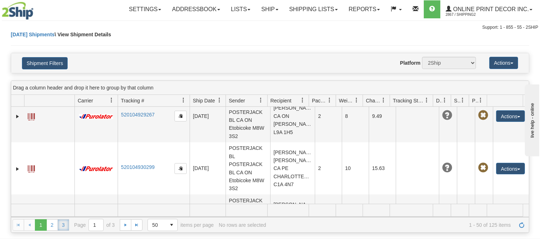
click at [66, 228] on link "3" at bounding box center [64, 225] width 12 height 12
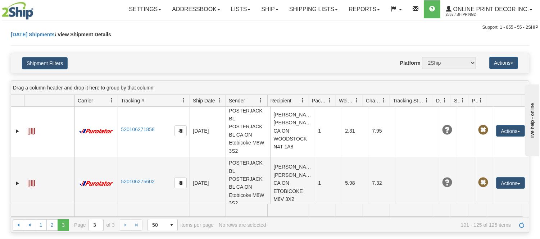
scroll to position [0, 0]
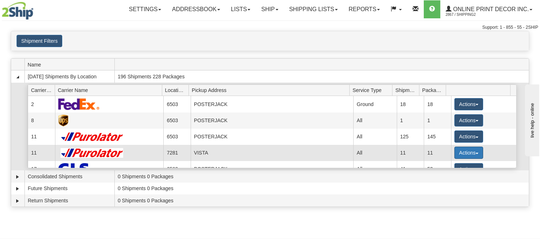
click at [470, 149] on button "Actions" at bounding box center [468, 153] width 29 height 12
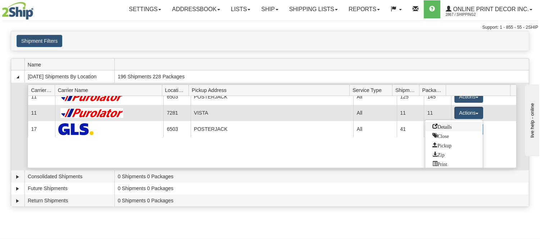
click at [435, 127] on span "Details" at bounding box center [441, 126] width 19 height 5
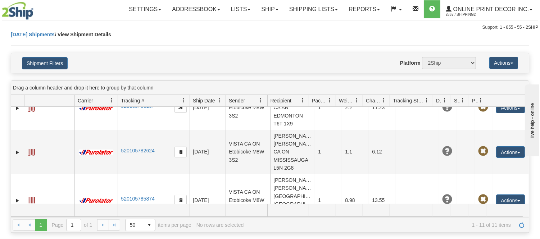
scroll to position [462, 0]
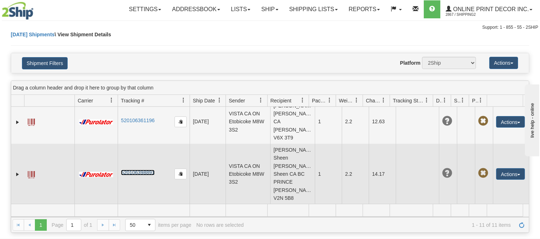
click at [146, 175] on link "520106398891" at bounding box center [137, 173] width 33 height 6
click at [30, 177] on span at bounding box center [31, 174] width 7 height 7
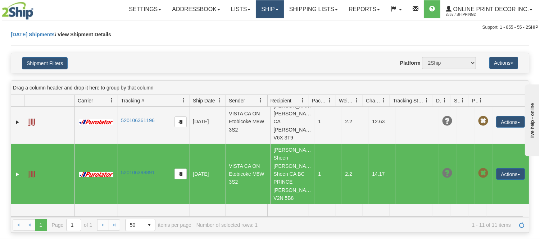
click at [265, 11] on link "Ship" at bounding box center [270, 9] width 28 height 18
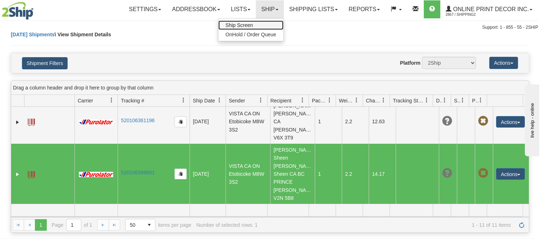
click at [262, 23] on link "Ship Screen" at bounding box center [250, 24] width 65 height 9
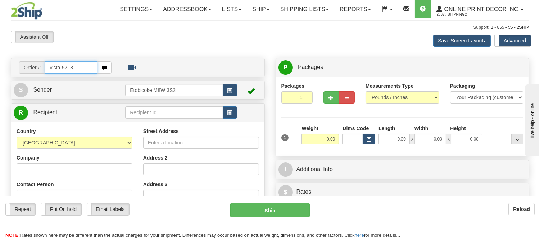
type input "vista-5718"
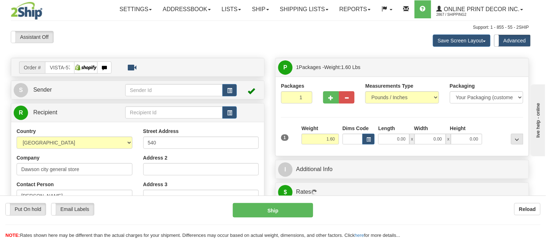
type input "[PERSON_NAME]"
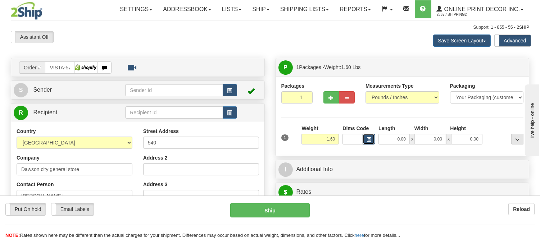
click at [365, 140] on button "button" at bounding box center [368, 139] width 12 height 11
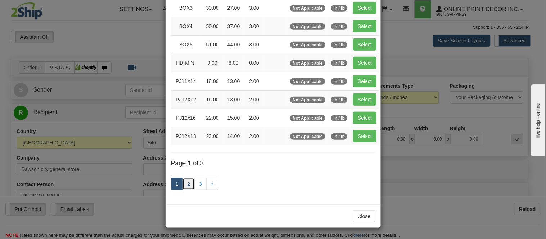
click at [183, 182] on link "2" at bounding box center [188, 184] width 12 height 12
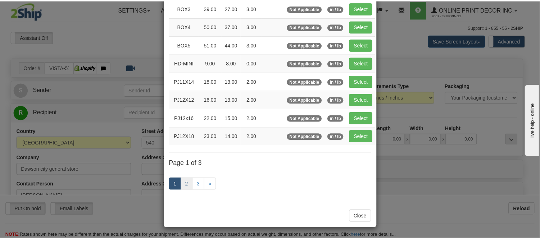
scroll to position [117, 0]
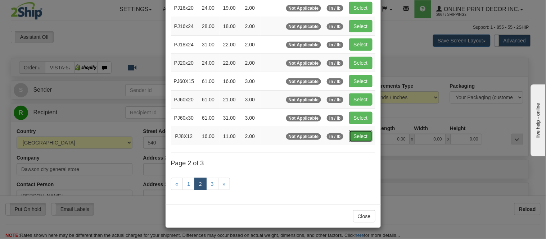
click at [361, 135] on button "Select" at bounding box center [360, 136] width 23 height 12
type input "PJ8X12"
type input "16.00"
type input "11.00"
type input "2.00"
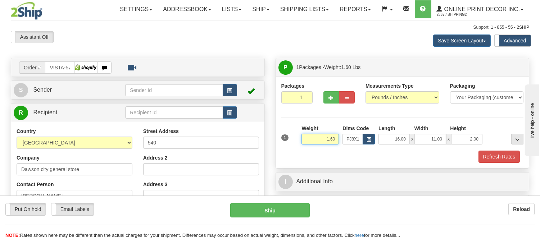
drag, startPoint x: 336, startPoint y: 141, endPoint x: 307, endPoint y: 150, distance: 30.9
click at [307, 150] on div "1 Weight 1.60 Dims Code PJ8X12 Length Width Height x x" at bounding box center [402, 144] width 242 height 38
type input "3.10"
drag, startPoint x: 480, startPoint y: 141, endPoint x: 444, endPoint y: 148, distance: 36.3
click at [444, 148] on div "1 Weight 3.10 Dims Code x x" at bounding box center [402, 138] width 246 height 26
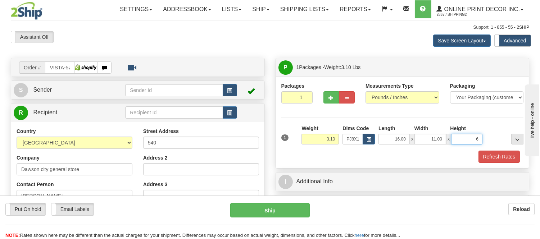
click button "Delete" at bounding box center [0, 0] width 0 height 0
type input "6.00"
click at [498, 158] on button "Refresh Rates" at bounding box center [498, 157] width 41 height 12
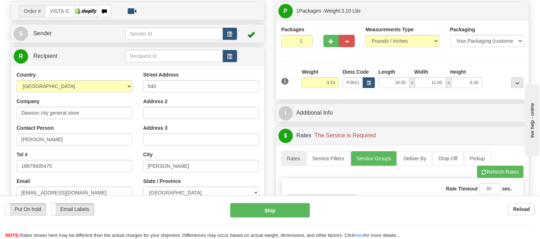
scroll to position [40, 0]
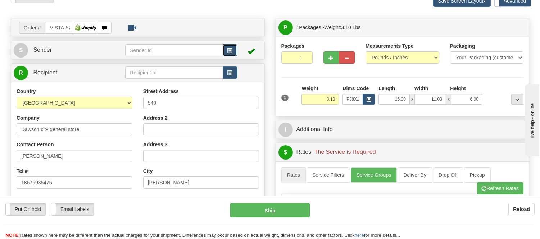
click at [234, 47] on button "button" at bounding box center [230, 50] width 14 height 12
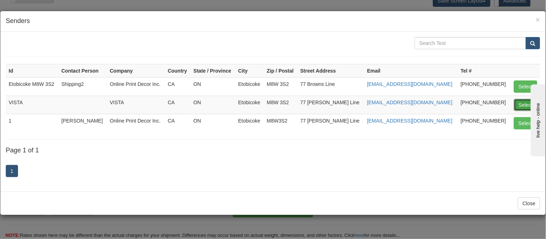
click at [526, 105] on button "Select" at bounding box center [525, 105] width 23 height 12
type input "VISTA"
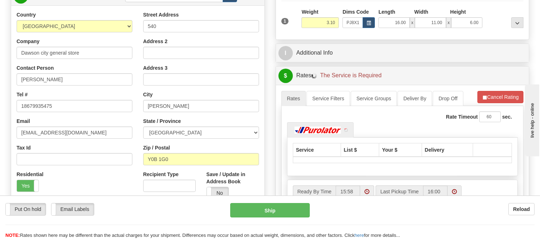
scroll to position [120, 0]
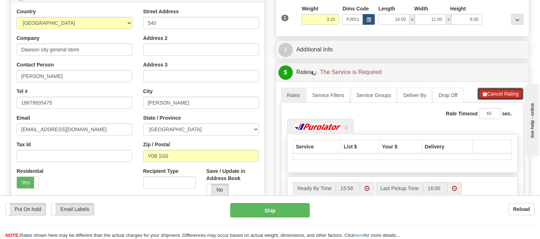
click at [487, 94] on button "Cancel Rating" at bounding box center [500, 94] width 46 height 12
click at [487, 94] on button "Refresh Rates" at bounding box center [500, 94] width 46 height 12
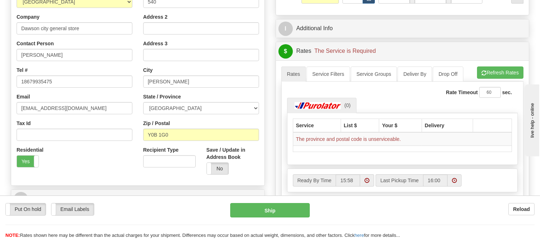
scroll to position [160, 0]
